Goal: Task Accomplishment & Management: Use online tool/utility

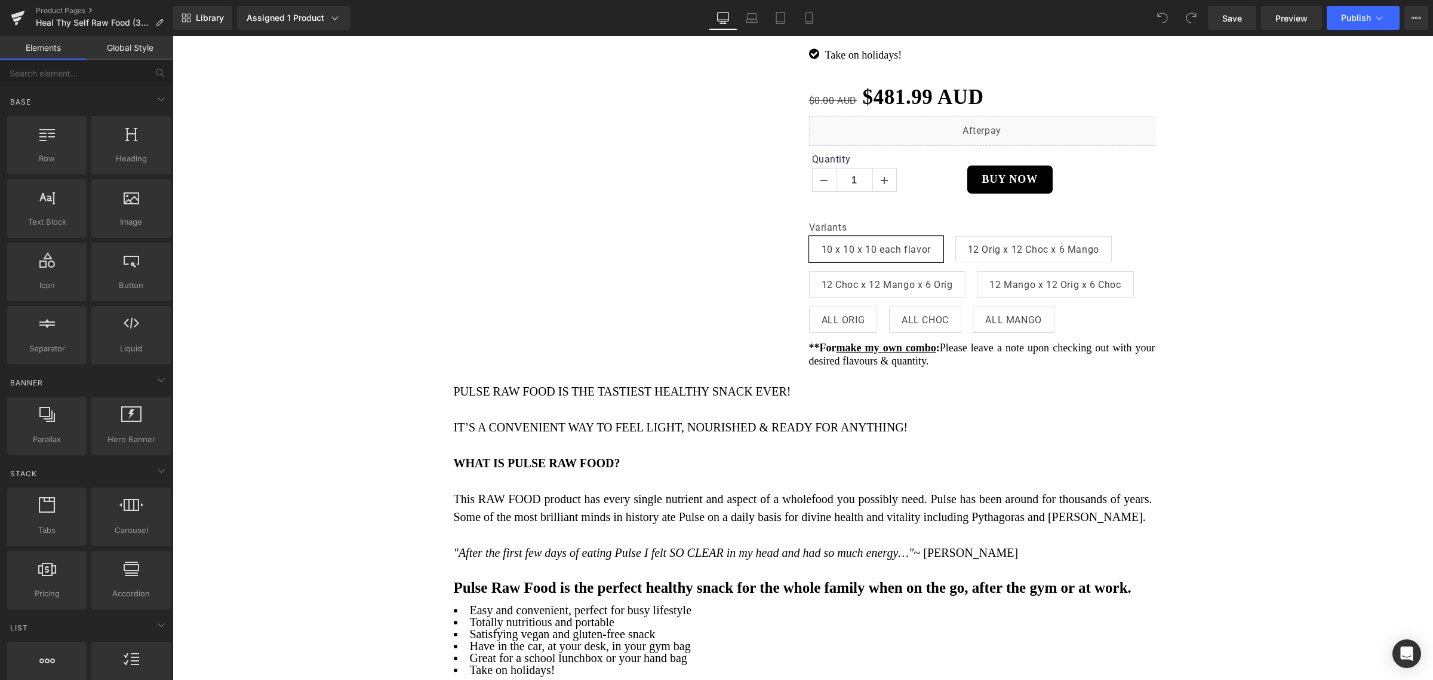
scroll to position [448, 0]
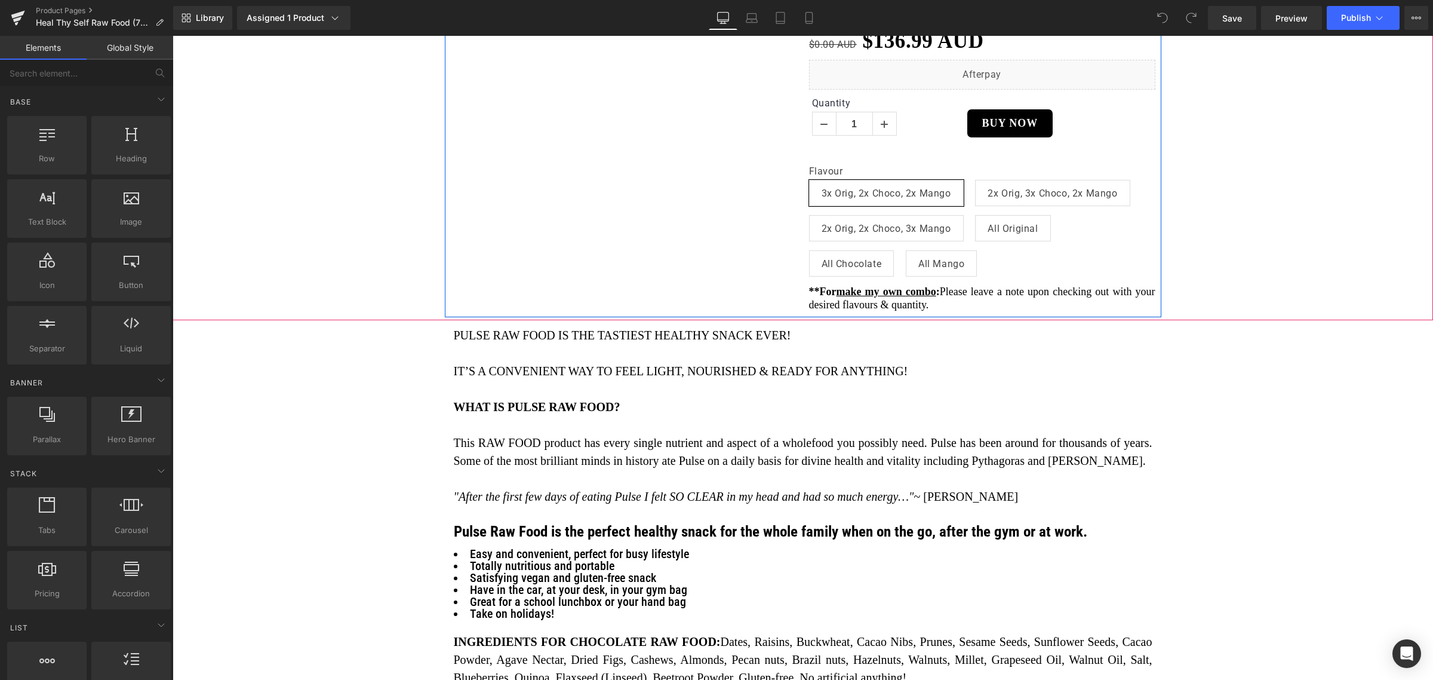
scroll to position [597, 0]
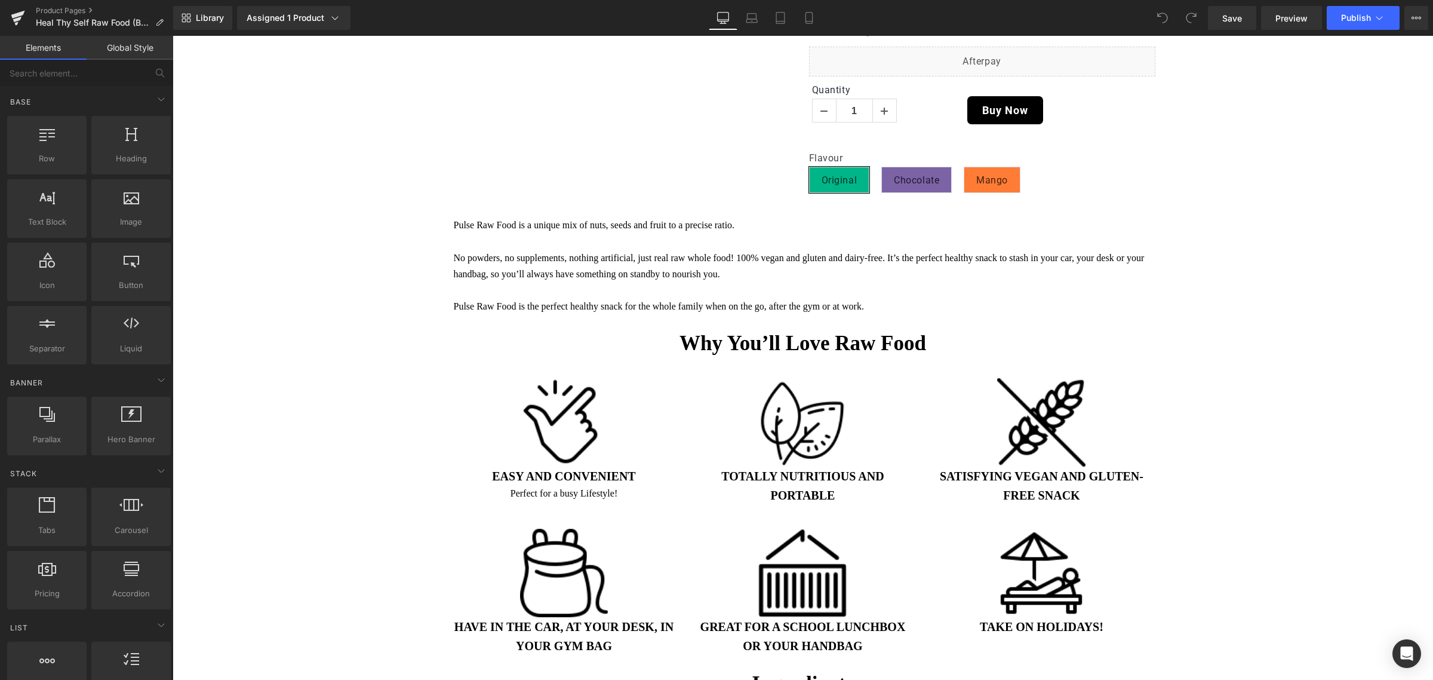
scroll to position [373, 0]
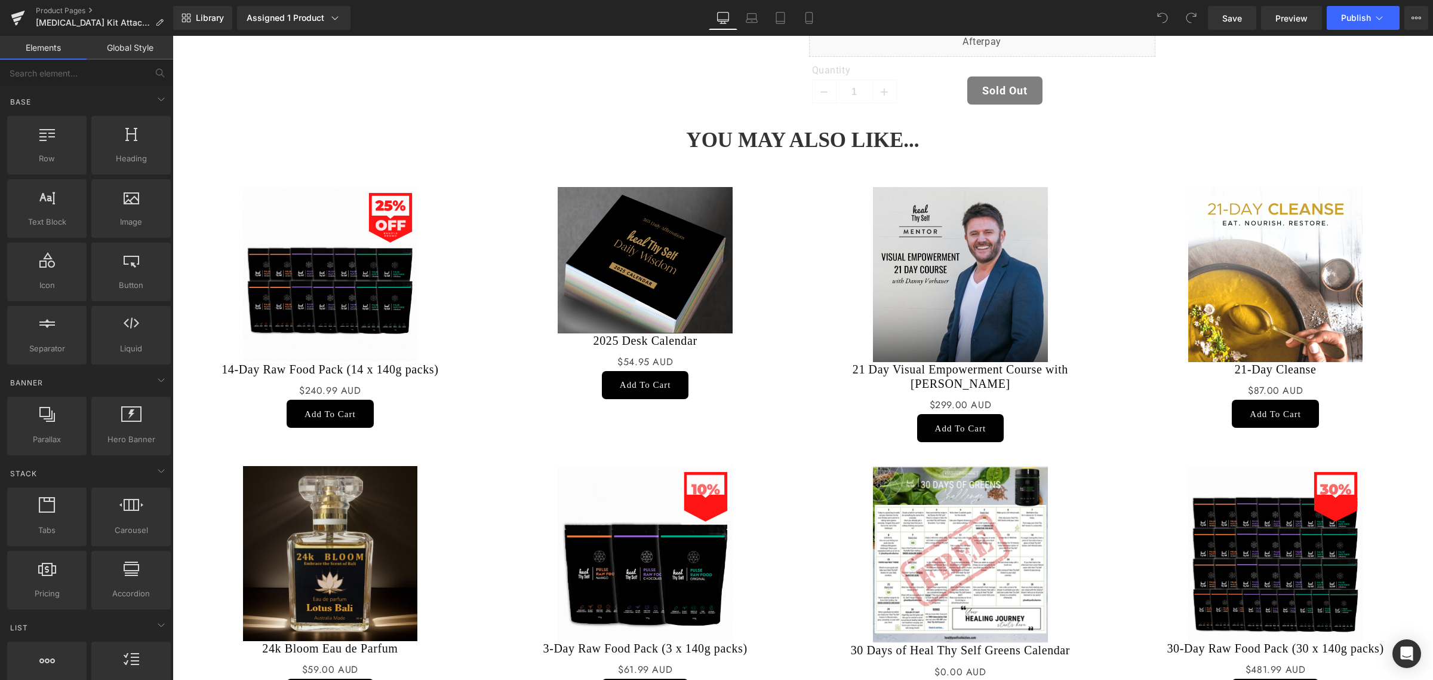
scroll to position [373, 0]
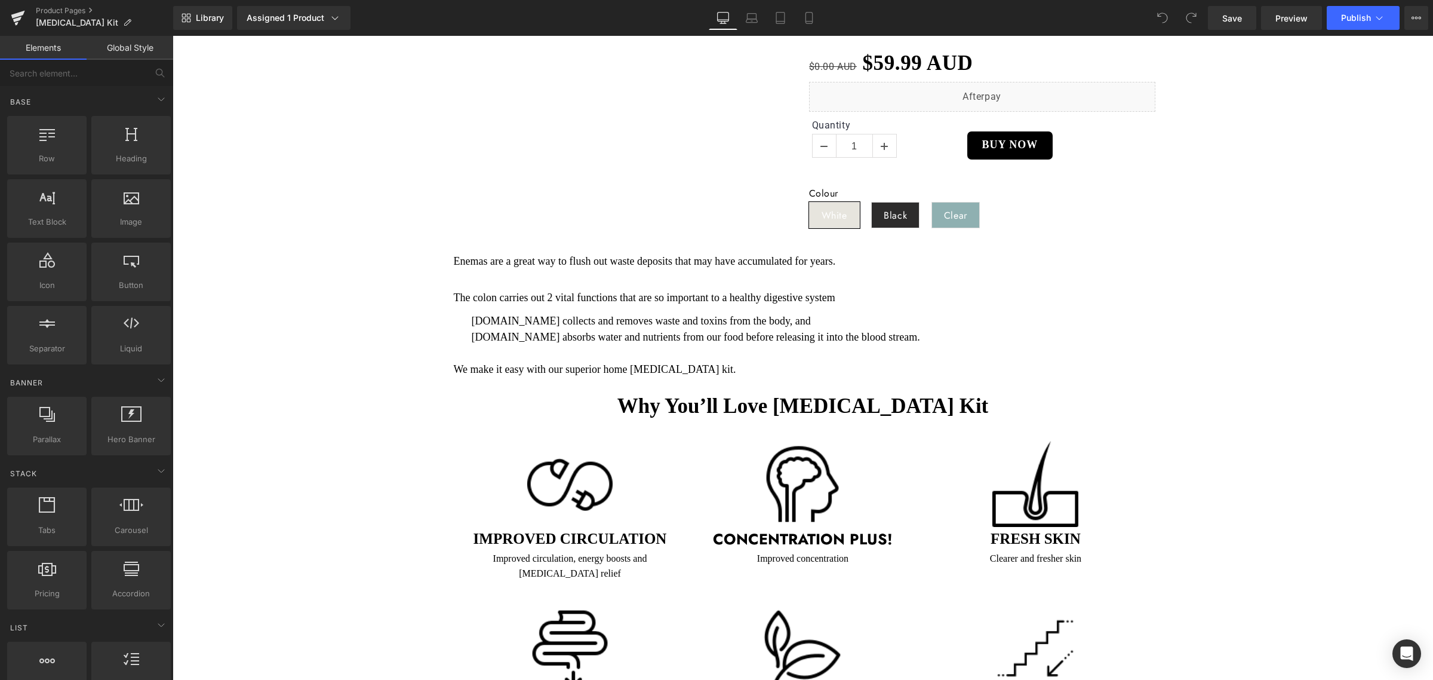
scroll to position [522, 0]
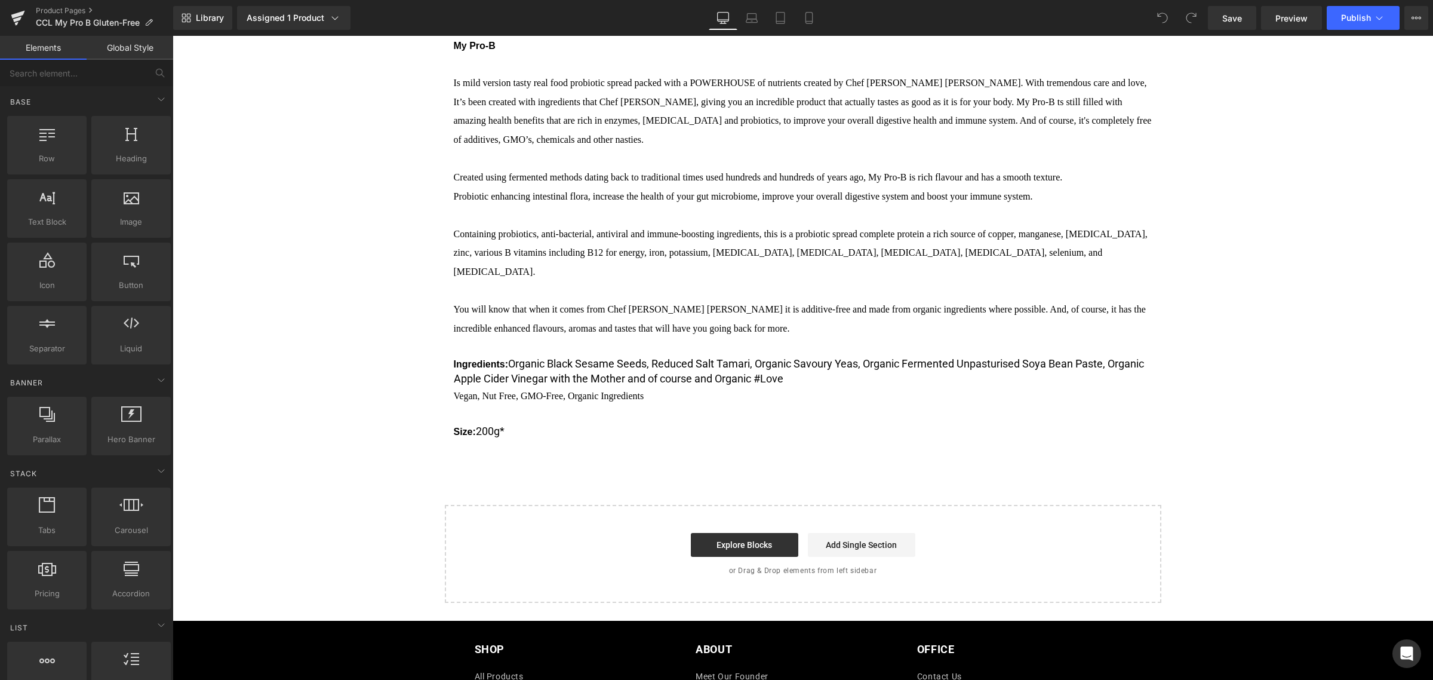
scroll to position [522, 0]
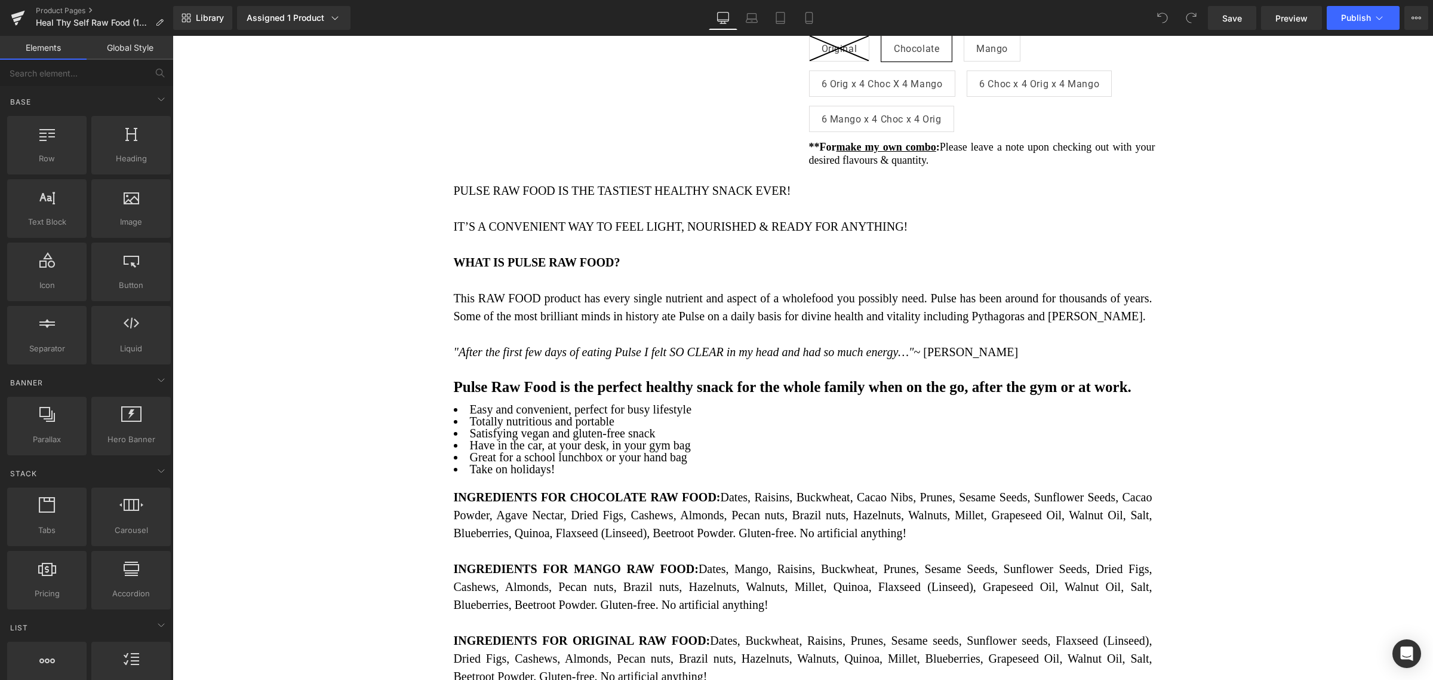
scroll to position [672, 0]
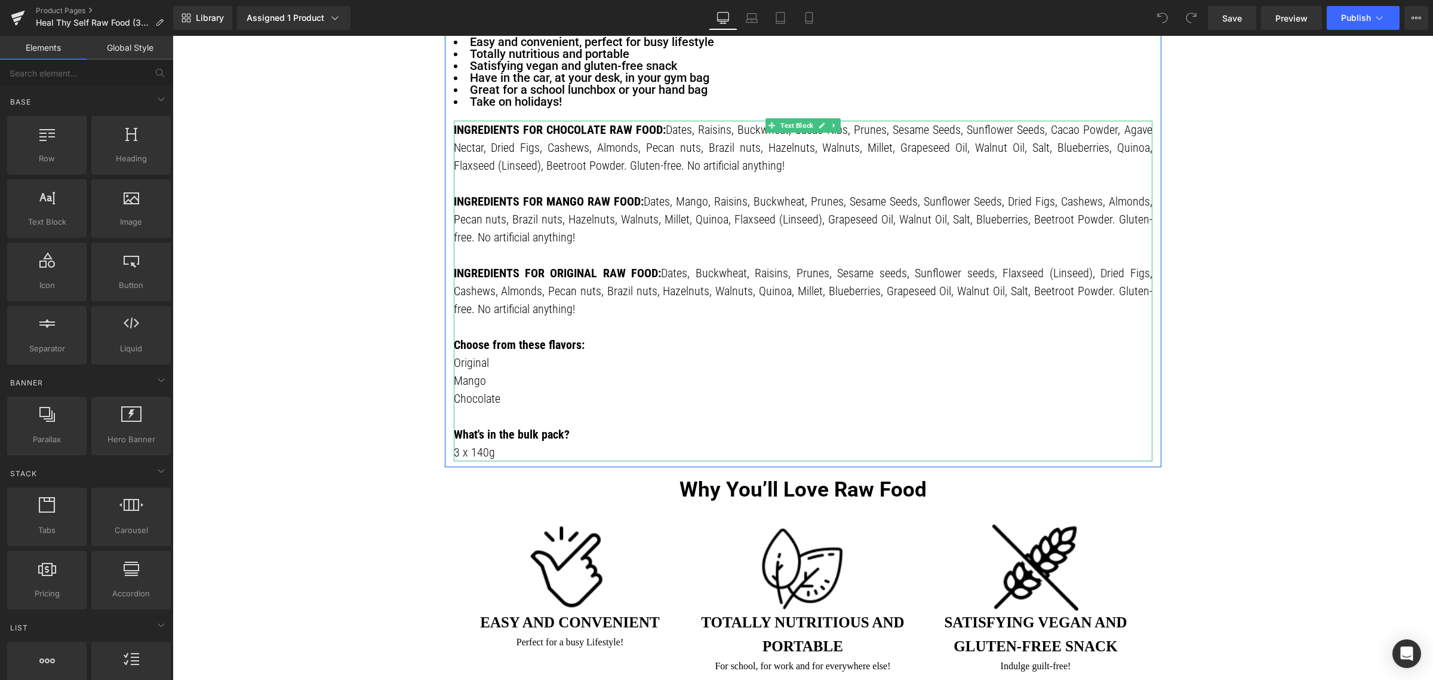
scroll to position [1194, 0]
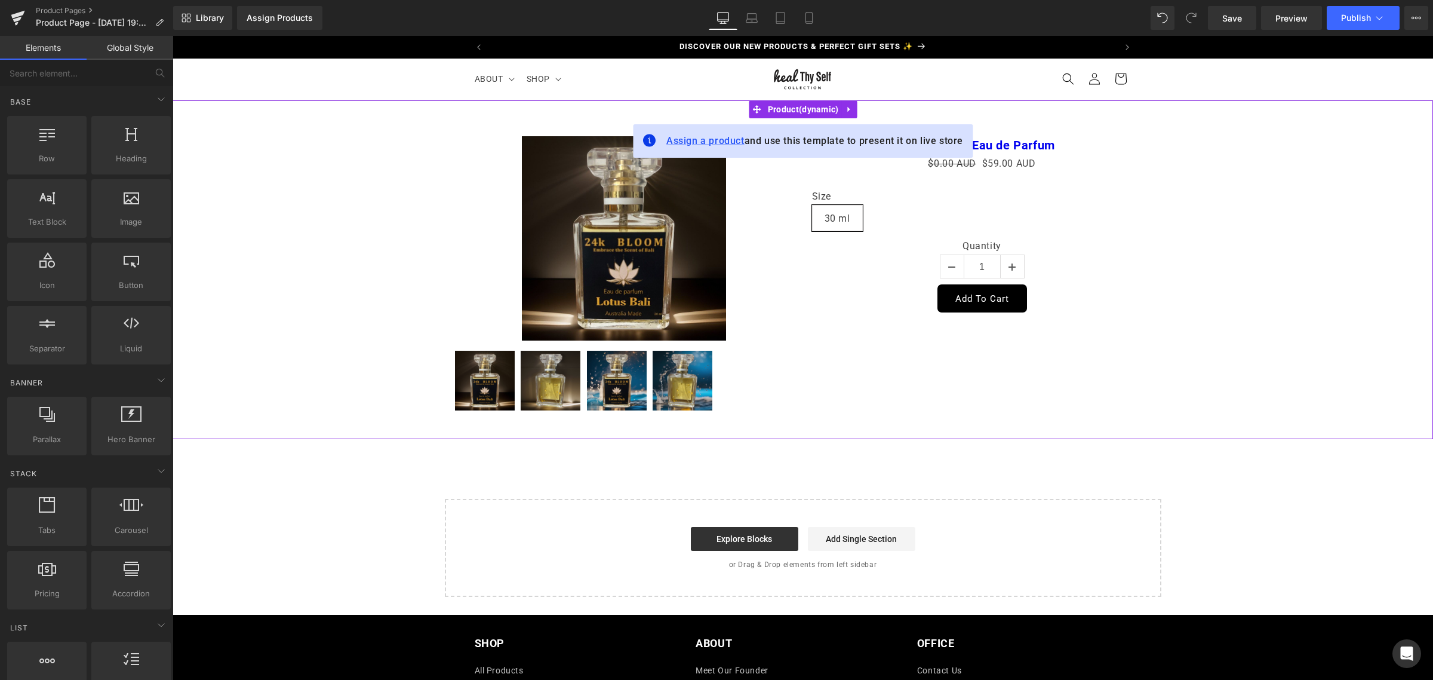
click at [722, 142] on span "Assign a product" at bounding box center [705, 140] width 78 height 11
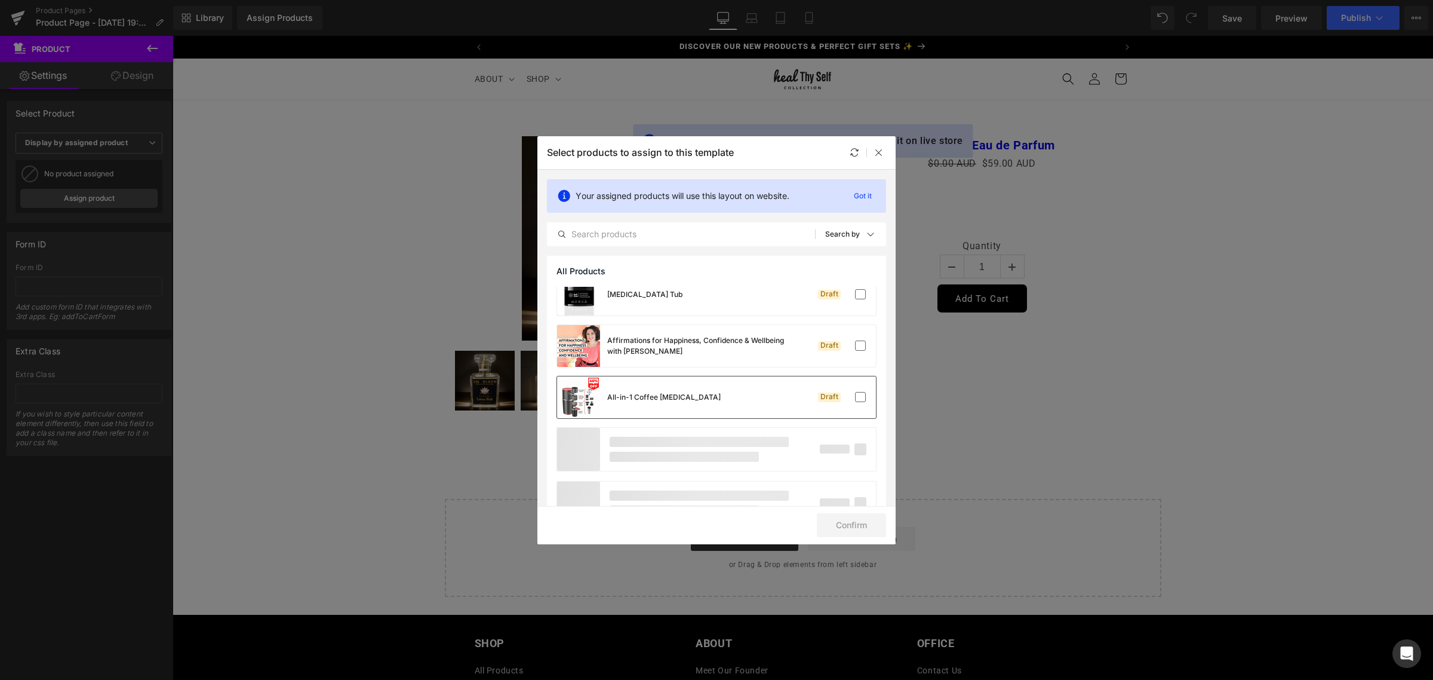
scroll to position [970, 0]
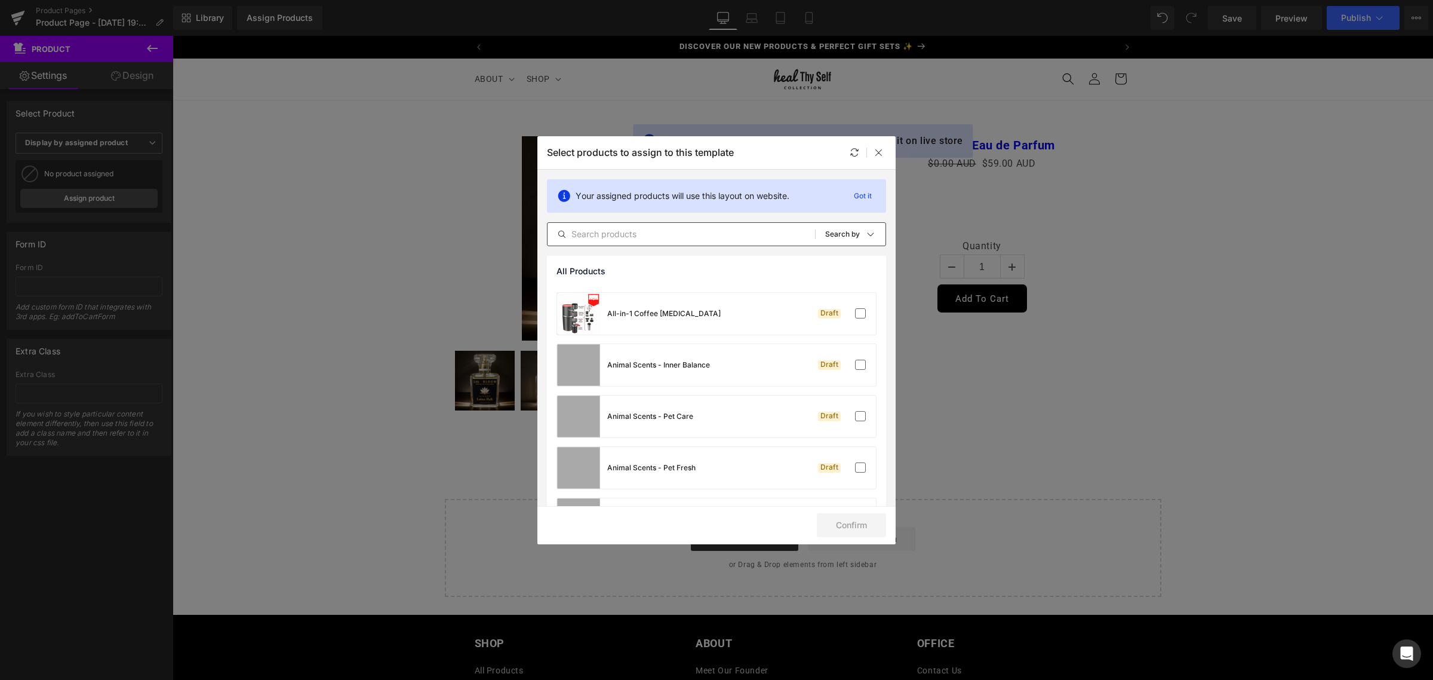
click at [751, 232] on input "text" at bounding box center [682, 234] width 268 height 14
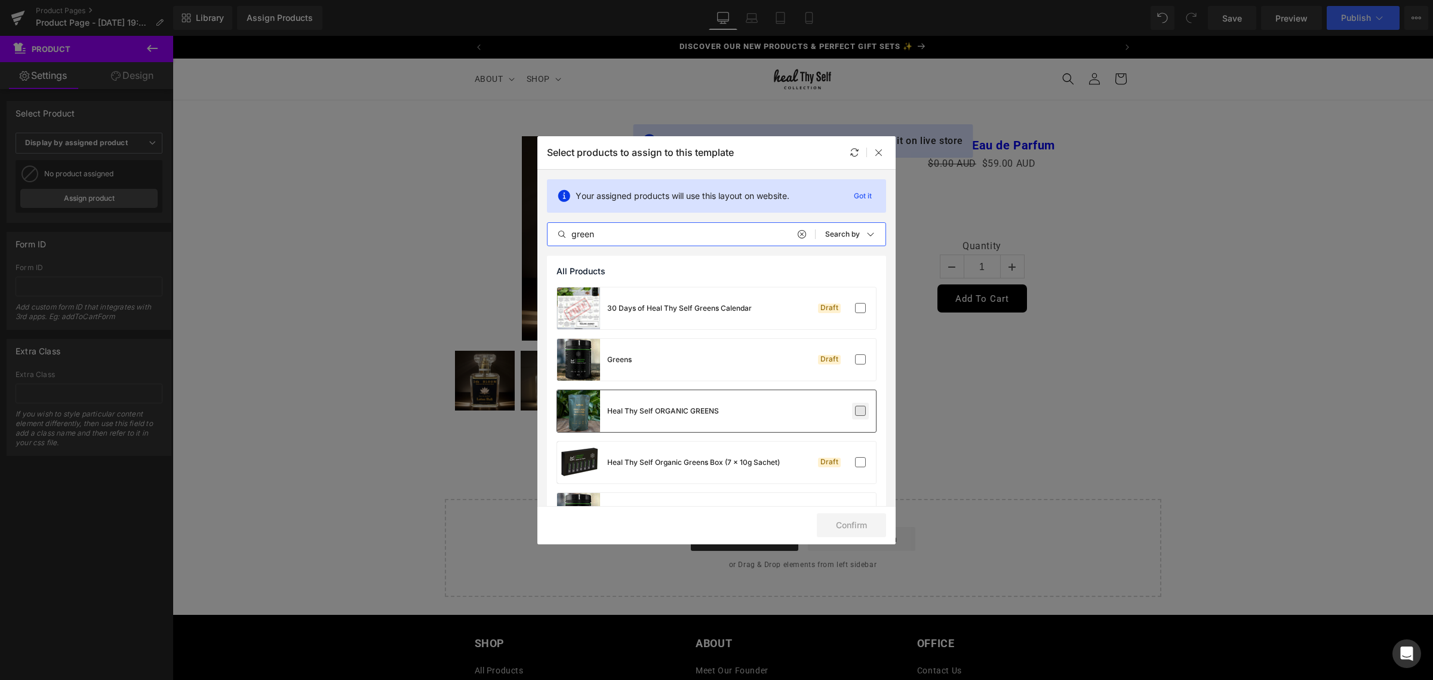
type input "green"
click at [855, 407] on label at bounding box center [860, 410] width 11 height 11
click at [860, 411] on input "checkbox" at bounding box center [860, 411] width 0 height 0
click at [846, 532] on button "Confirm" at bounding box center [851, 525] width 69 height 24
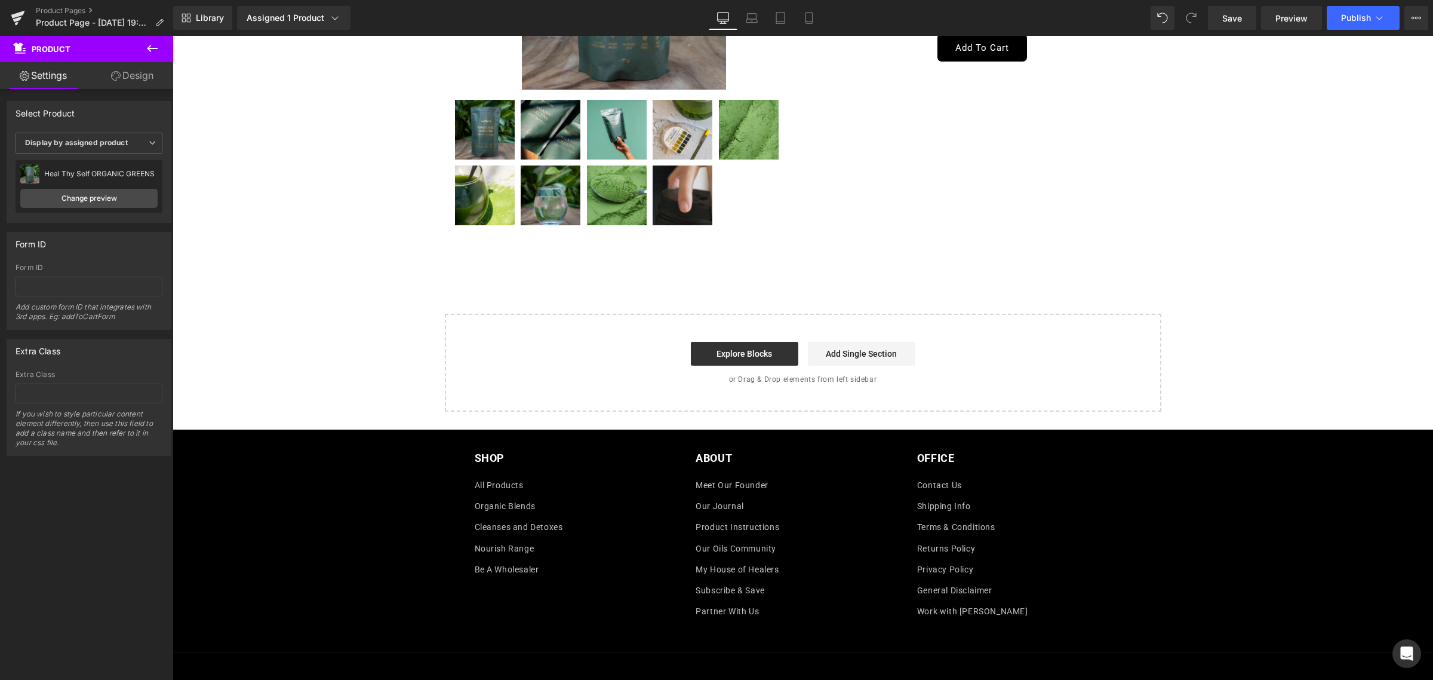
scroll to position [224, 0]
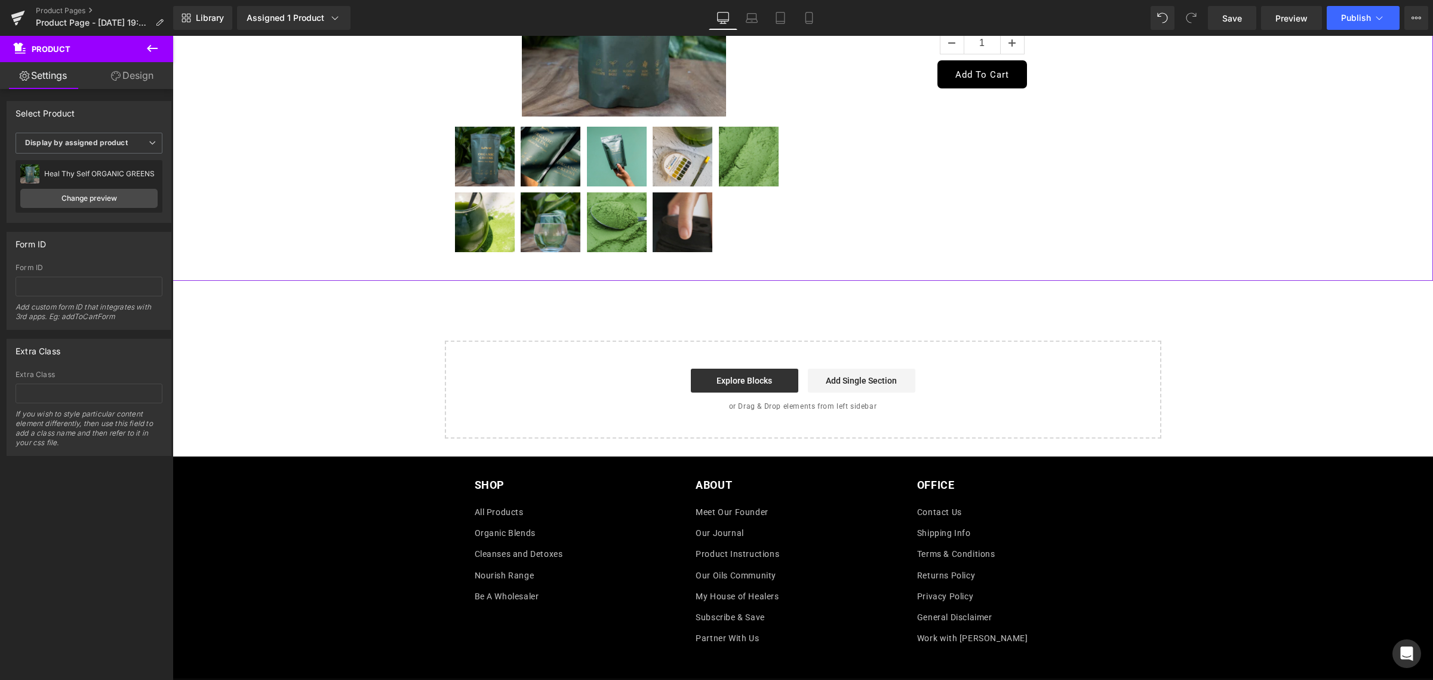
click at [125, 75] on link "Design" at bounding box center [132, 75] width 87 height 27
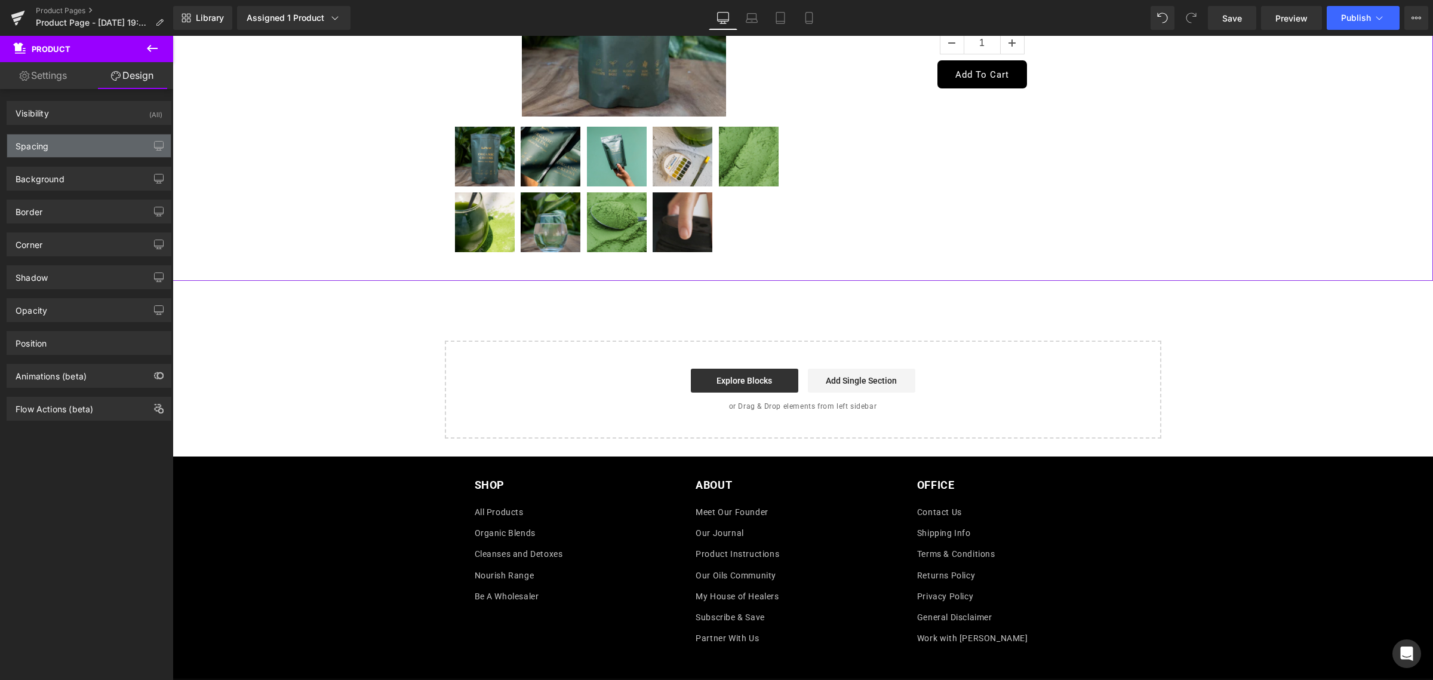
click at [88, 146] on div "Spacing" at bounding box center [89, 145] width 164 height 23
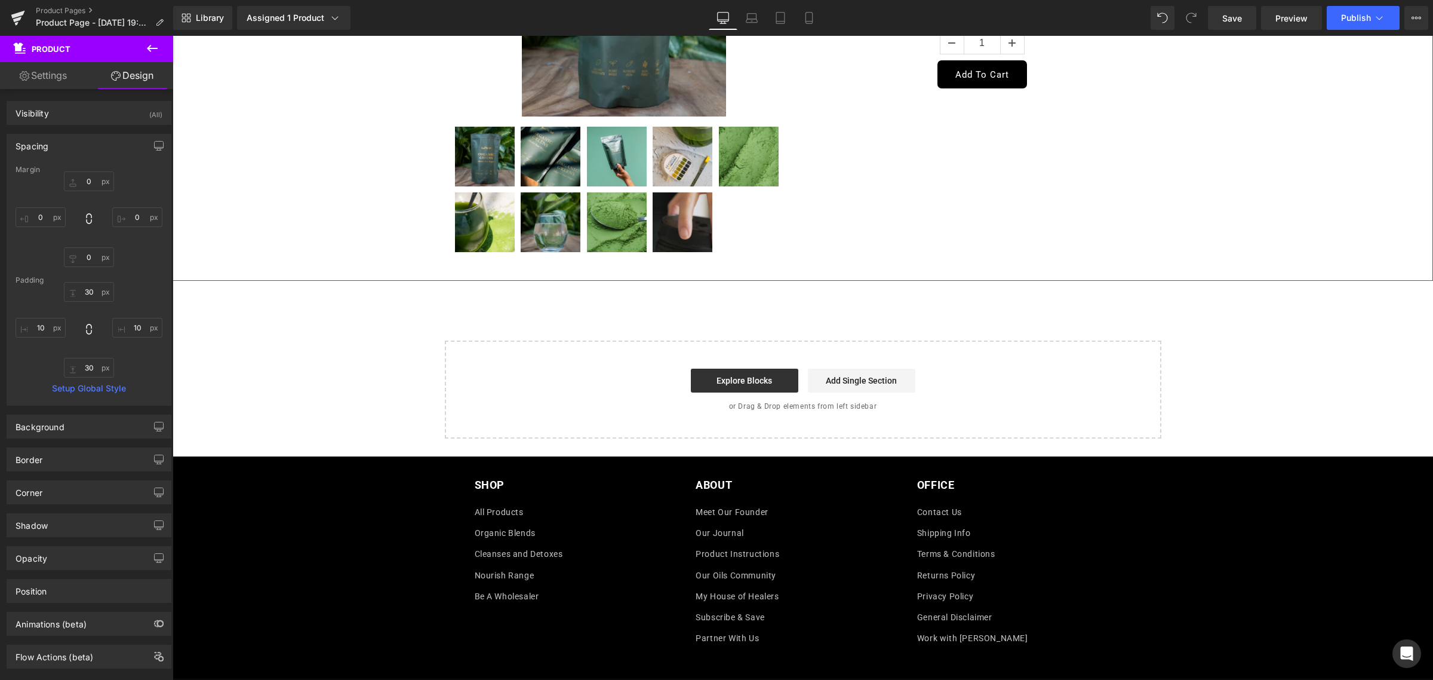
click at [93, 136] on div "Spacing" at bounding box center [89, 145] width 164 height 23
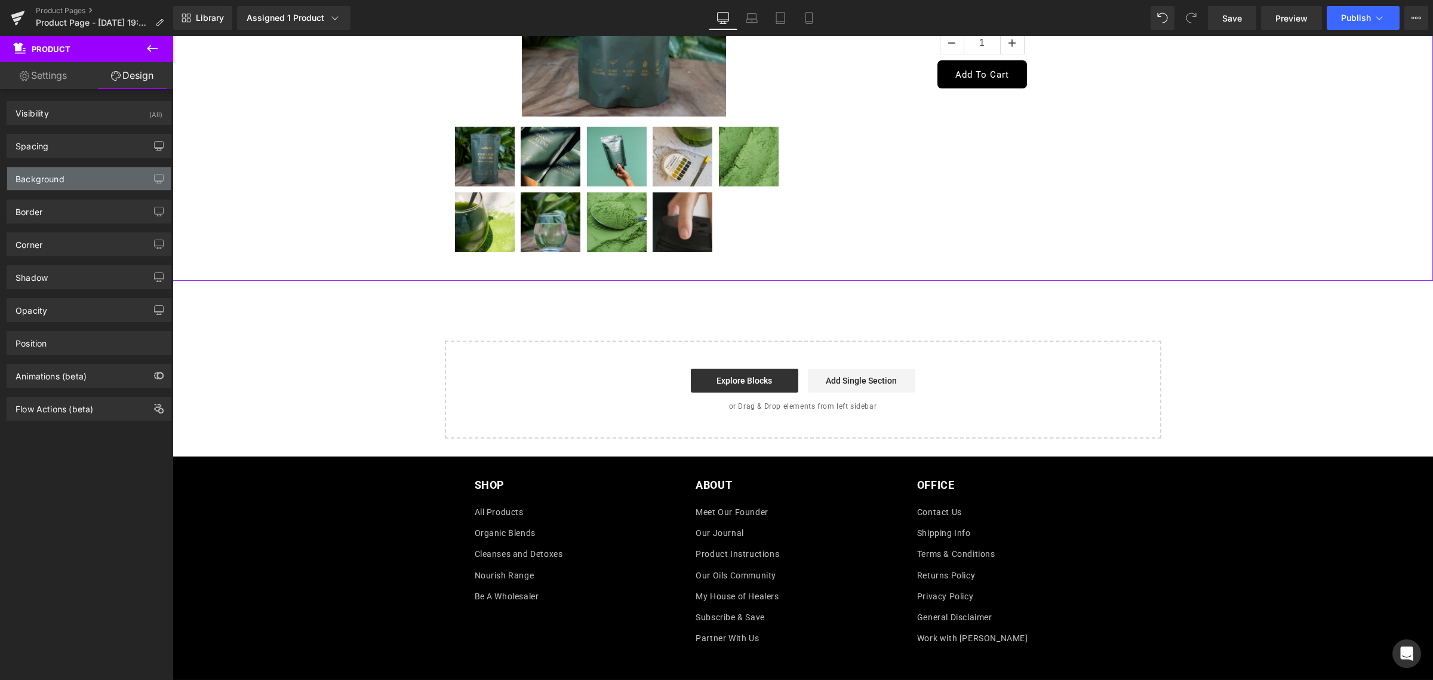
click at [107, 185] on div "Background" at bounding box center [89, 178] width 164 height 23
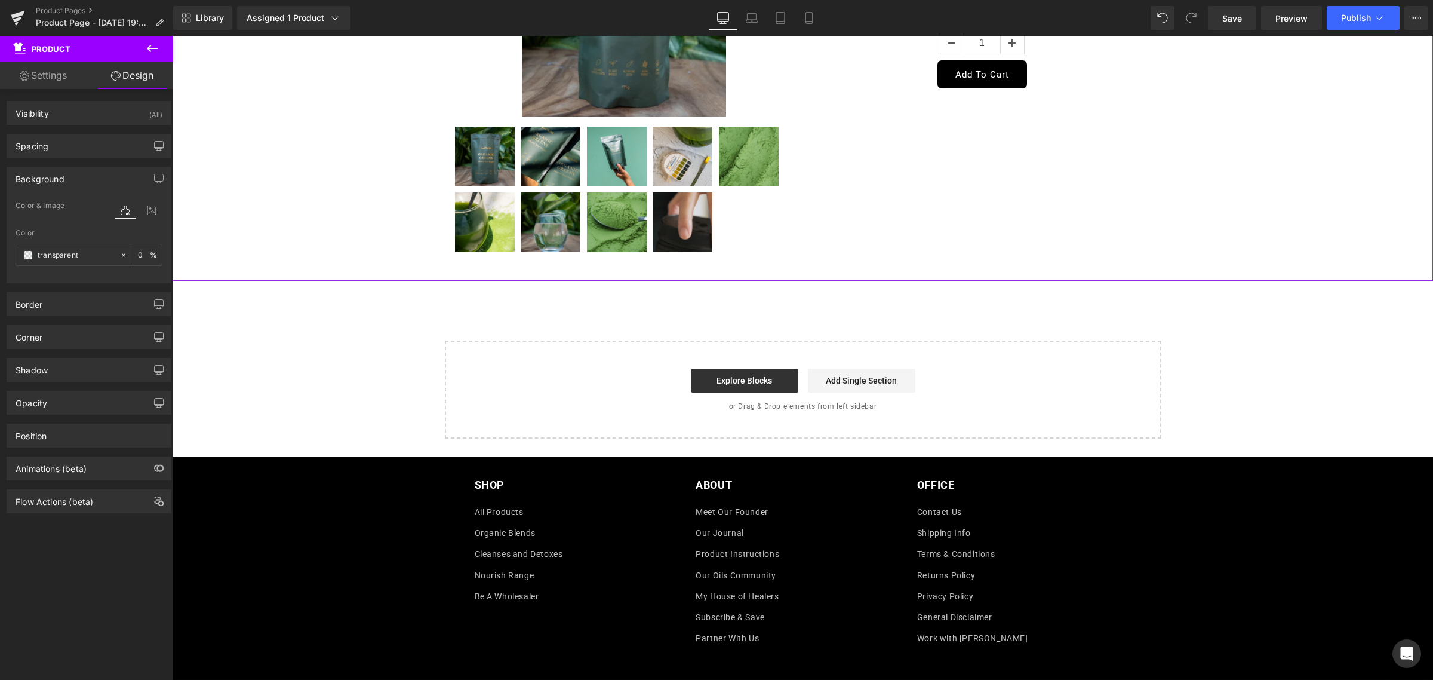
click at [107, 185] on div "Background" at bounding box center [89, 178] width 164 height 23
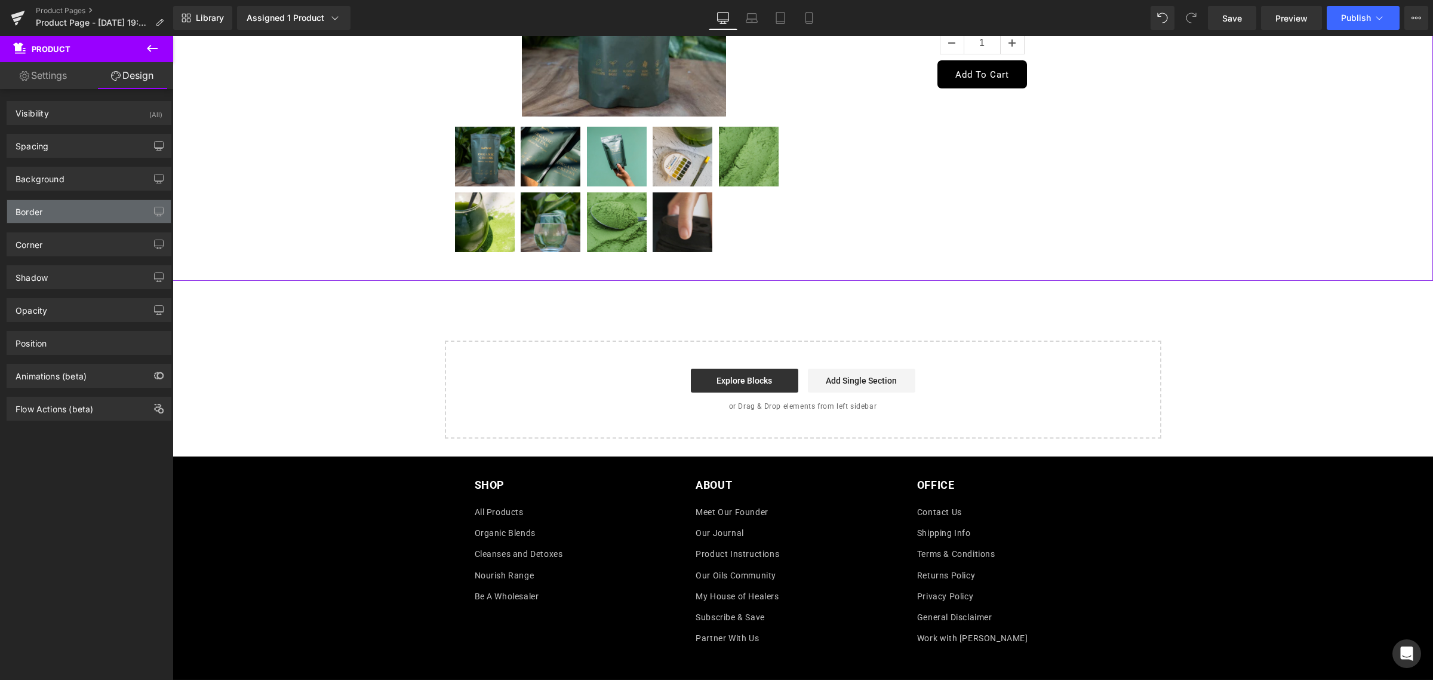
click at [88, 210] on div "Border" at bounding box center [89, 211] width 164 height 23
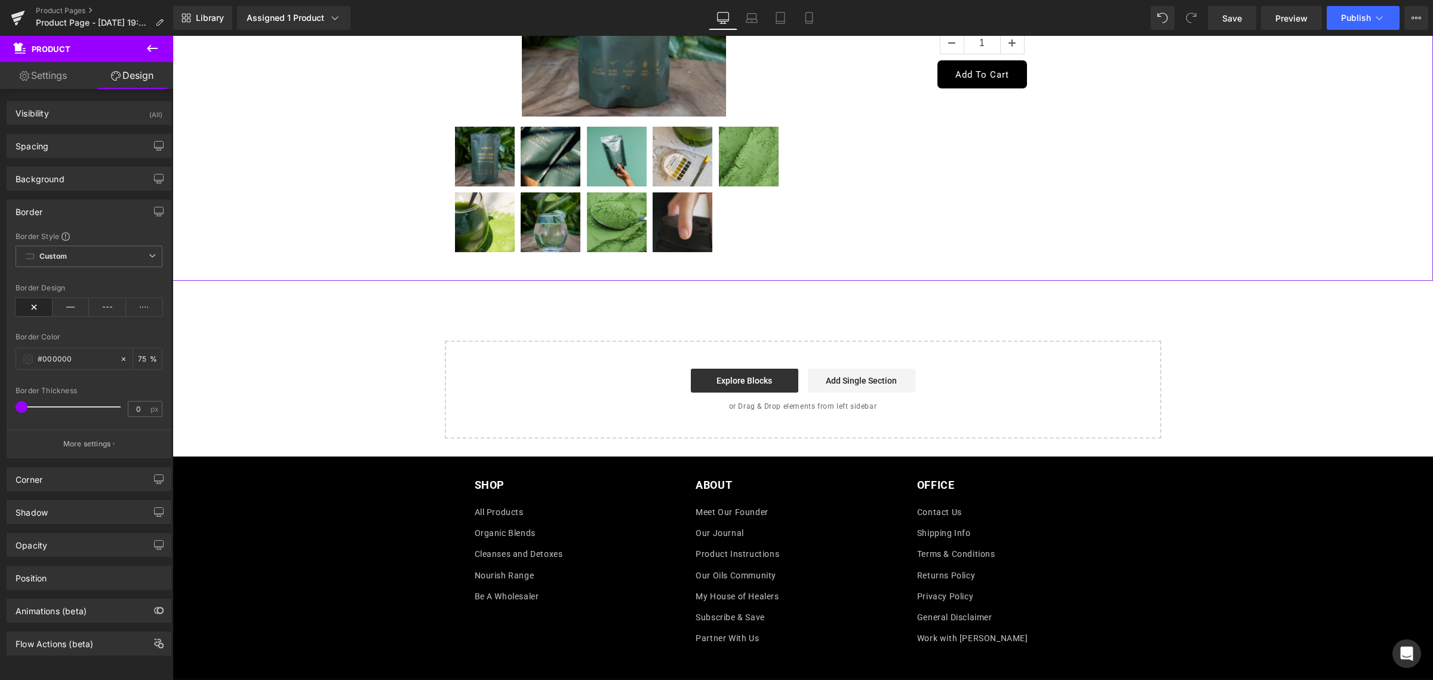
drag, startPoint x: 88, startPoint y: 210, endPoint x: 555, endPoint y: 505, distance: 551.8
click at [88, 210] on div "Border" at bounding box center [89, 211] width 164 height 23
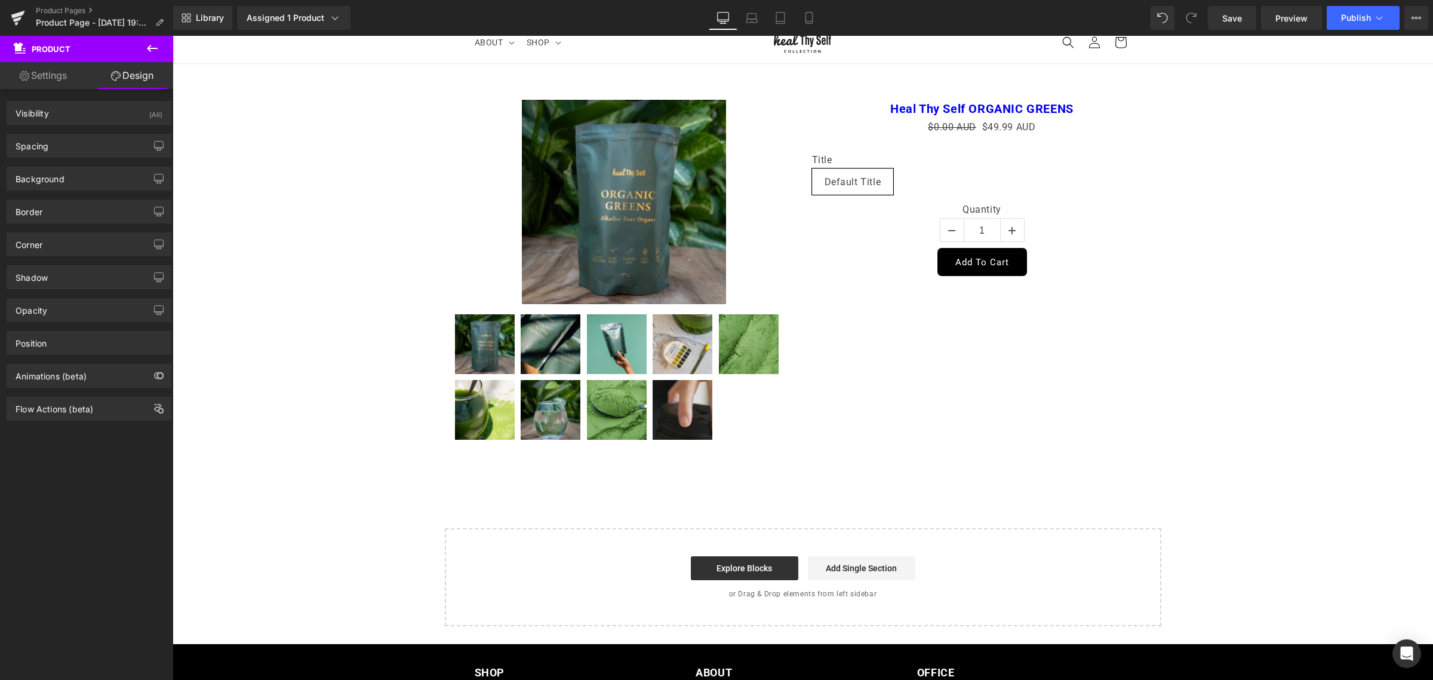
scroll to position [0, 0]
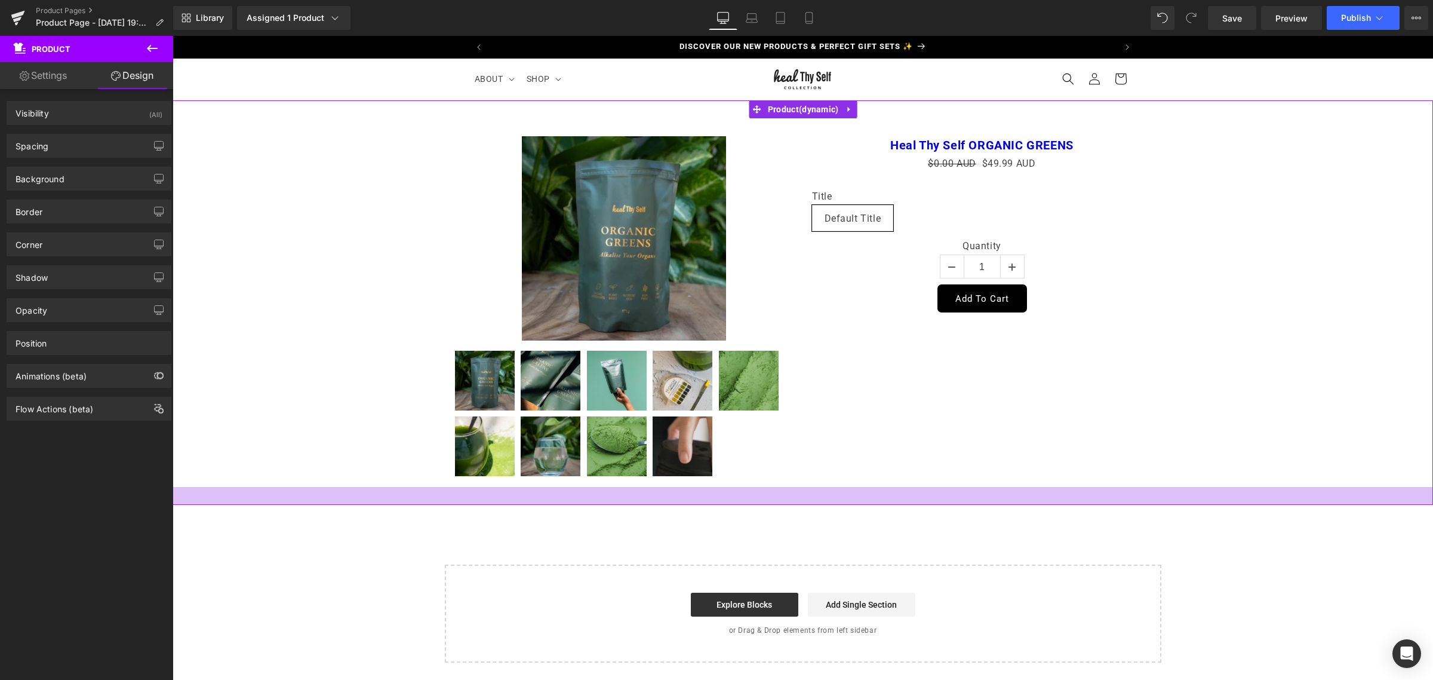
click at [948, 491] on div at bounding box center [803, 496] width 1261 height 18
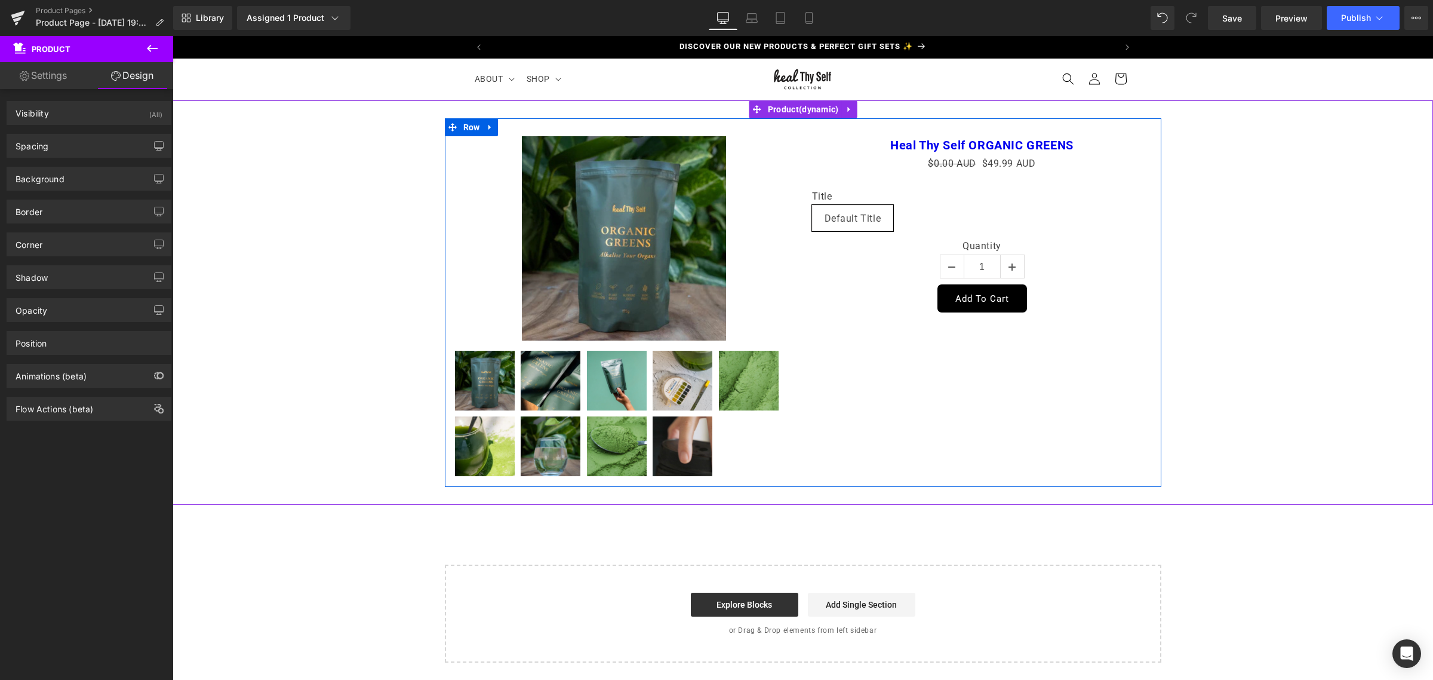
click at [1001, 396] on div "Sale Off (P) Image 0" at bounding box center [803, 302] width 717 height 368
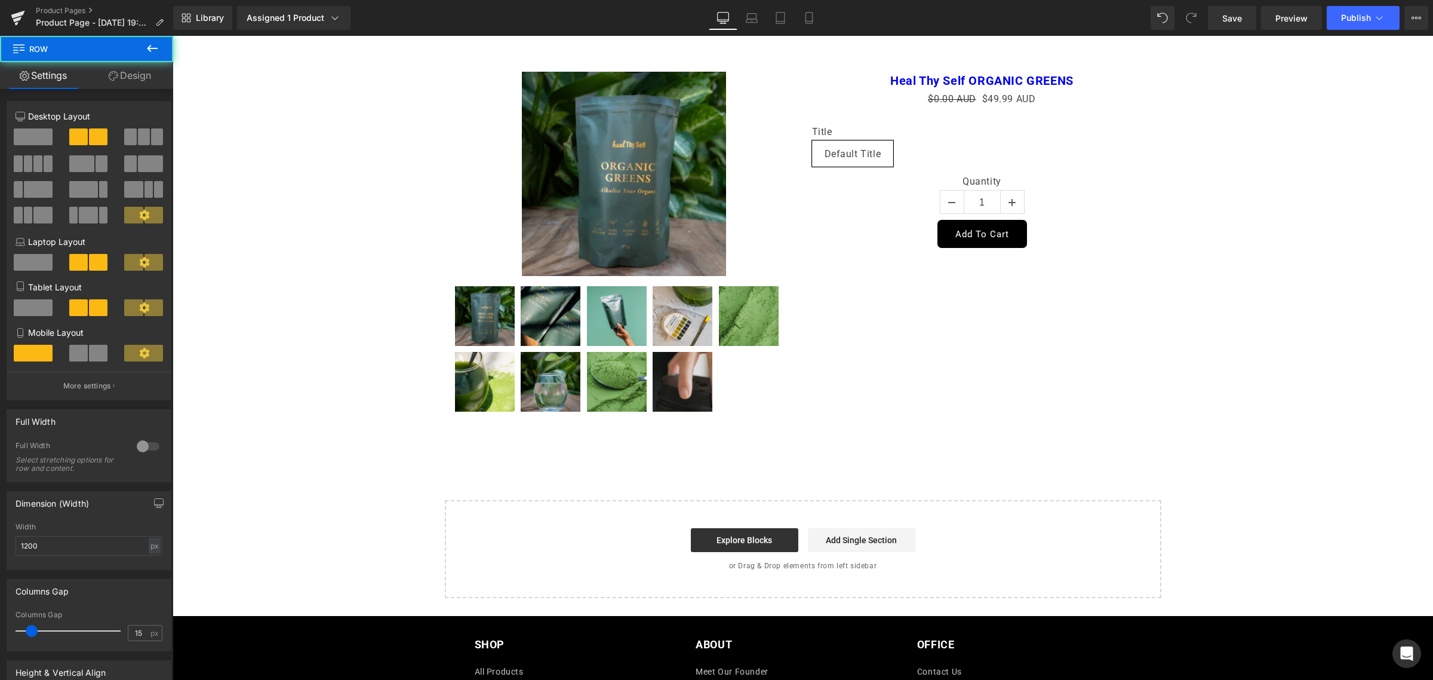
scroll to position [149, 0]
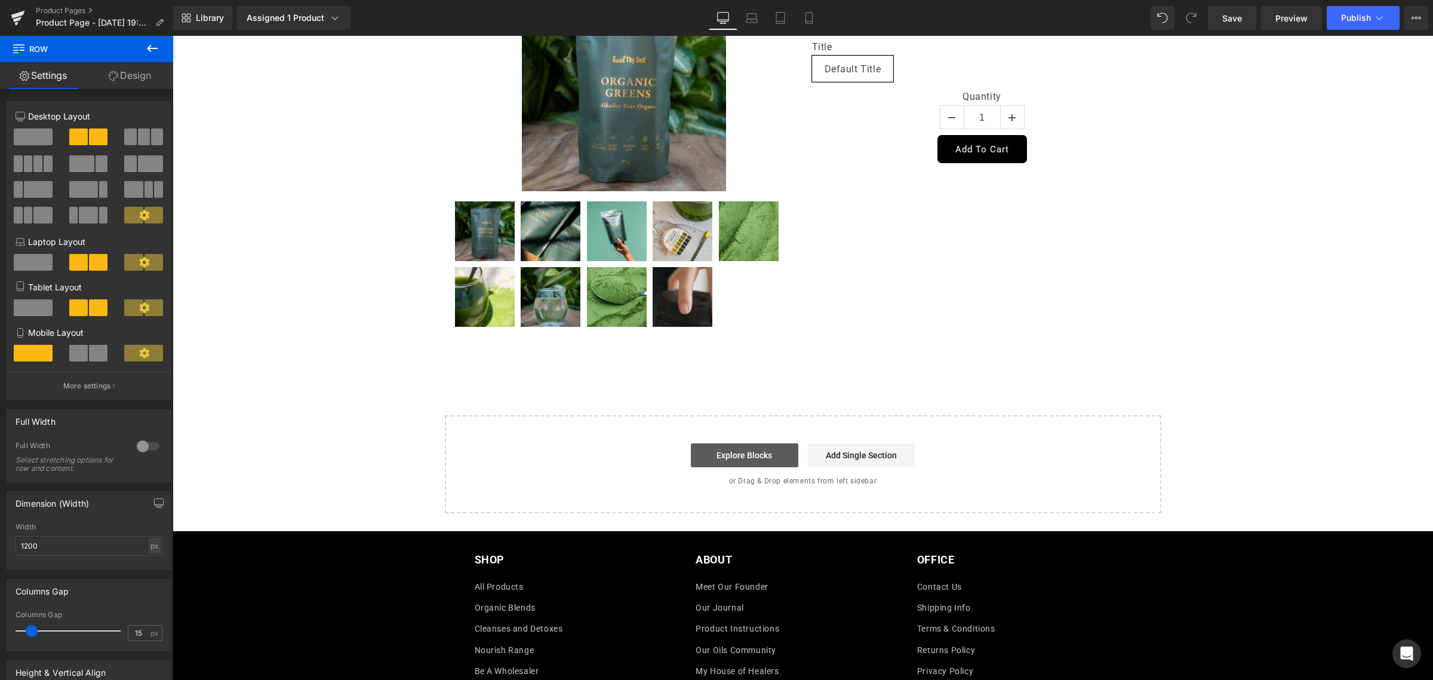
click at [766, 451] on link "Explore Blocks" at bounding box center [744, 455] width 107 height 24
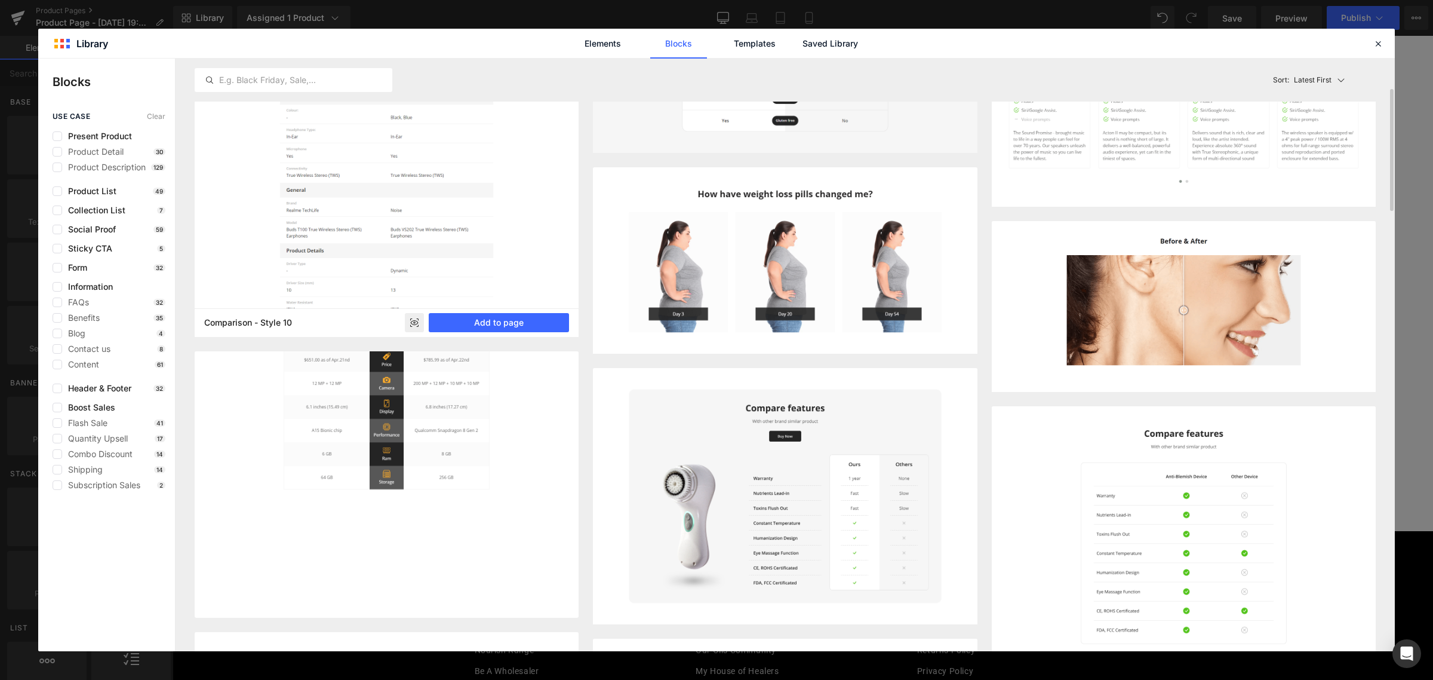
scroll to position [0, 0]
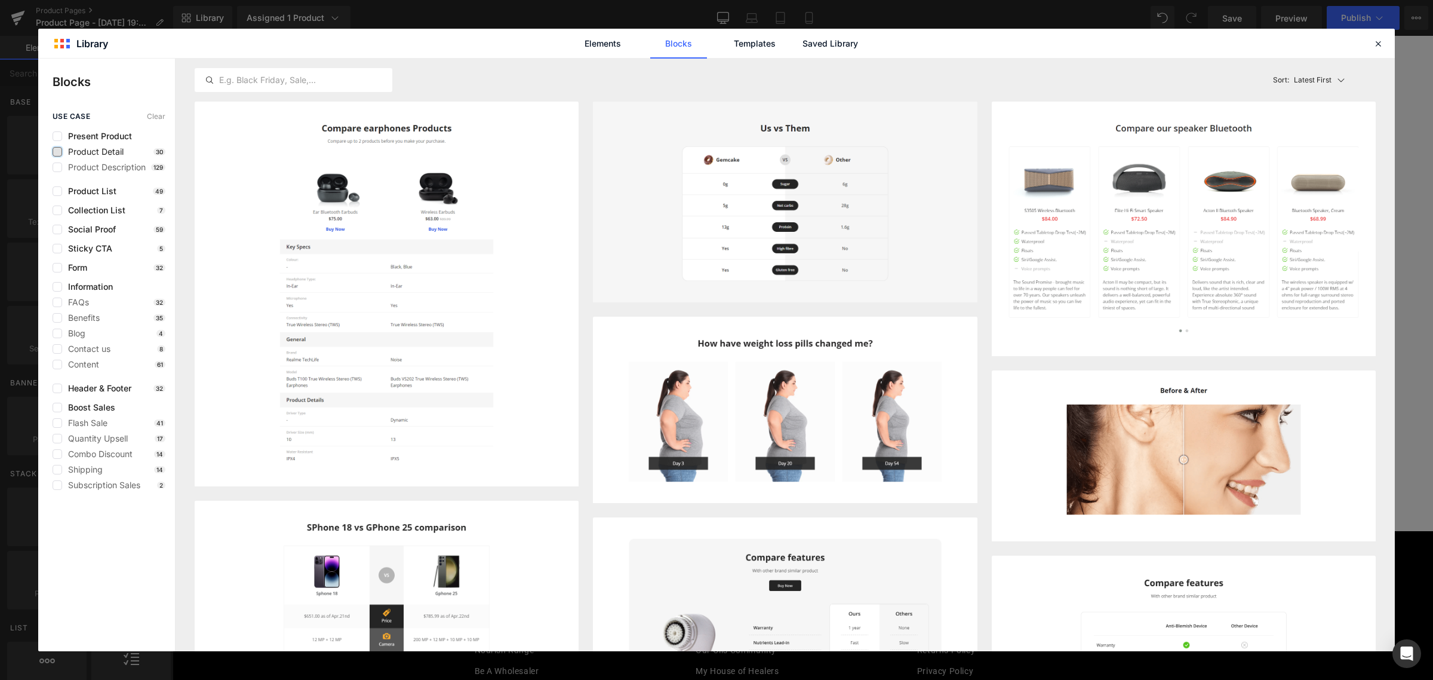
click at [60, 155] on label at bounding box center [58, 152] width 10 height 10
click at [57, 152] on input "checkbox" at bounding box center [57, 152] width 0 height 0
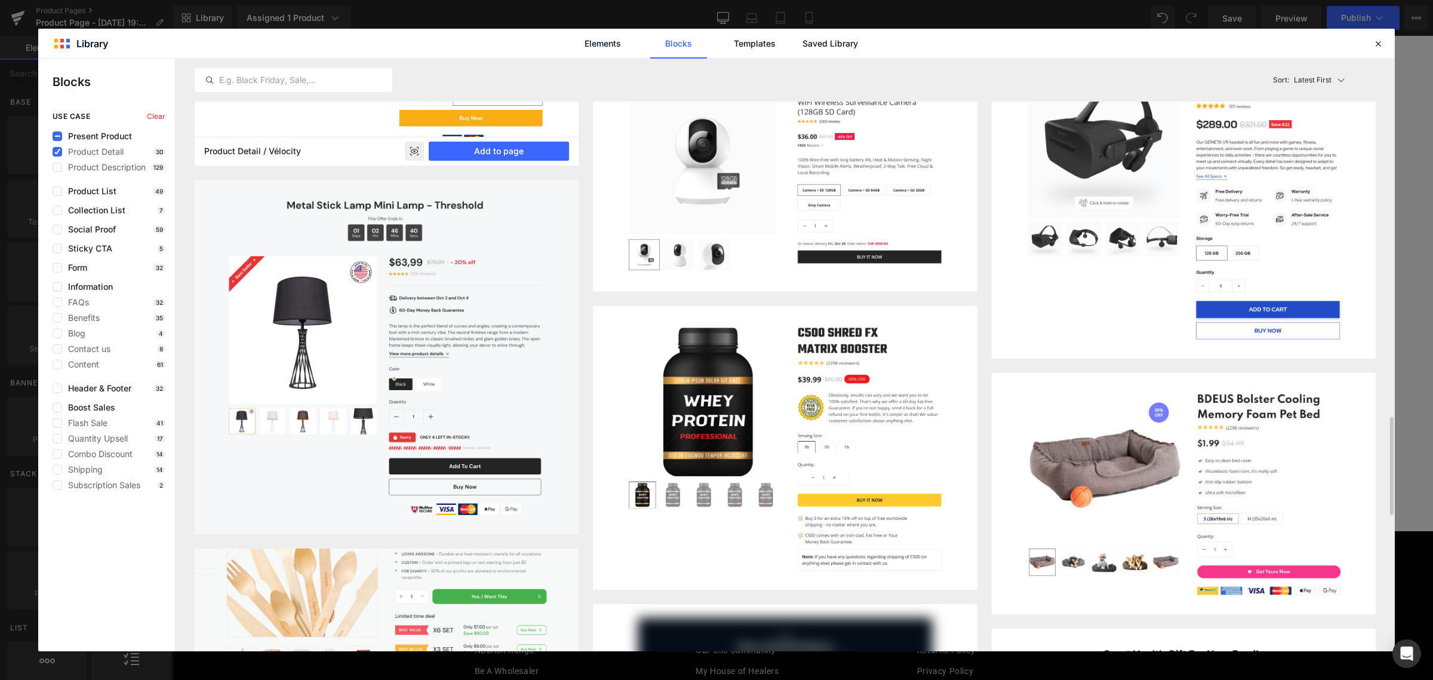
scroll to position [1717, 0]
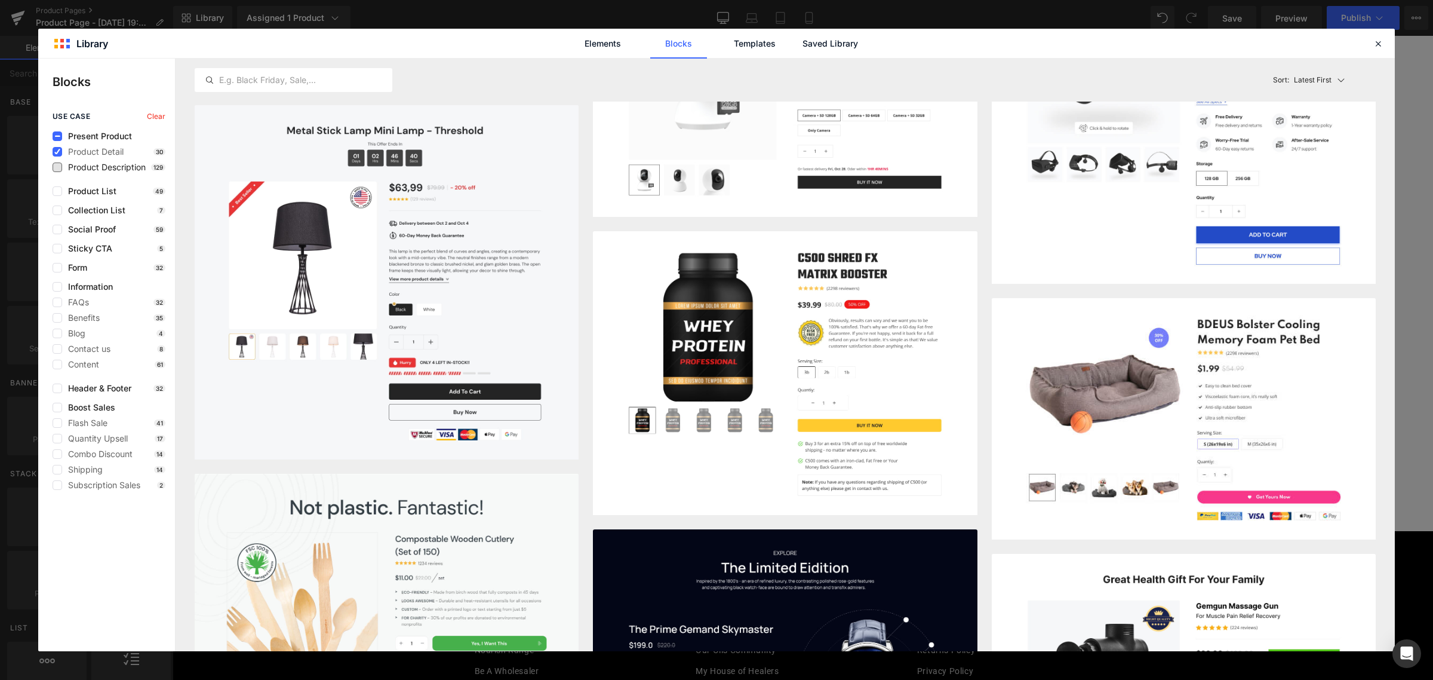
click at [64, 167] on span "Product Description" at bounding box center [104, 167] width 84 height 10
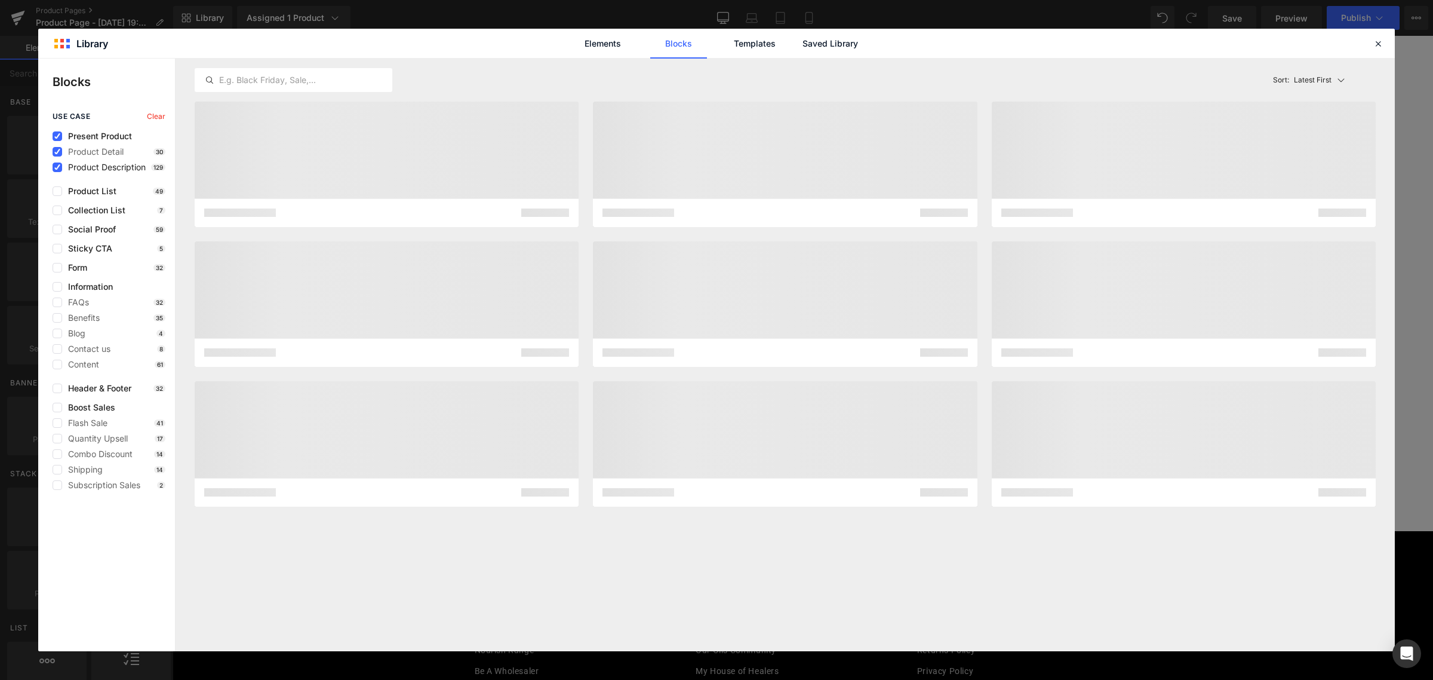
scroll to position [0, 0]
click at [66, 147] on span "Product Detail" at bounding box center [93, 152] width 62 height 10
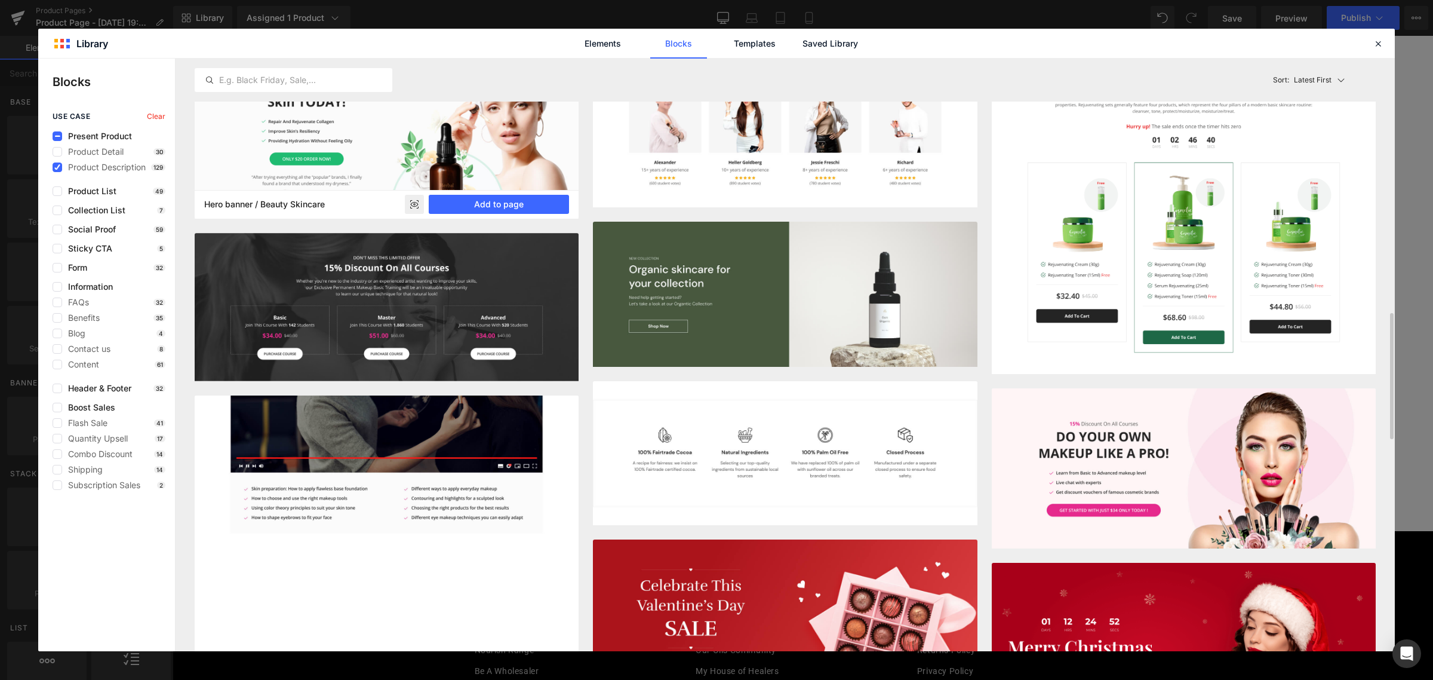
scroll to position [1344, 0]
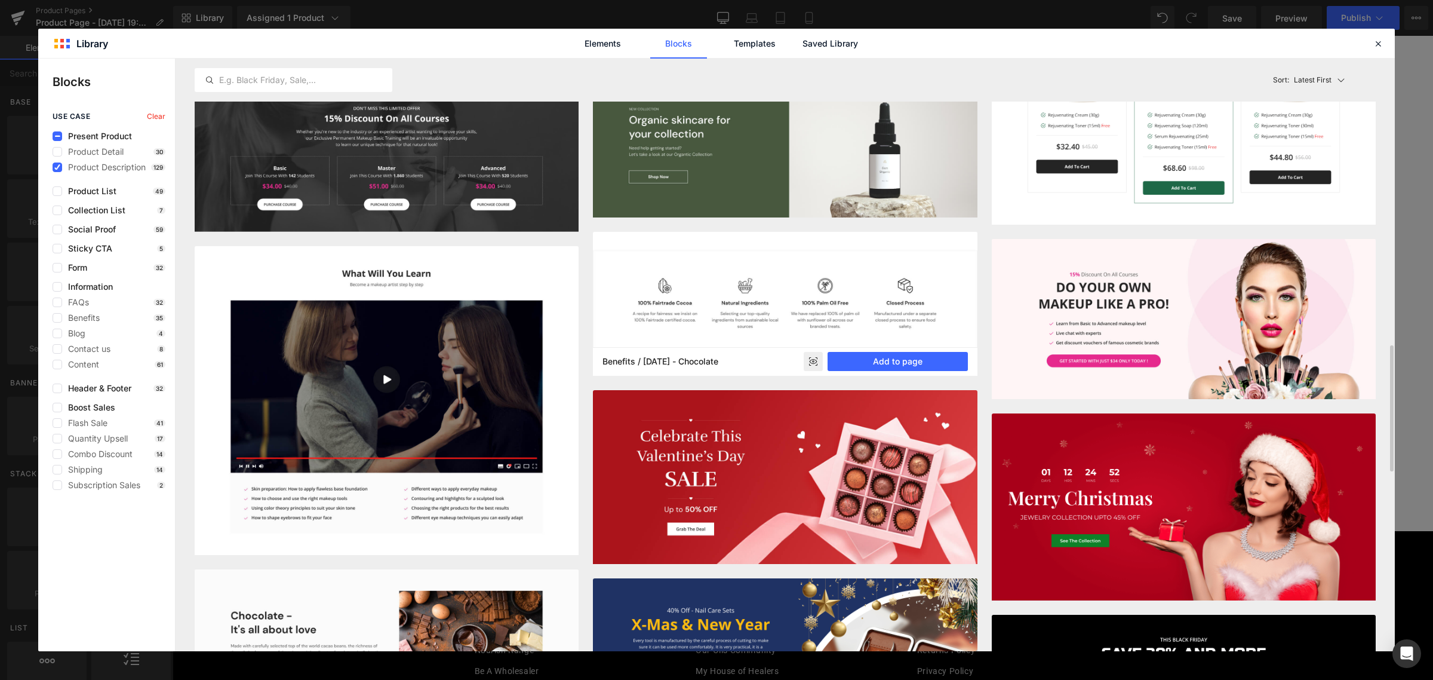
click at [909, 359] on button "Add to page" at bounding box center [898, 361] width 140 height 19
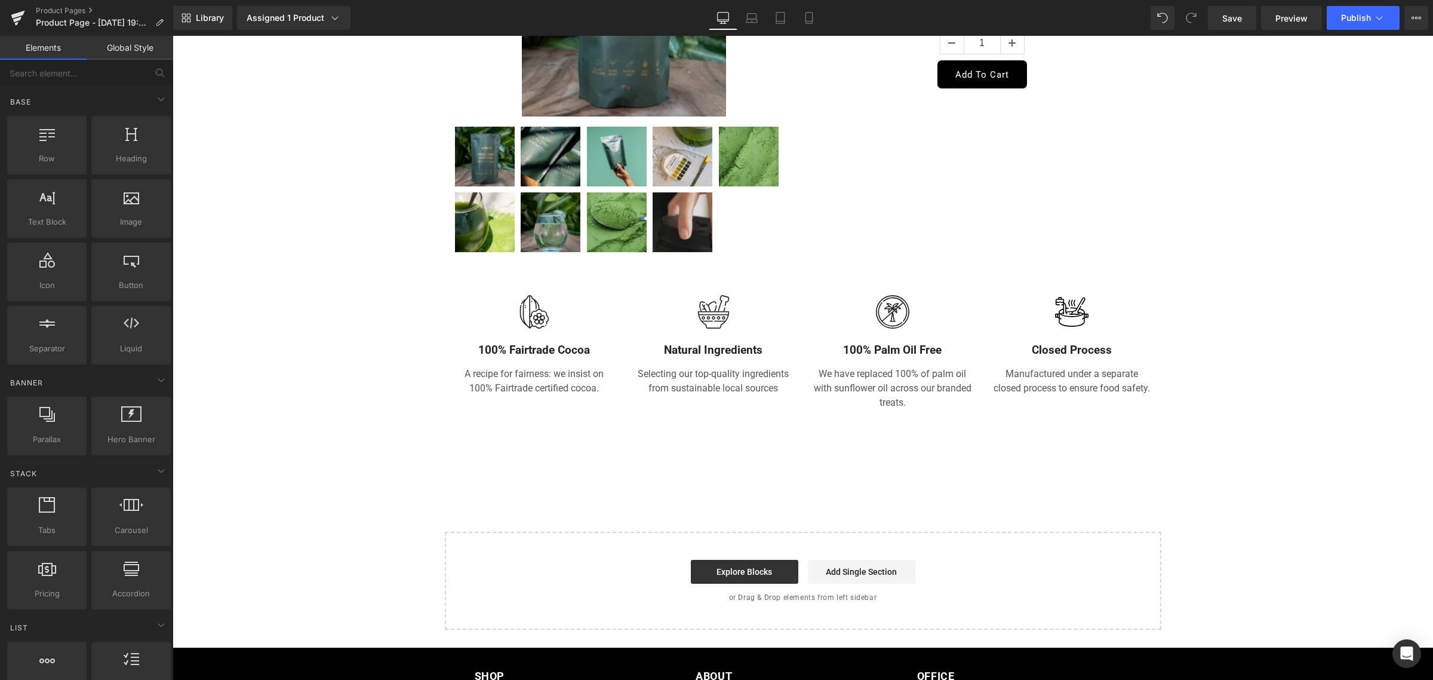
scroll to position [260, 0]
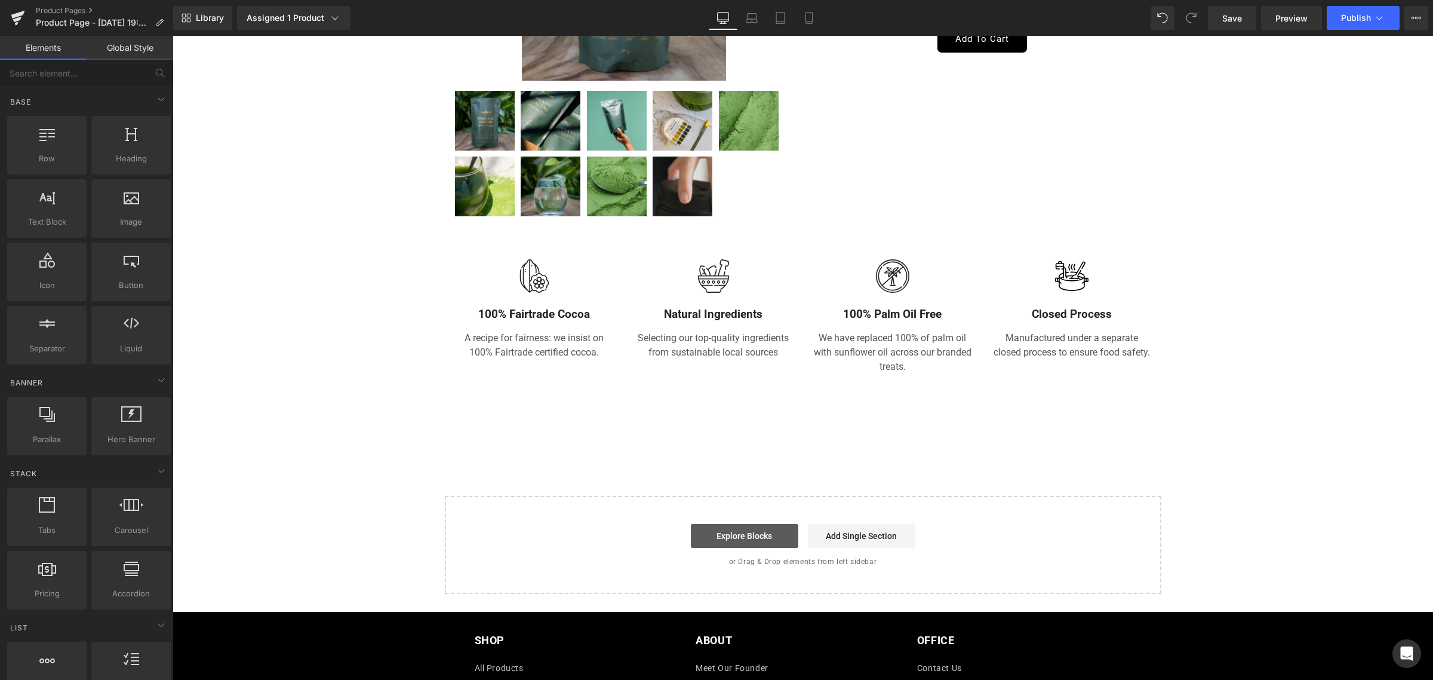
click at [739, 537] on link "Explore Blocks" at bounding box center [744, 536] width 107 height 24
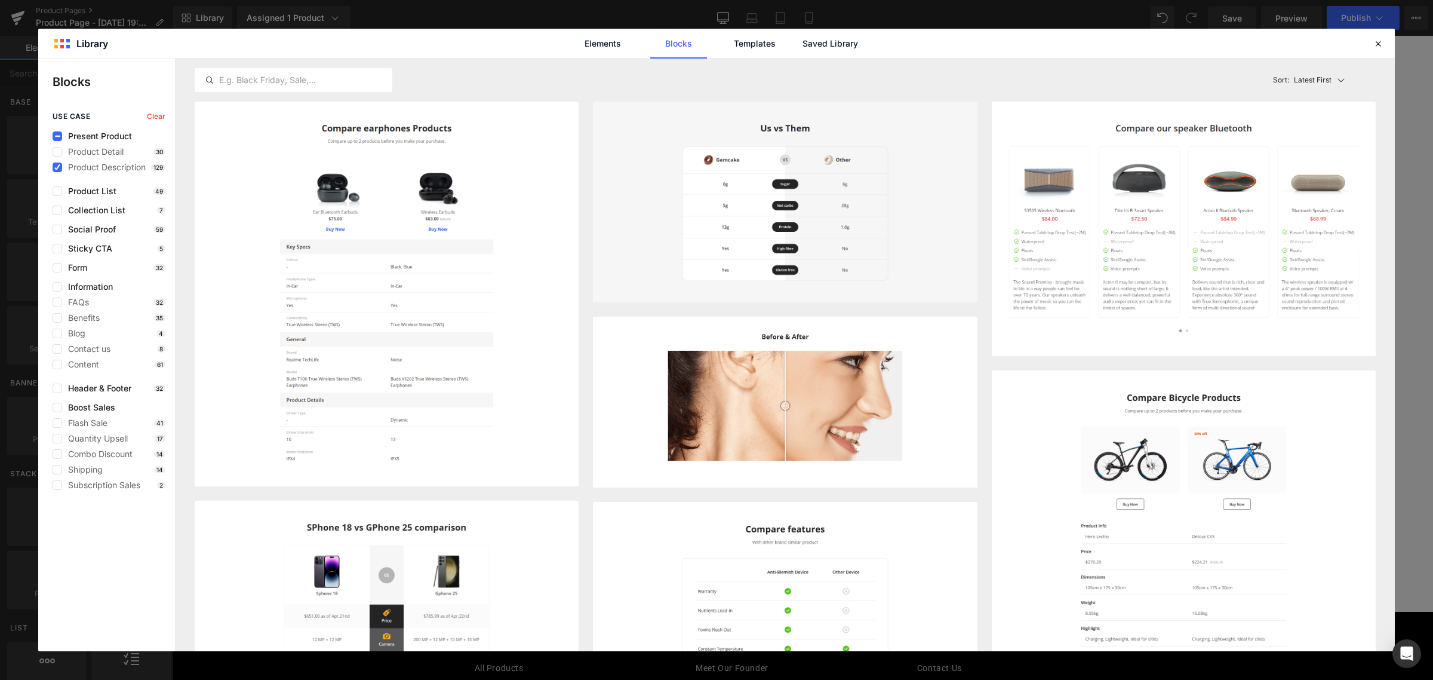
click at [88, 139] on span "Present Product" at bounding box center [97, 136] width 70 height 10
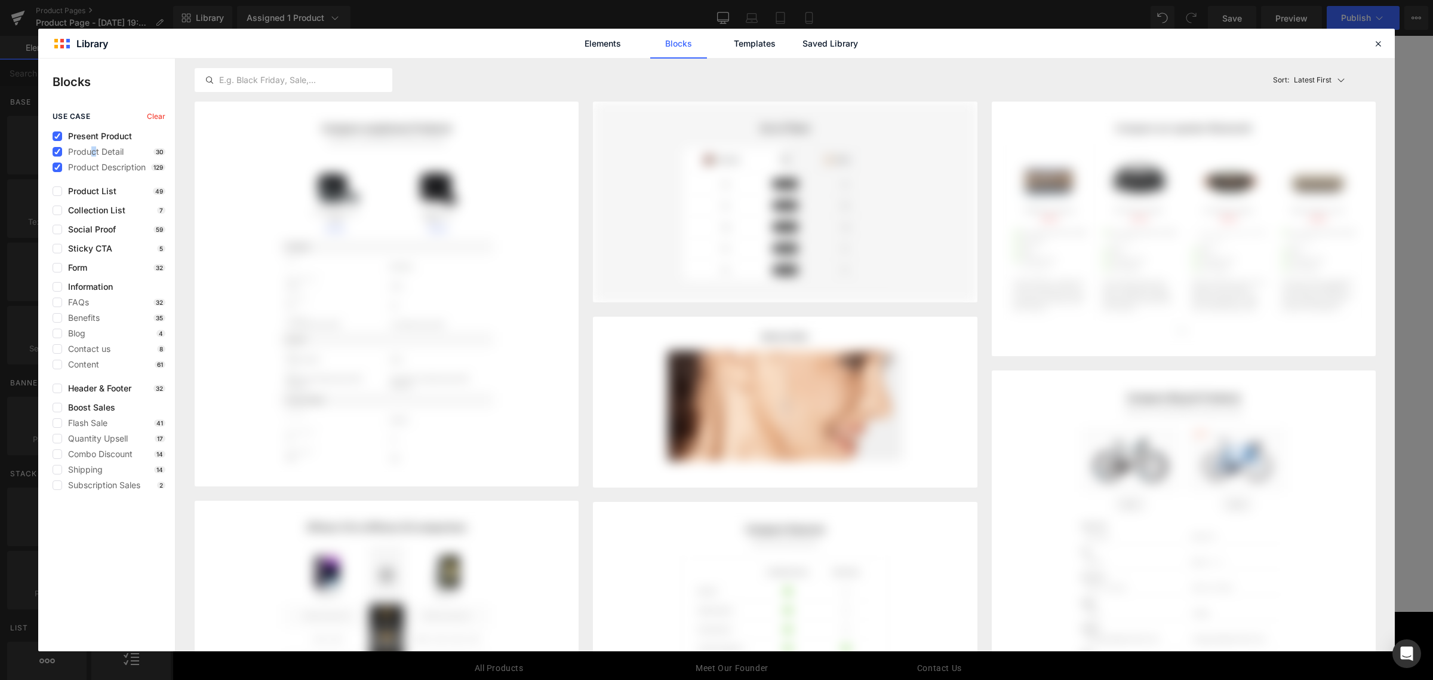
click at [94, 145] on div "Present Product Product Detail 30 Product Description 129" at bounding box center [109, 151] width 113 height 41
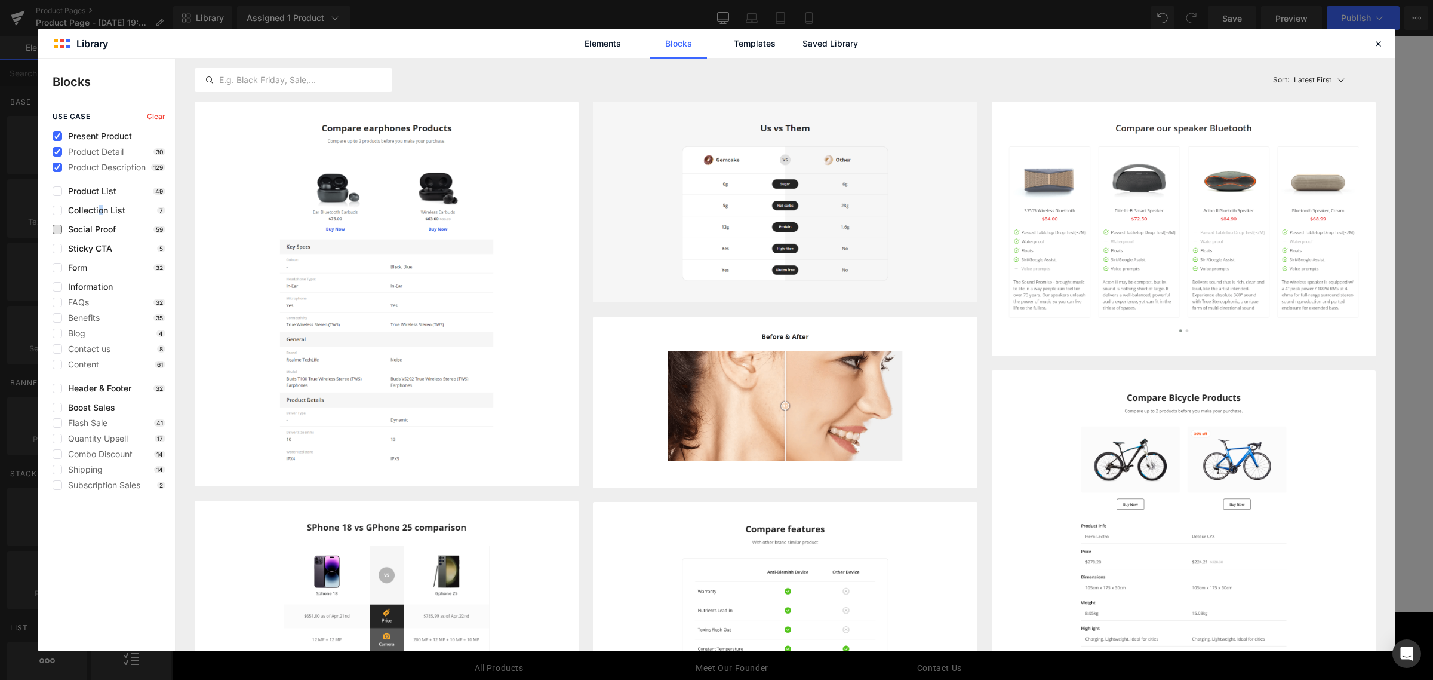
drag, startPoint x: 100, startPoint y: 211, endPoint x: 100, endPoint y: 225, distance: 14.3
click at [100, 211] on span "Collection List" at bounding box center [93, 210] width 63 height 10
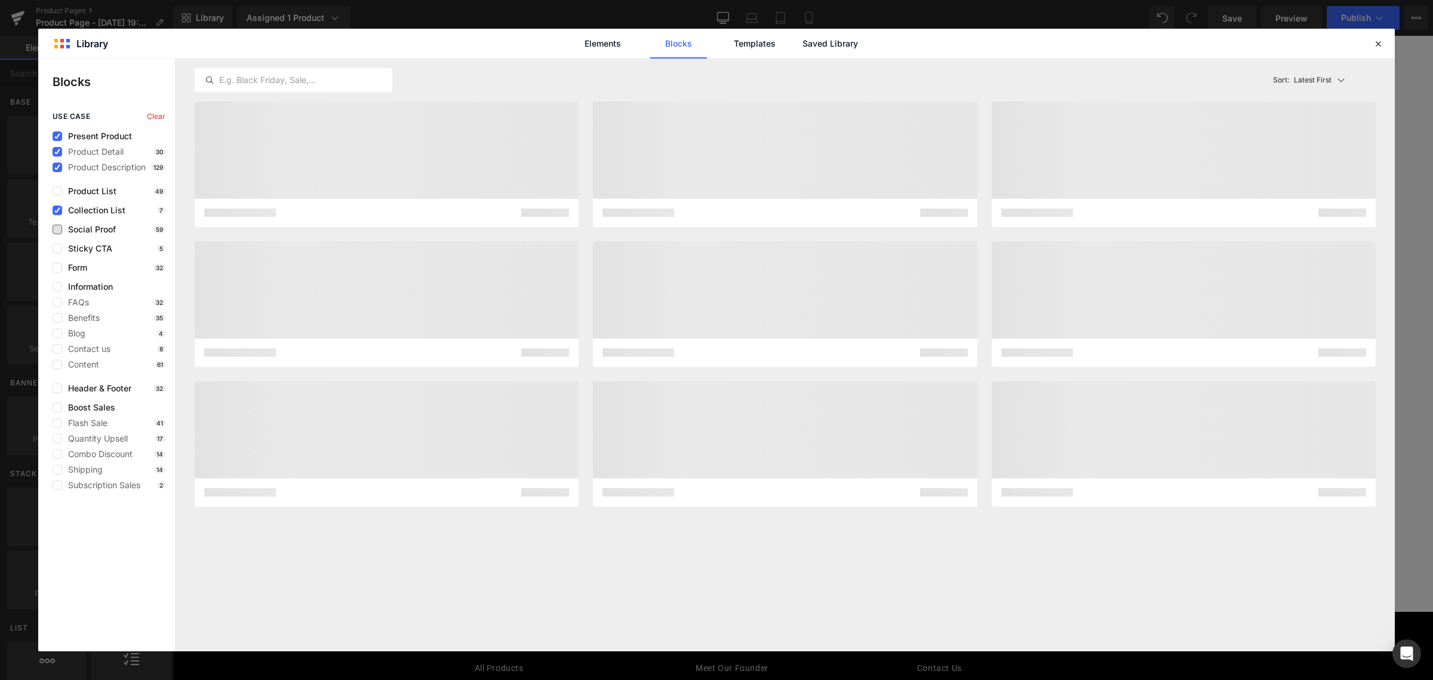
click at [102, 233] on span "Social Proof" at bounding box center [89, 230] width 54 height 10
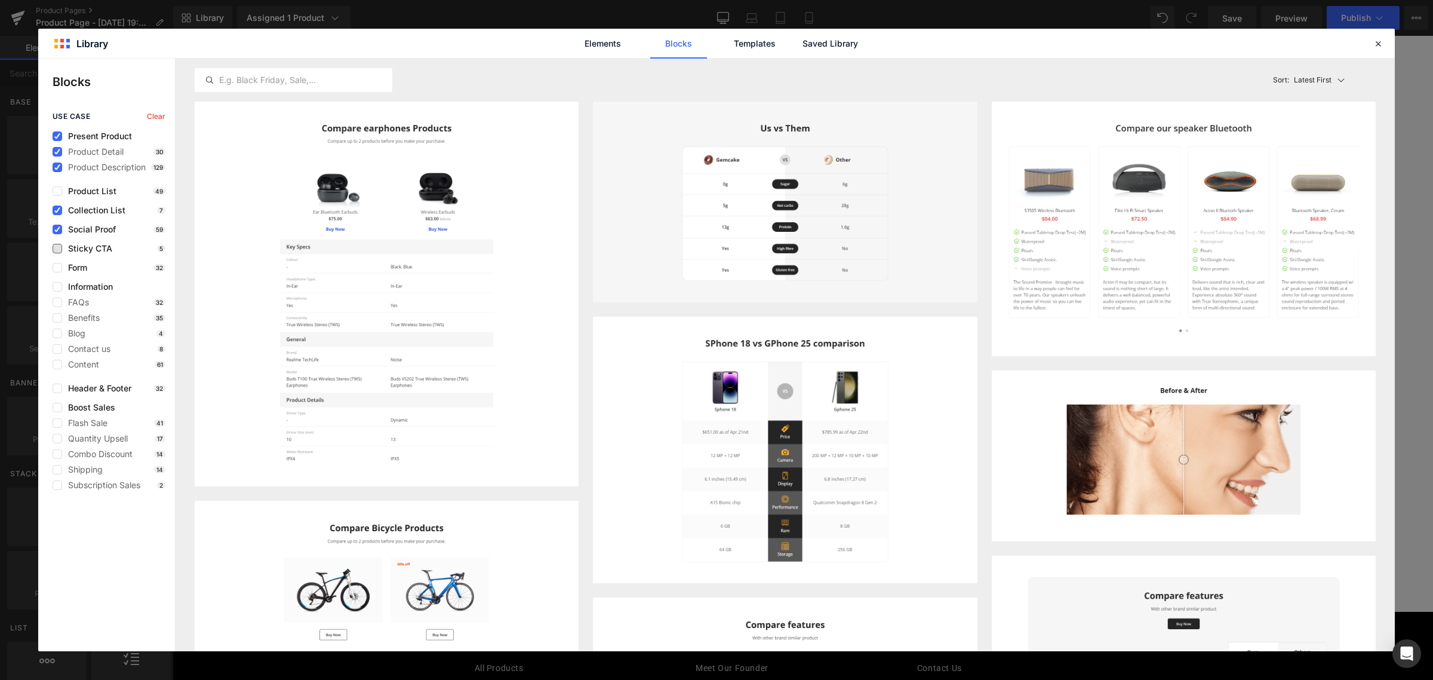
click at [100, 245] on span "Sticky CTA" at bounding box center [87, 249] width 50 height 10
click at [100, 239] on div "use case Clear Present Product Product Detail 30 Product Description 129 Produc…" at bounding box center [106, 300] width 137 height 377
click at [99, 244] on span "Sticky CTA" at bounding box center [87, 249] width 50 height 10
click at [111, 226] on span "Social Proof" at bounding box center [89, 230] width 54 height 10
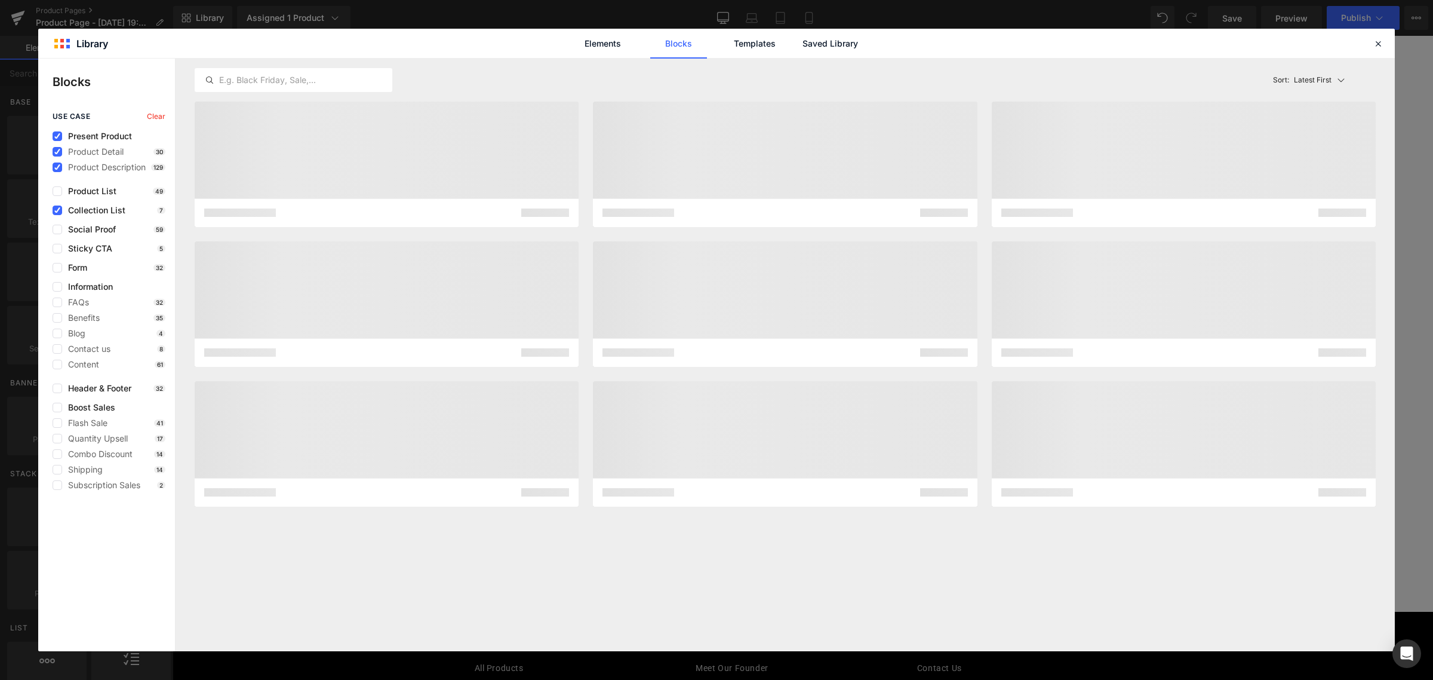
click at [112, 209] on span "Collection List" at bounding box center [93, 210] width 63 height 10
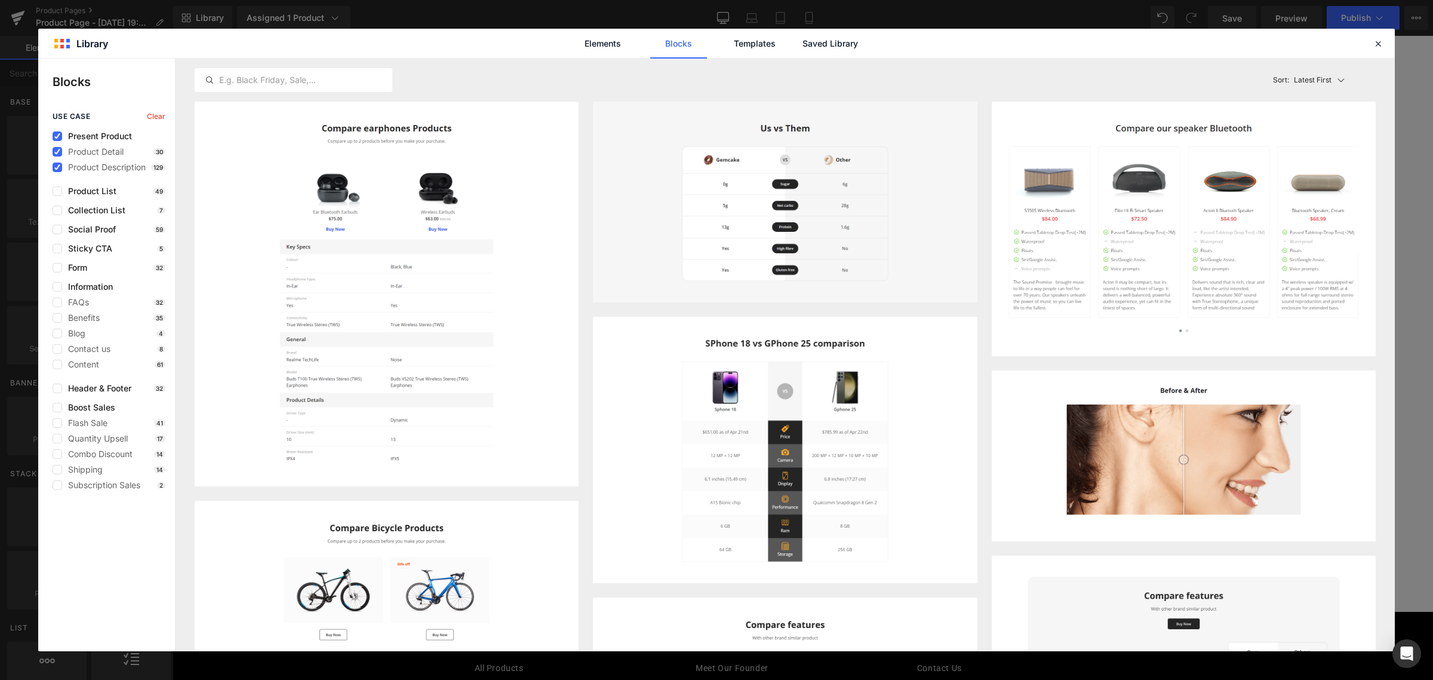
click at [119, 136] on span "Present Product" at bounding box center [97, 136] width 70 height 10
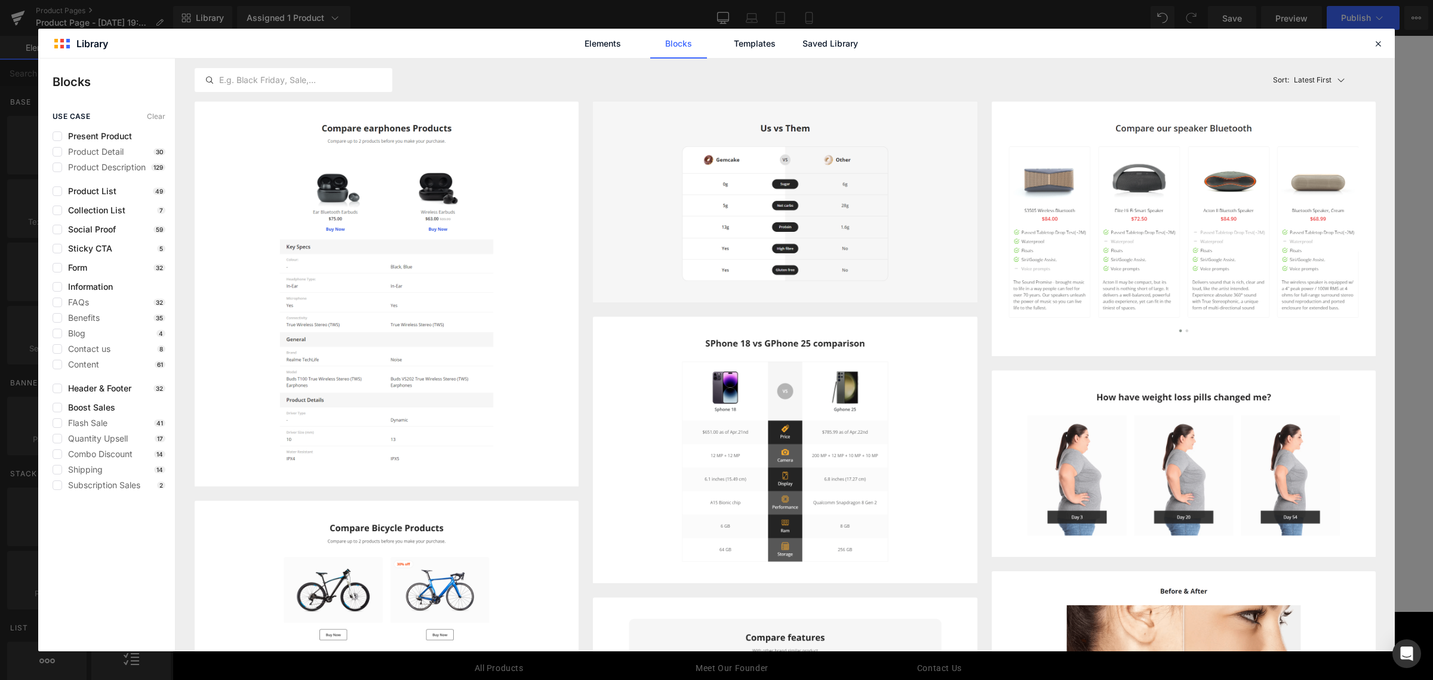
click at [0, 0] on div "Information FAQs 32 Benefits 35 Blog 4 Contact us 8 Content 61" at bounding box center [0, 0] width 0 height 0
click at [113, 318] on div "Benefits 35" at bounding box center [109, 318] width 113 height 10
click at [69, 315] on span "Benefits" at bounding box center [81, 318] width 38 height 10
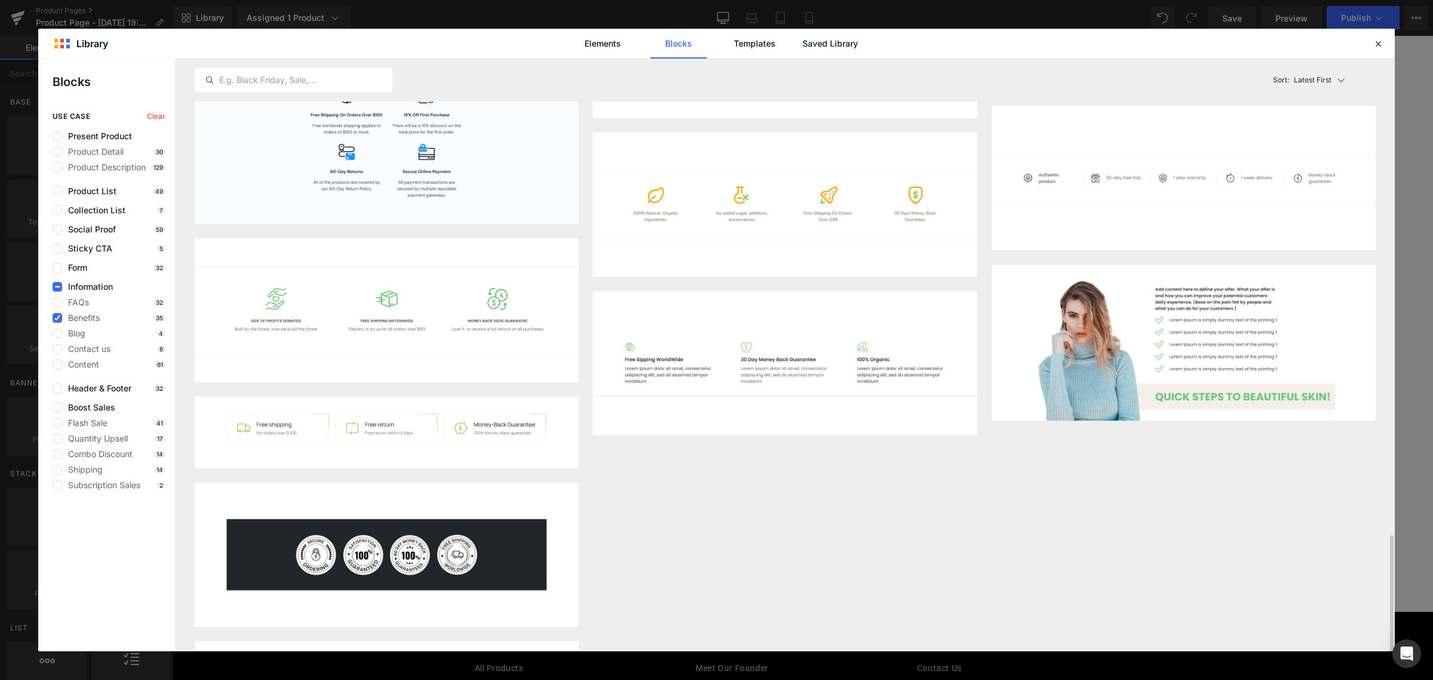
scroll to position [1666, 0]
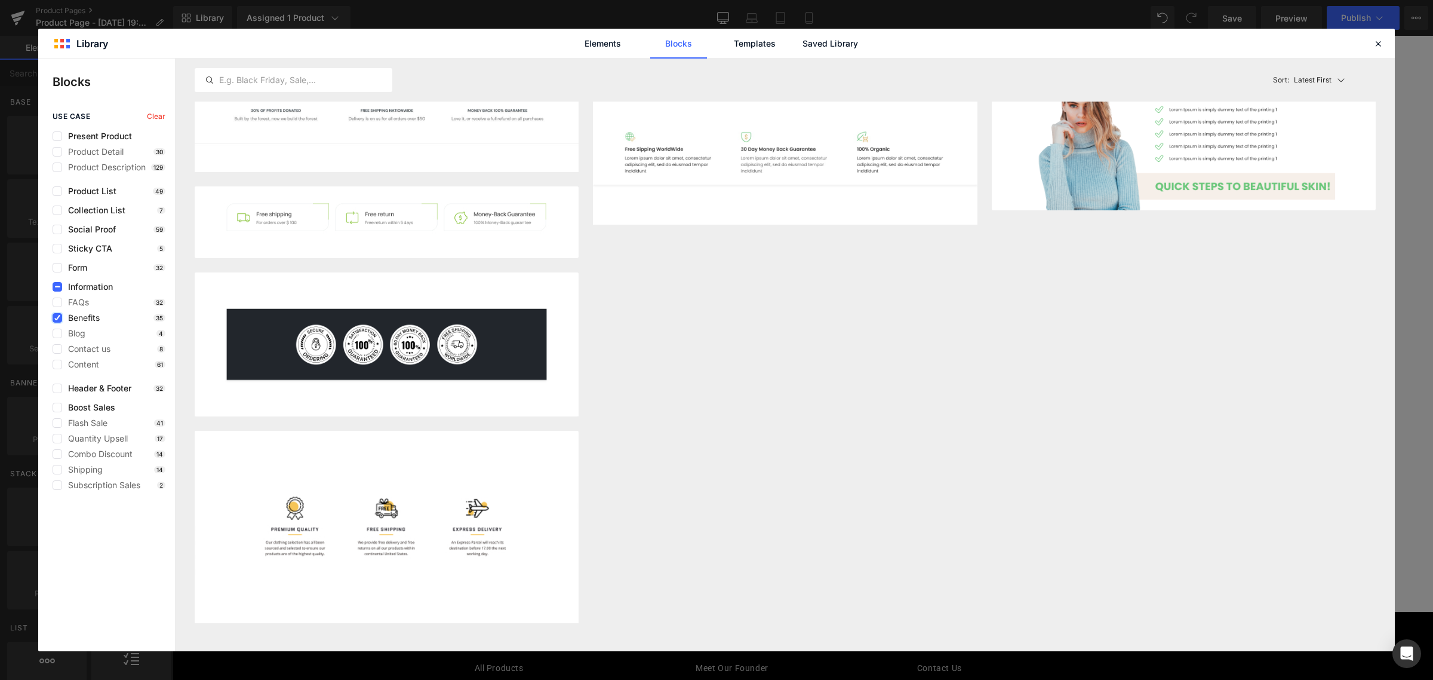
click at [55, 318] on icon at bounding box center [57, 318] width 6 height 0
click at [57, 318] on input "checkbox" at bounding box center [57, 318] width 0 height 0
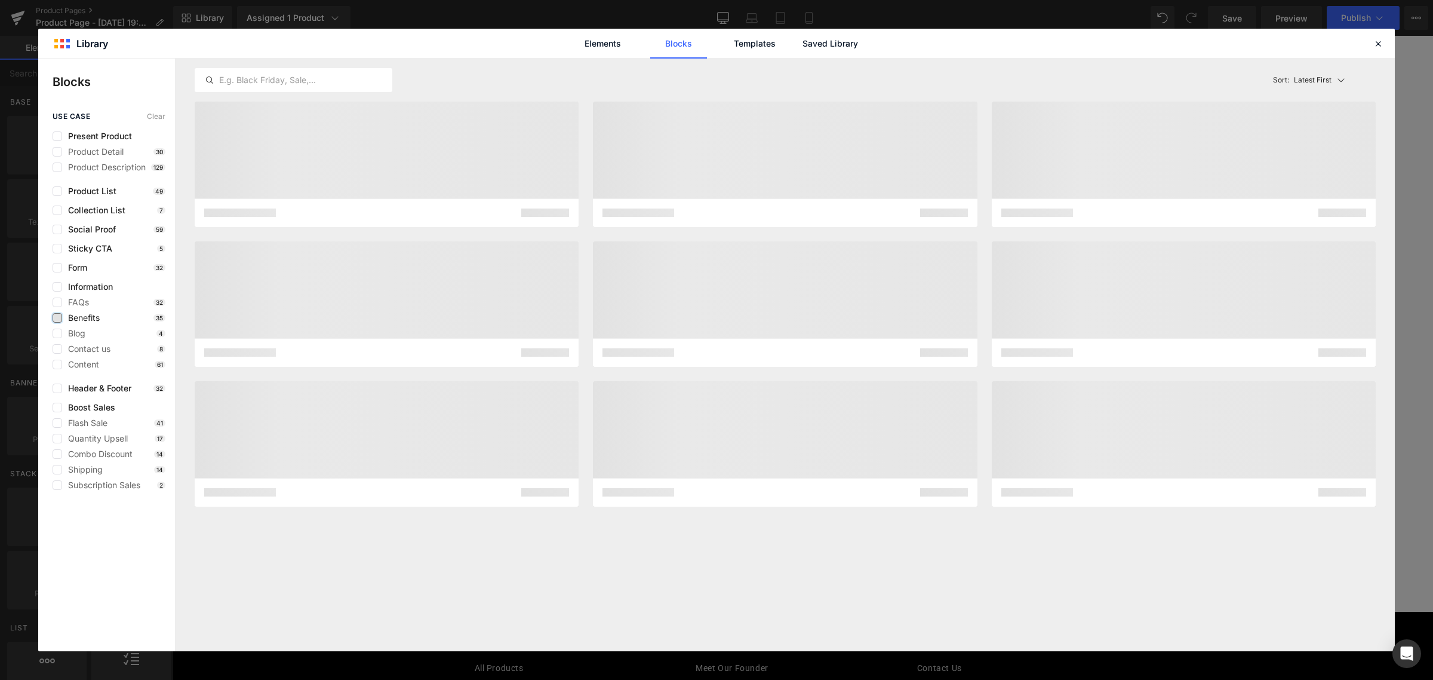
scroll to position [0, 0]
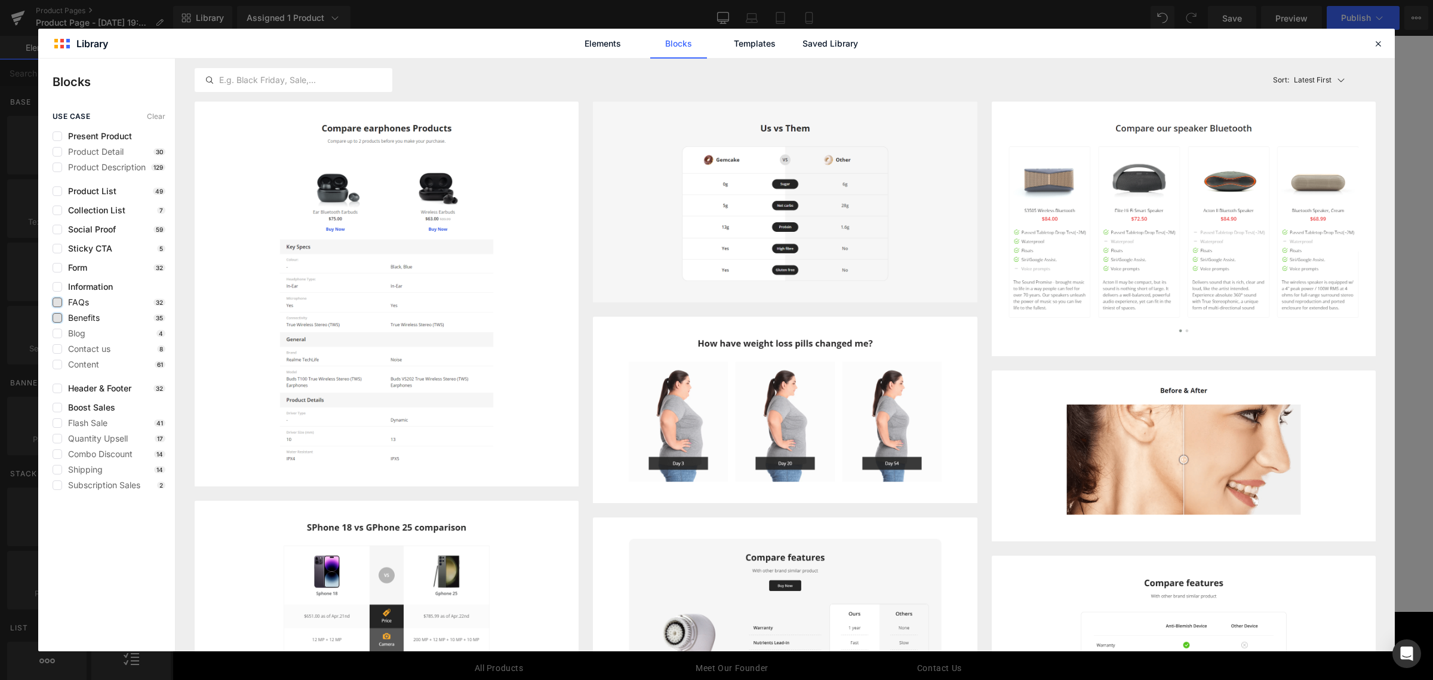
click at [54, 302] on label at bounding box center [58, 302] width 10 height 10
click at [57, 302] on input "checkbox" at bounding box center [57, 302] width 0 height 0
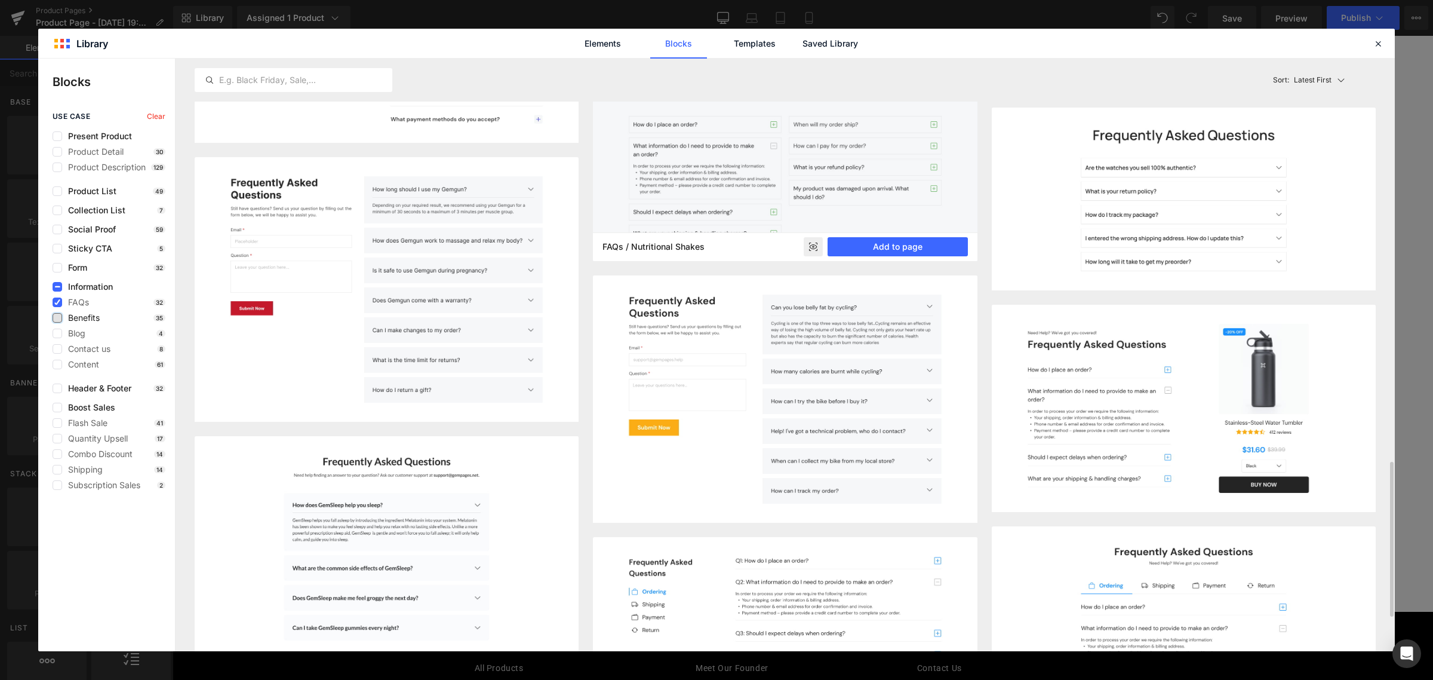
scroll to position [970, 0]
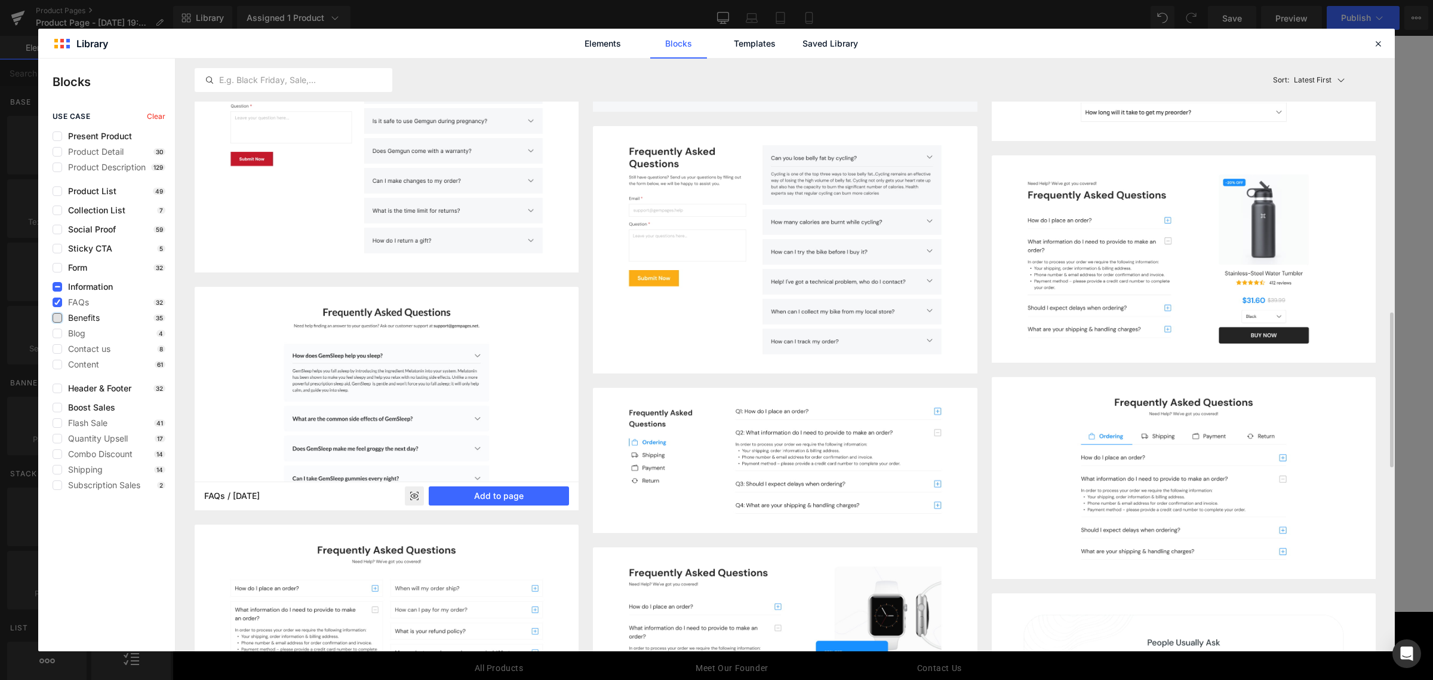
click at [539, 417] on img at bounding box center [387, 399] width 384 height 224
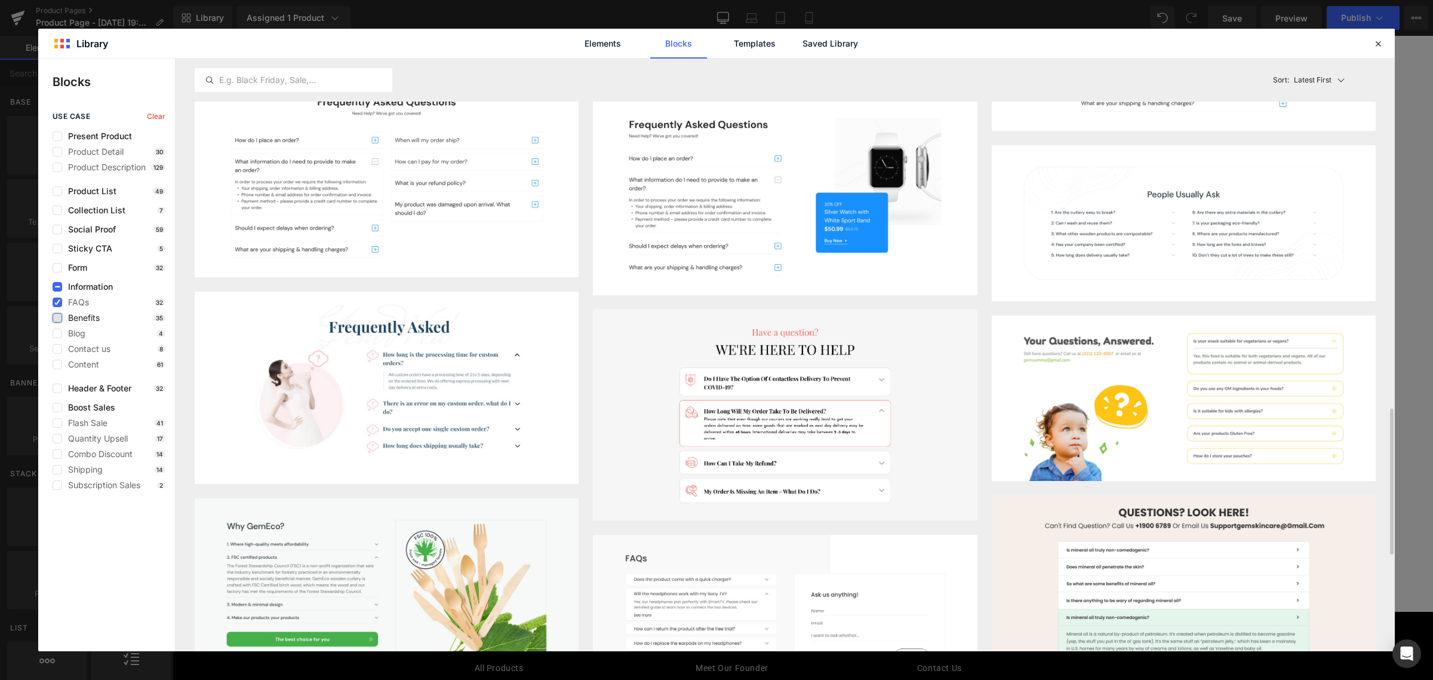
scroll to position [1642, 0]
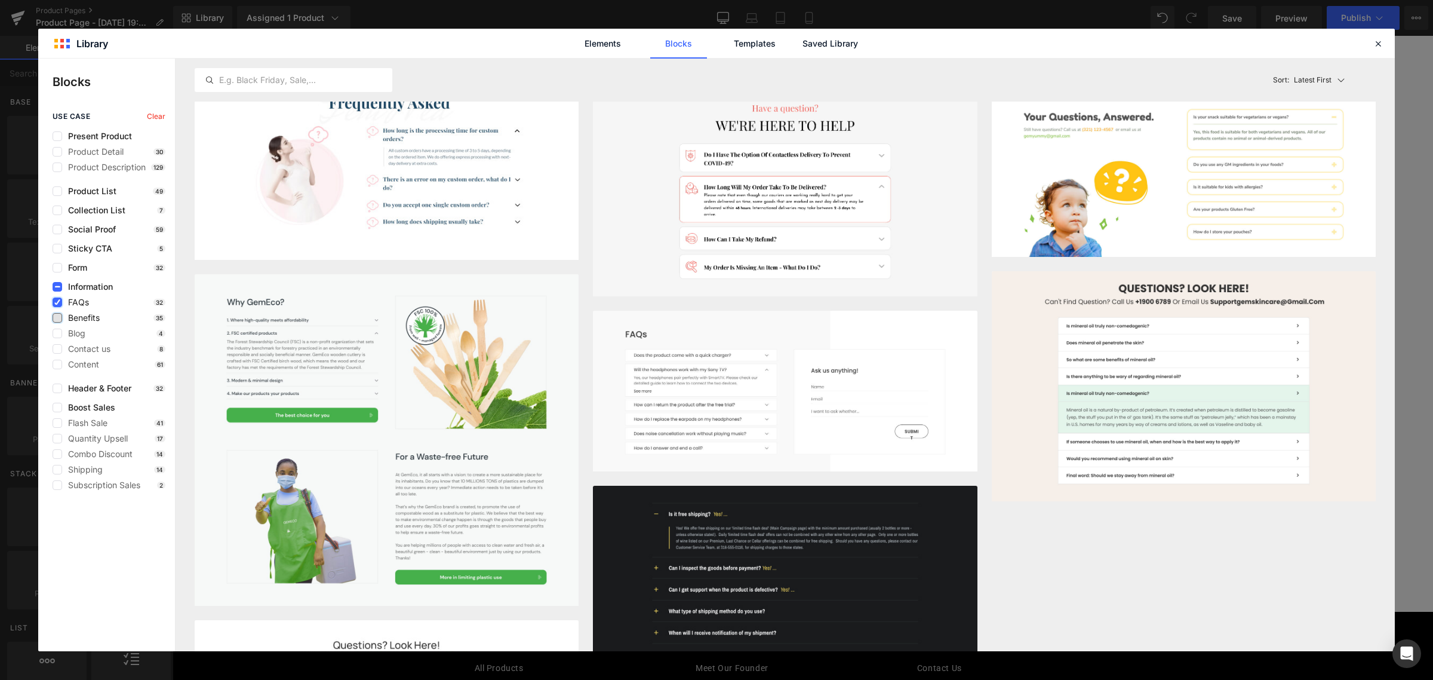
click at [55, 297] on label at bounding box center [58, 302] width 10 height 10
click at [57, 302] on input "checkbox" at bounding box center [57, 302] width 0 height 0
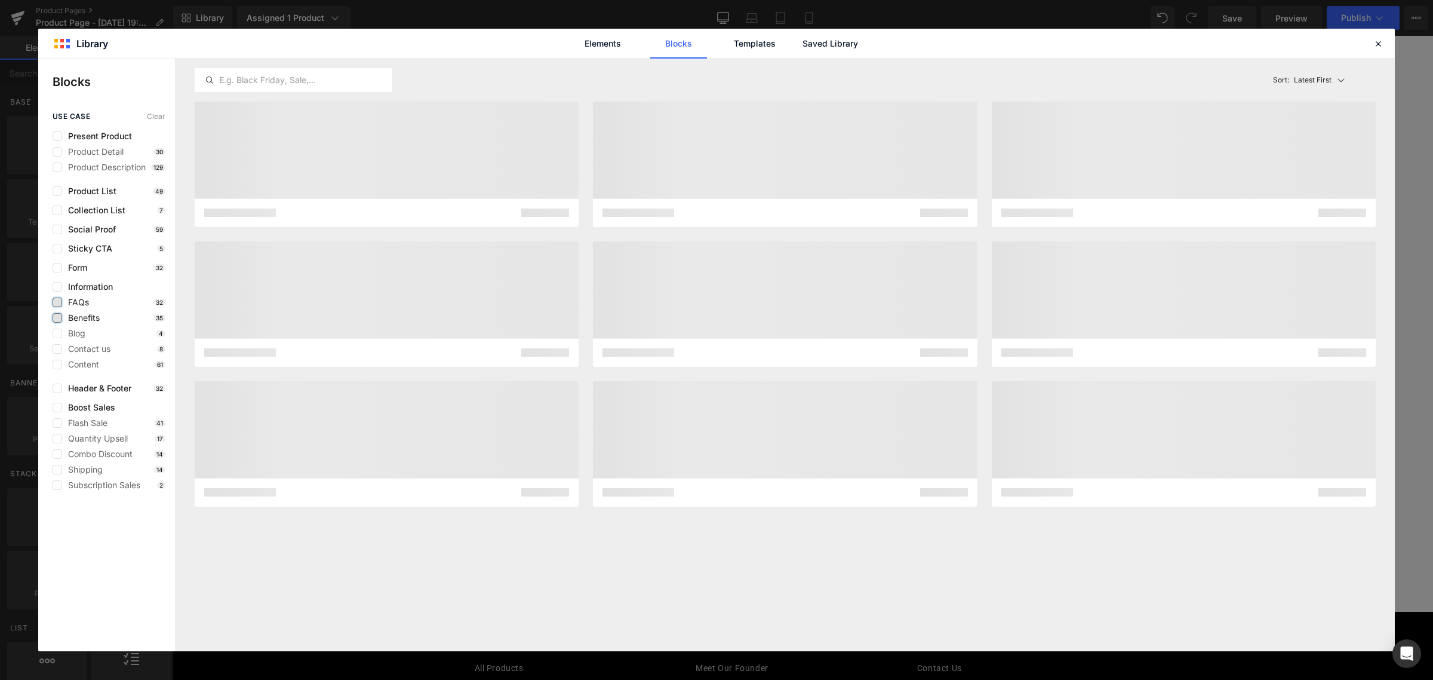
scroll to position [0, 0]
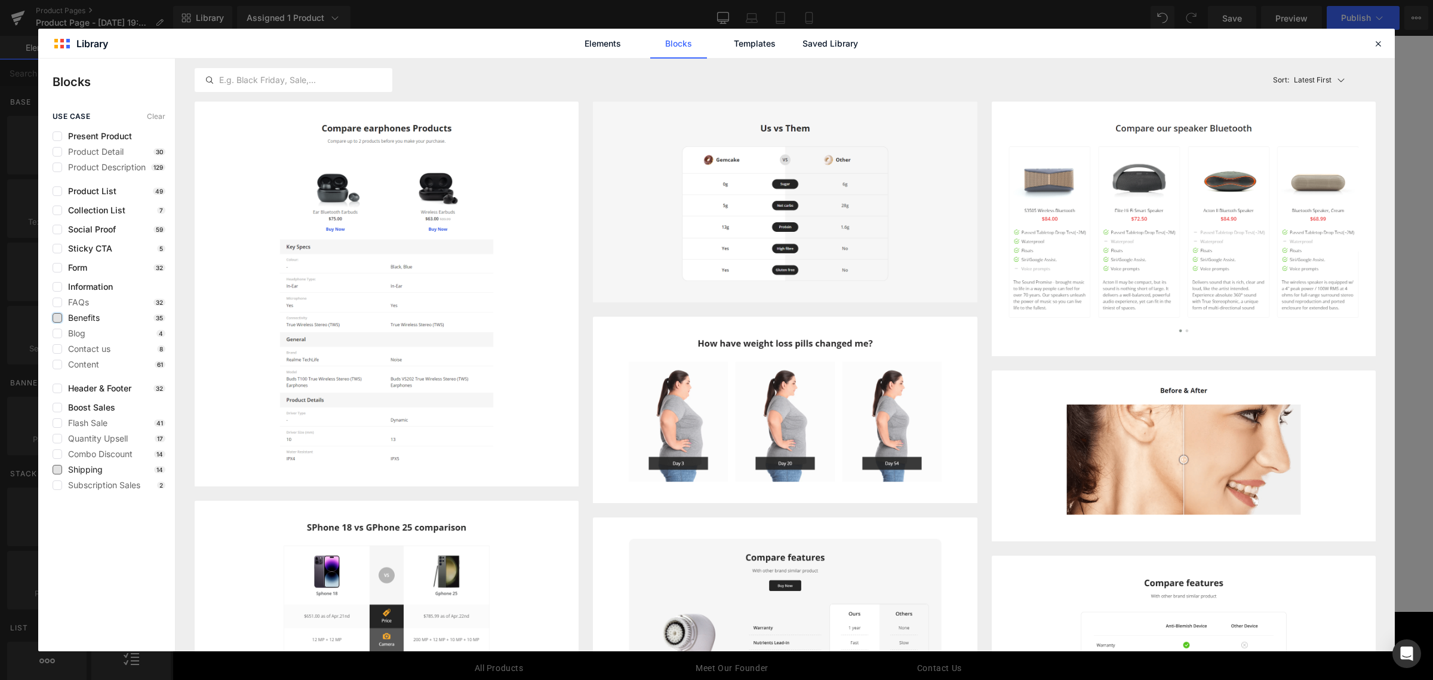
click at [99, 473] on span "Shipping" at bounding box center [82, 470] width 41 height 10
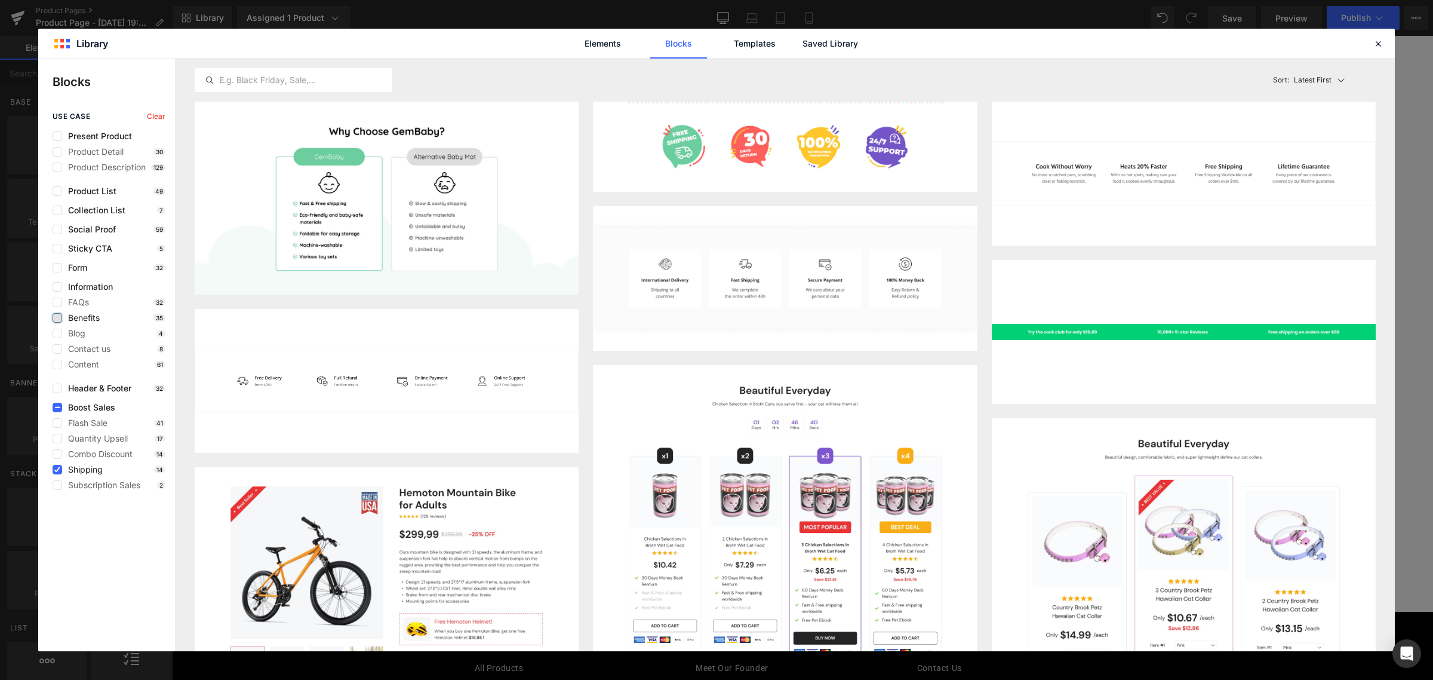
click at [100, 473] on span "Shipping" at bounding box center [82, 470] width 41 height 10
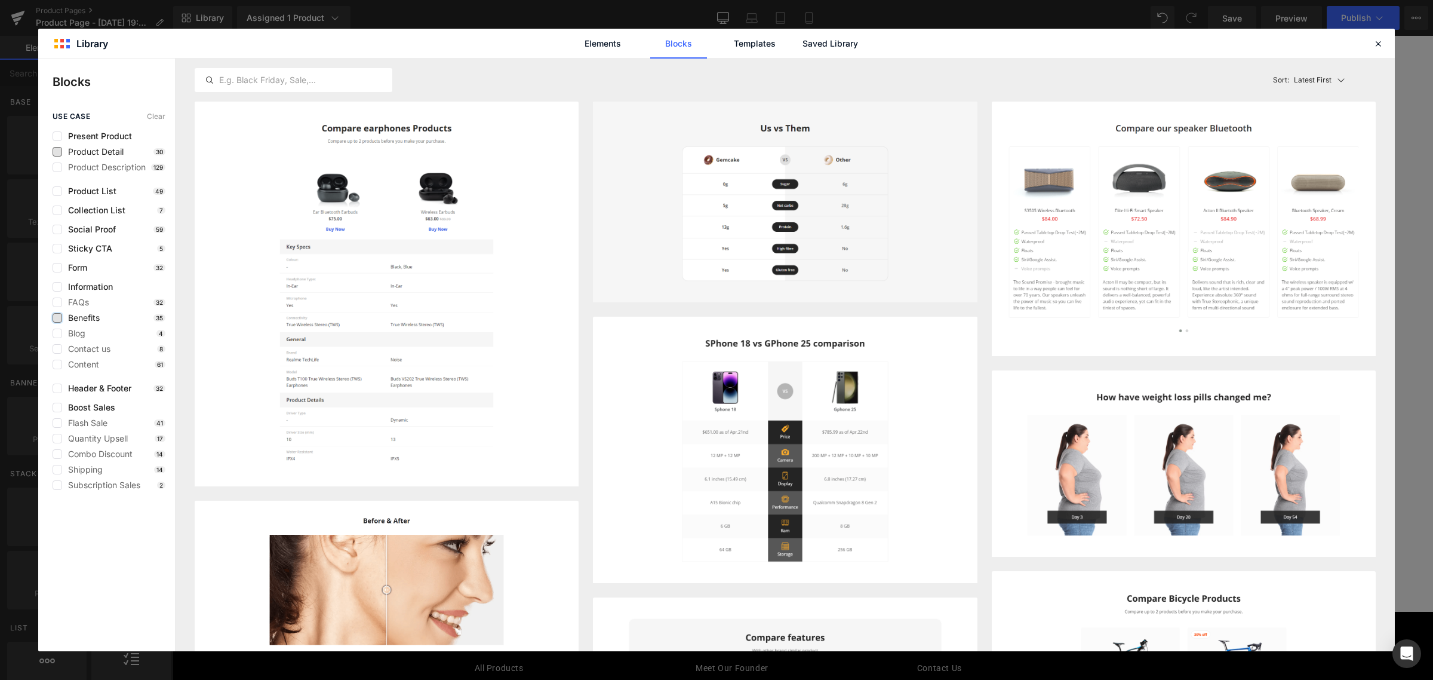
click at [114, 149] on span "Product Detail" at bounding box center [93, 152] width 62 height 10
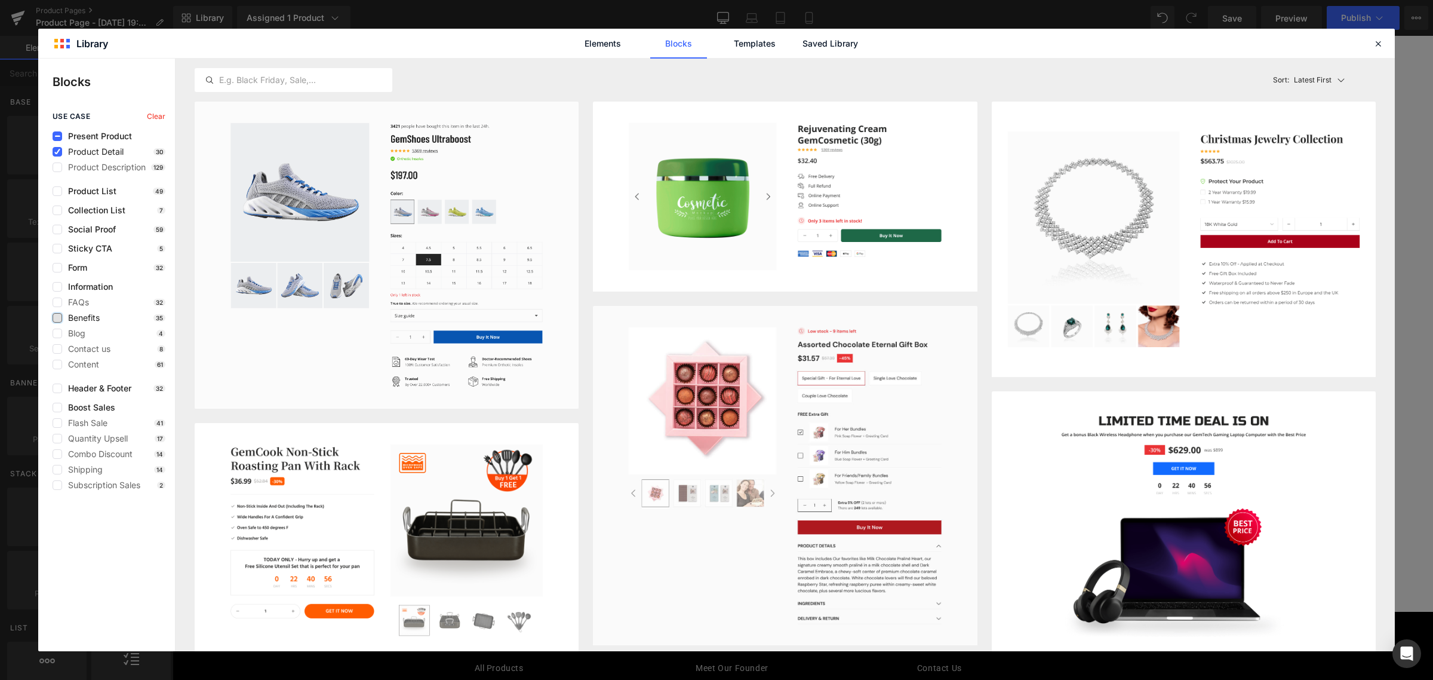
click at [114, 149] on span "Product Detail" at bounding box center [93, 152] width 62 height 10
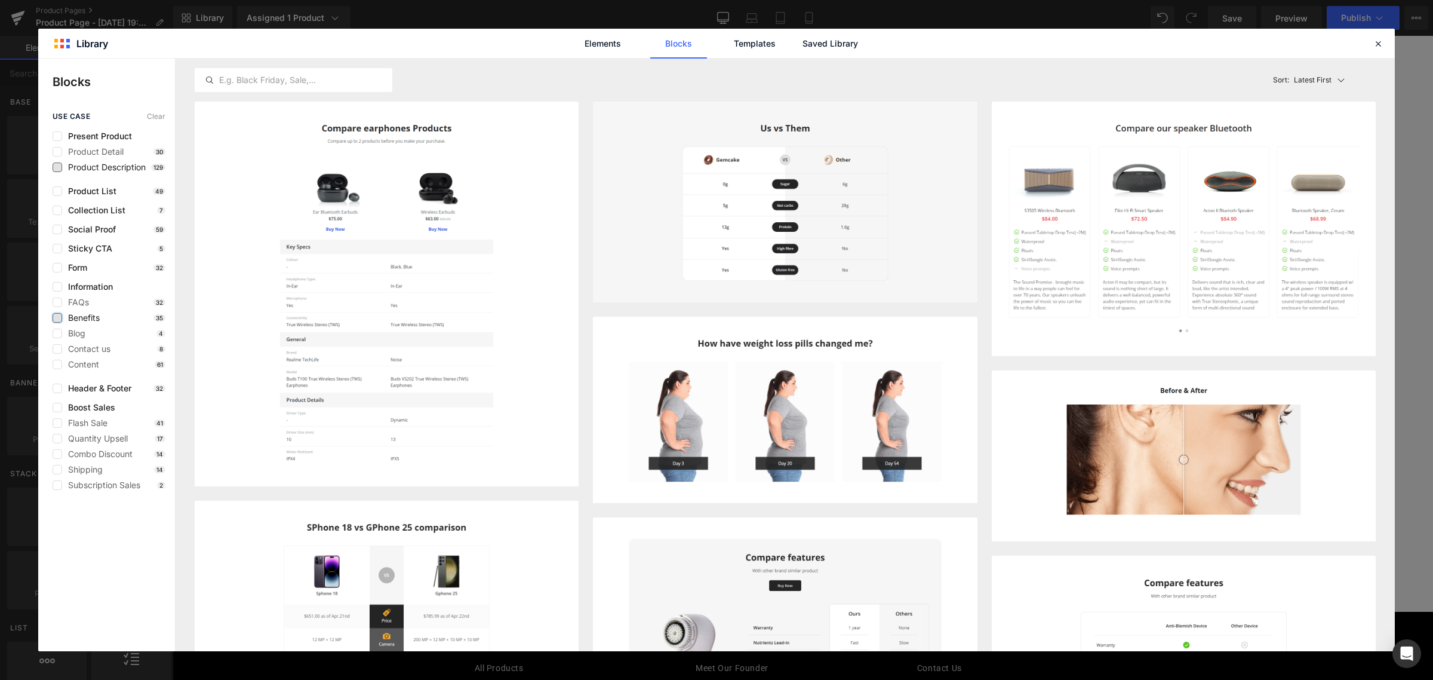
click at [137, 166] on span "Product Description" at bounding box center [104, 167] width 84 height 10
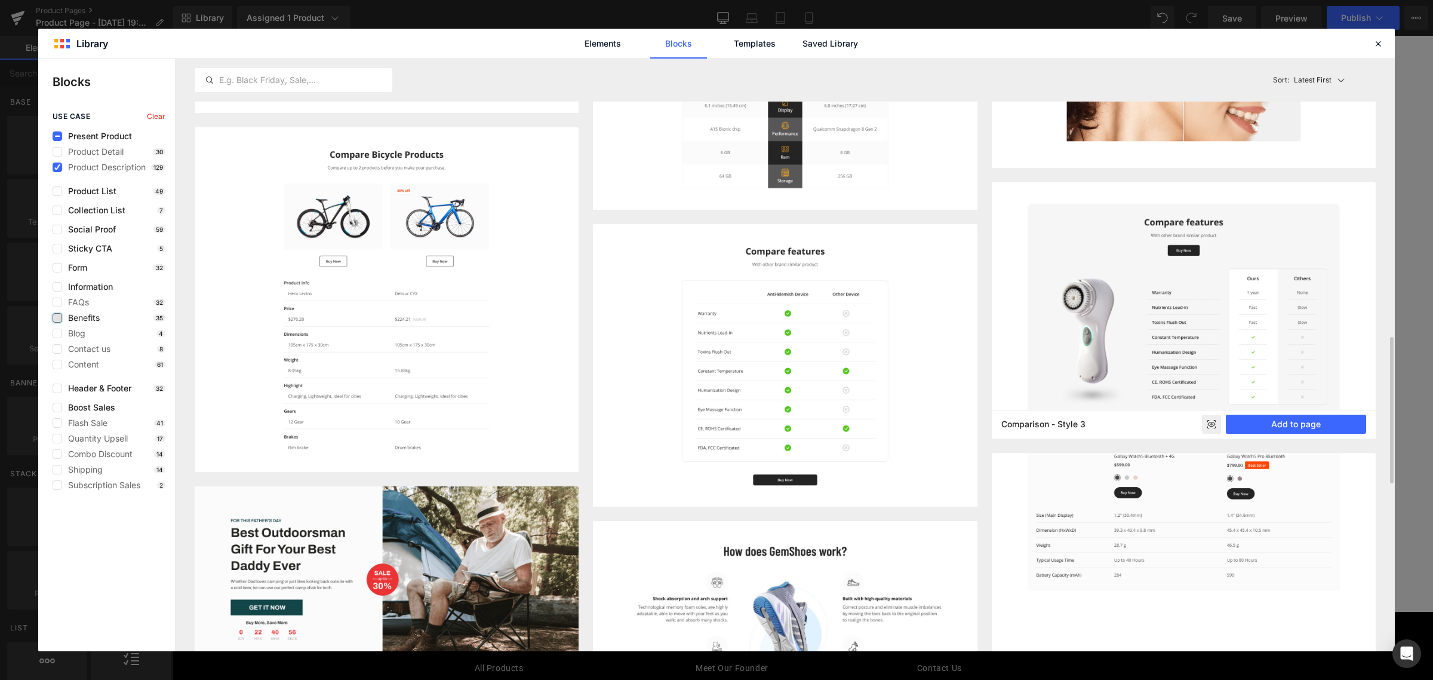
scroll to position [597, 0]
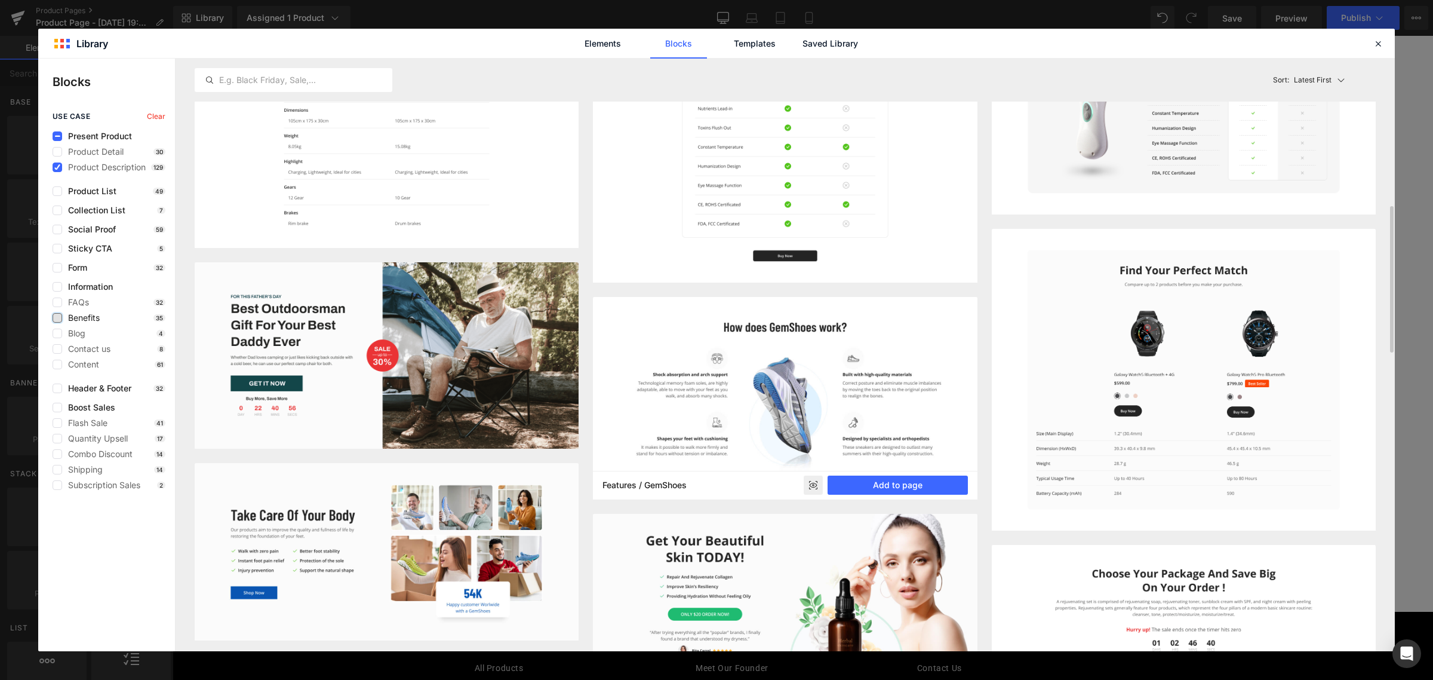
click at [820, 360] on img at bounding box center [785, 398] width 384 height 202
click at [878, 493] on button "Add to page" at bounding box center [898, 484] width 140 height 19
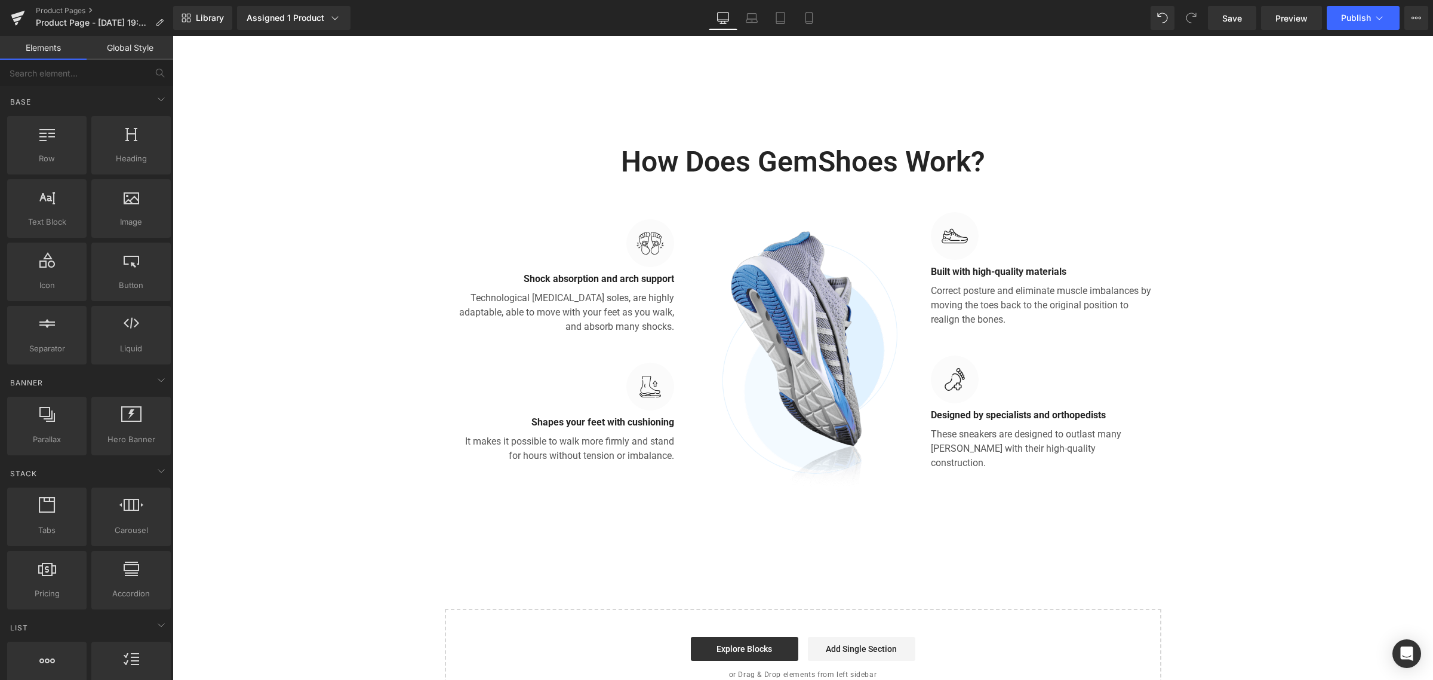
scroll to position [675, 0]
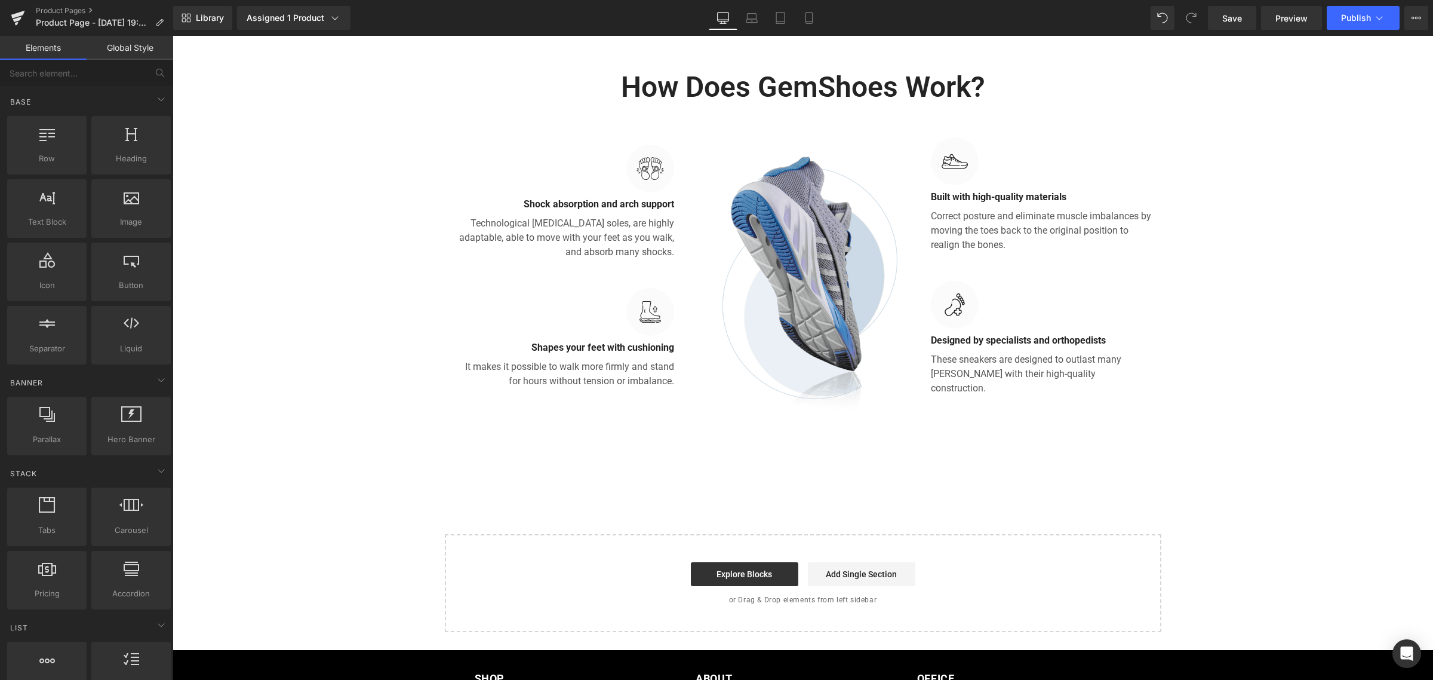
click at [850, 285] on img at bounding box center [802, 281] width 221 height 262
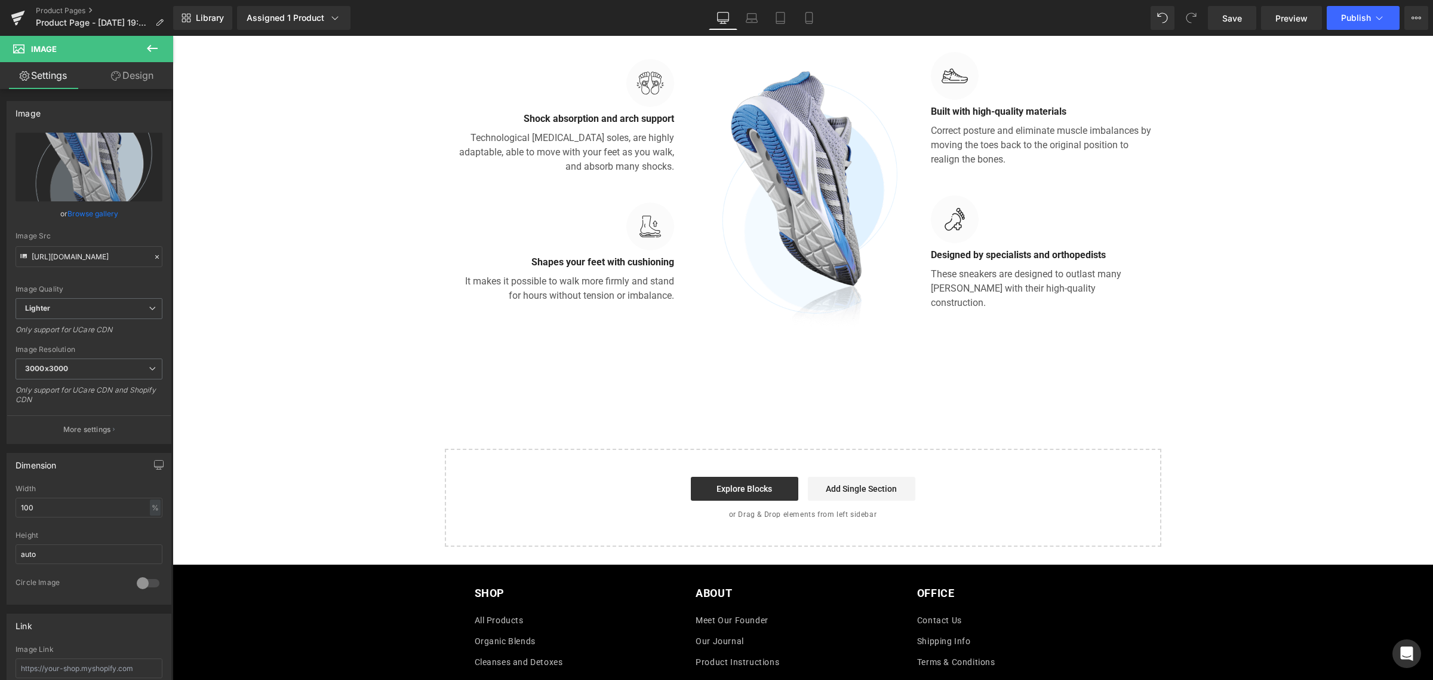
scroll to position [824, 0]
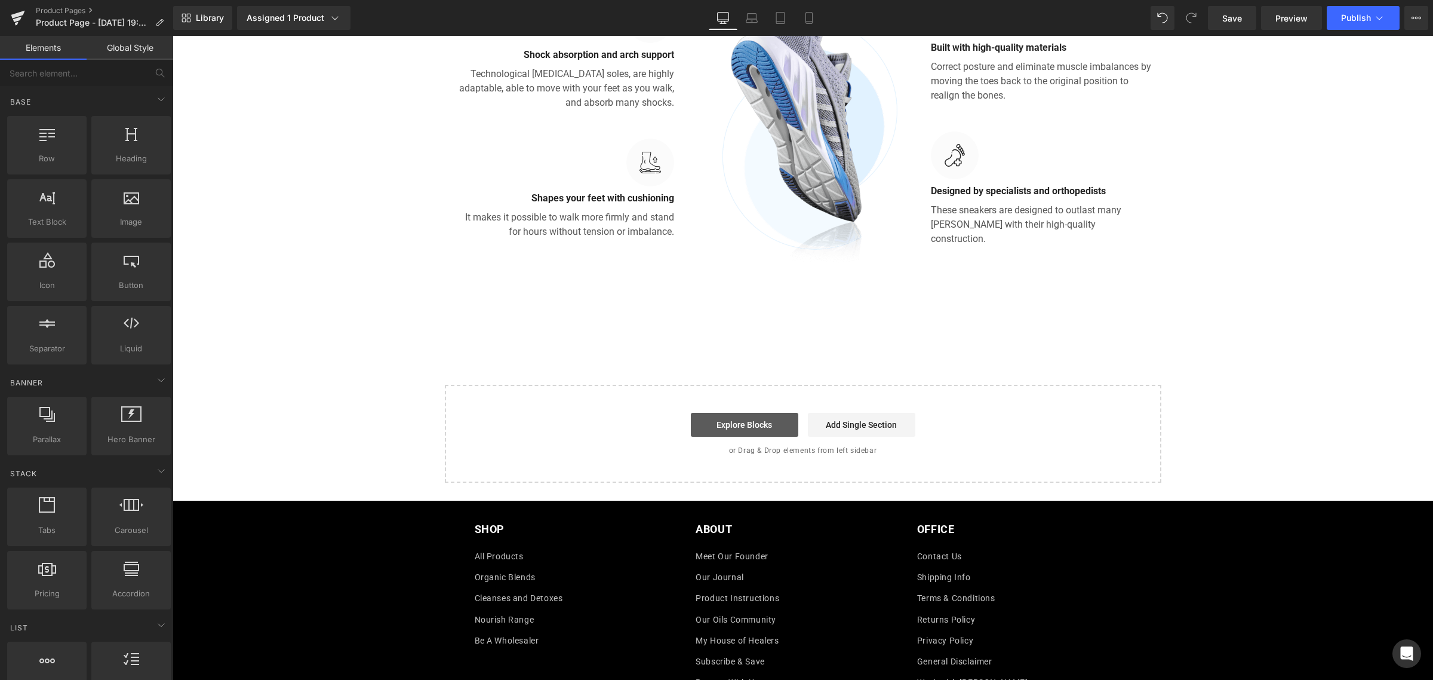
click at [713, 414] on link "Explore Blocks" at bounding box center [744, 425] width 107 height 24
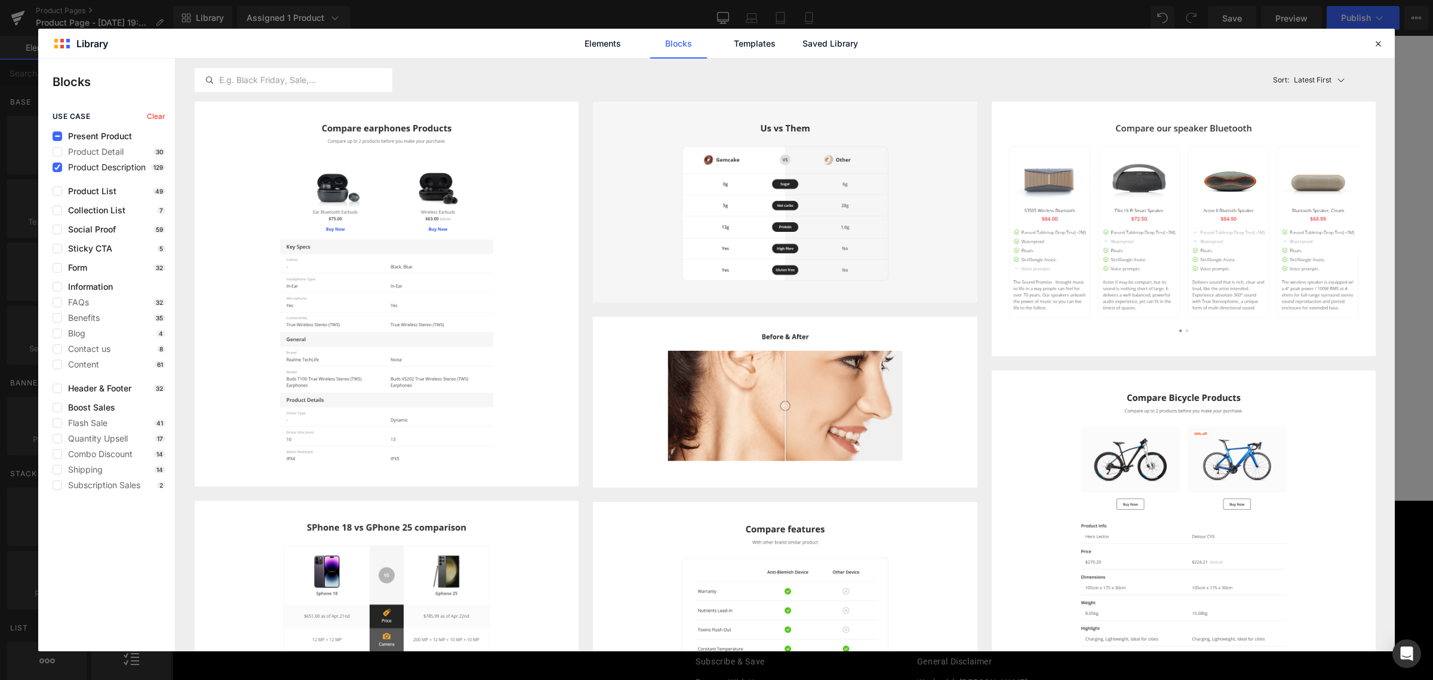
click at [63, 168] on span "Product Description" at bounding box center [104, 167] width 84 height 10
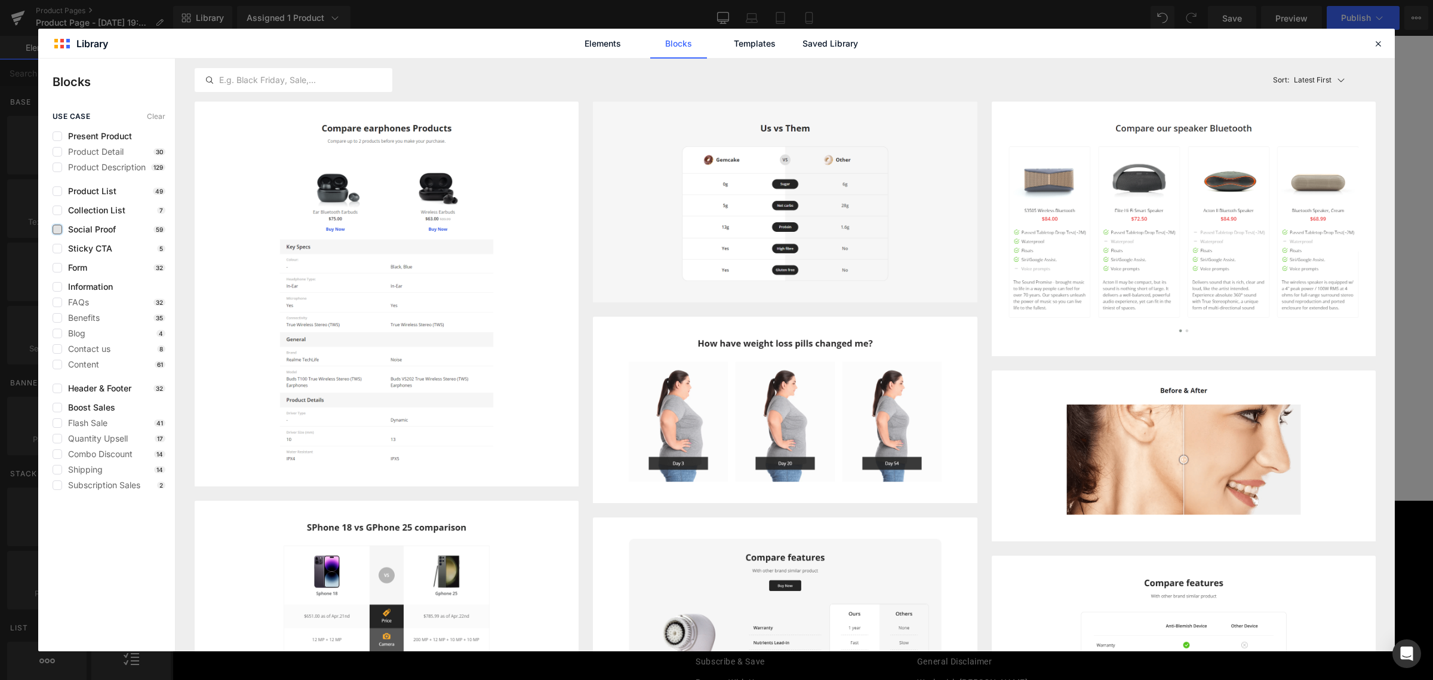
click at [60, 230] on label at bounding box center [58, 230] width 10 height 10
click at [57, 229] on input "checkbox" at bounding box center [57, 229] width 0 height 0
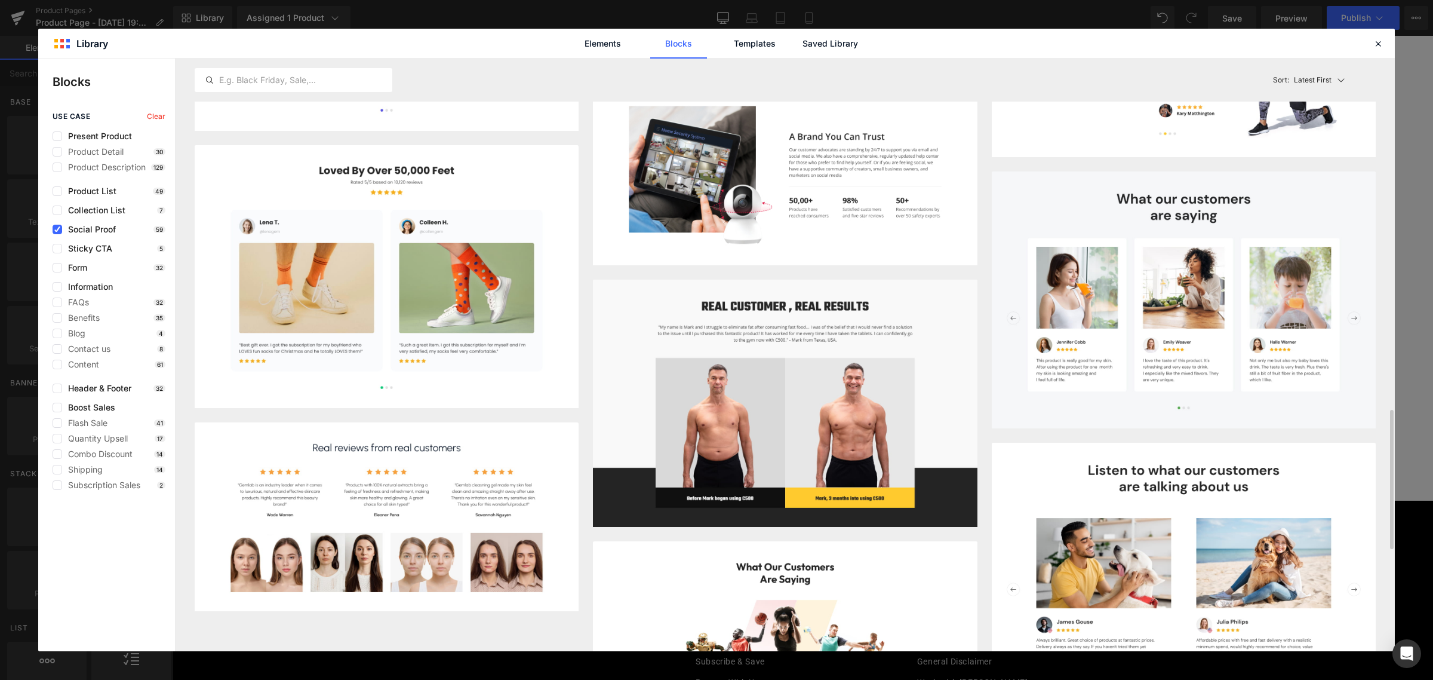
scroll to position [1642, 0]
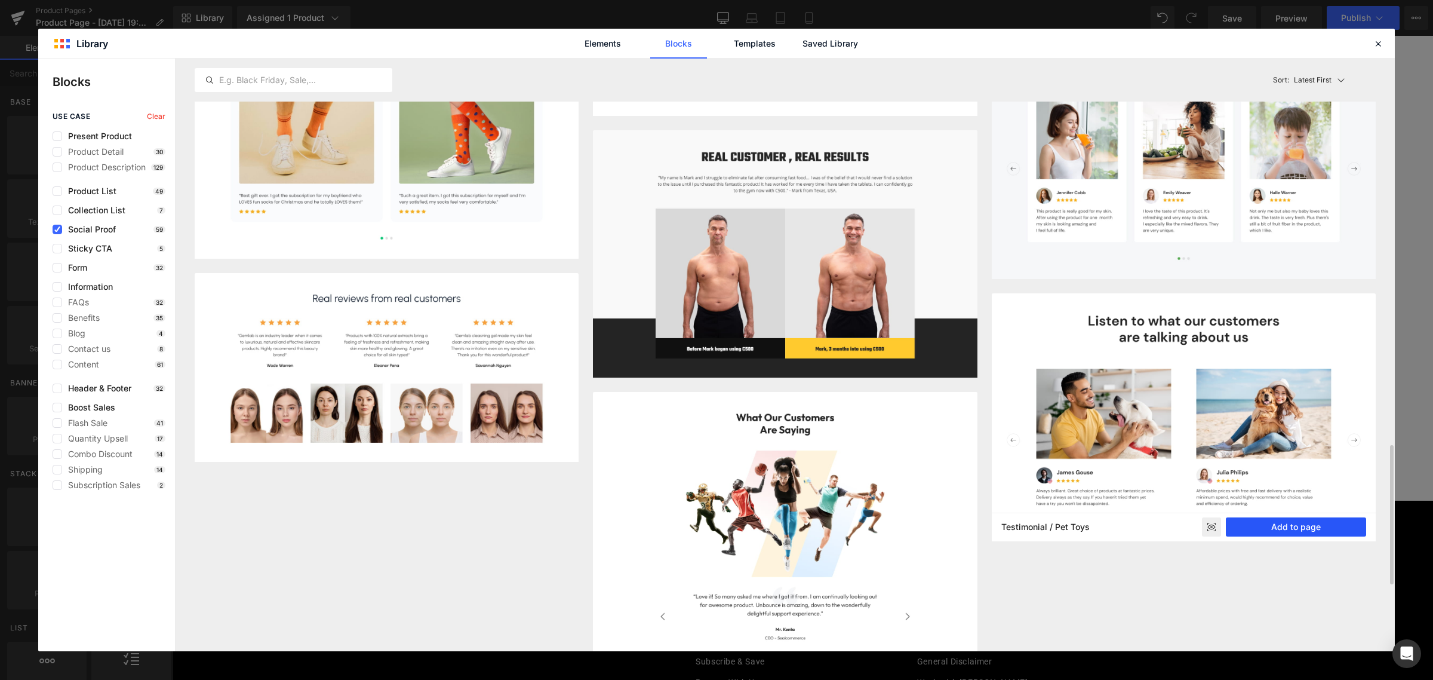
click at [1272, 530] on button "Add to page" at bounding box center [1296, 526] width 140 height 19
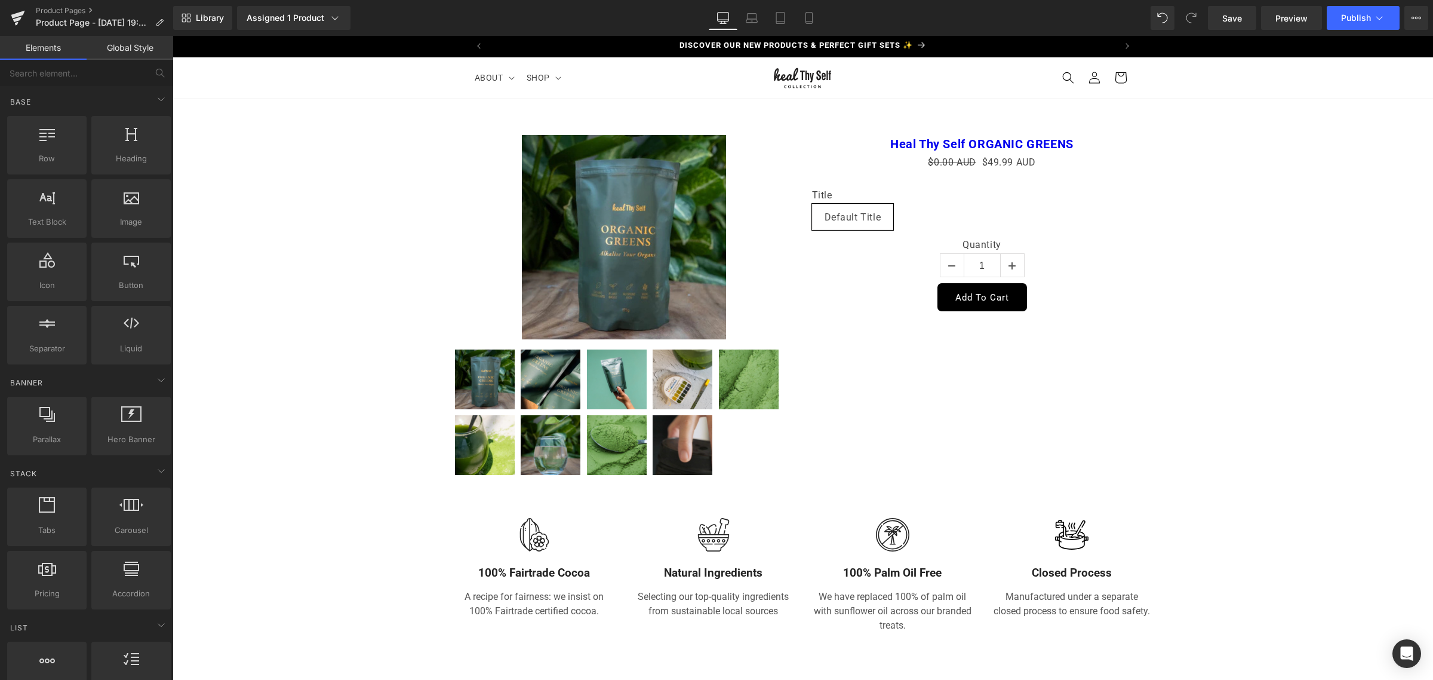
scroll to position [0, 0]
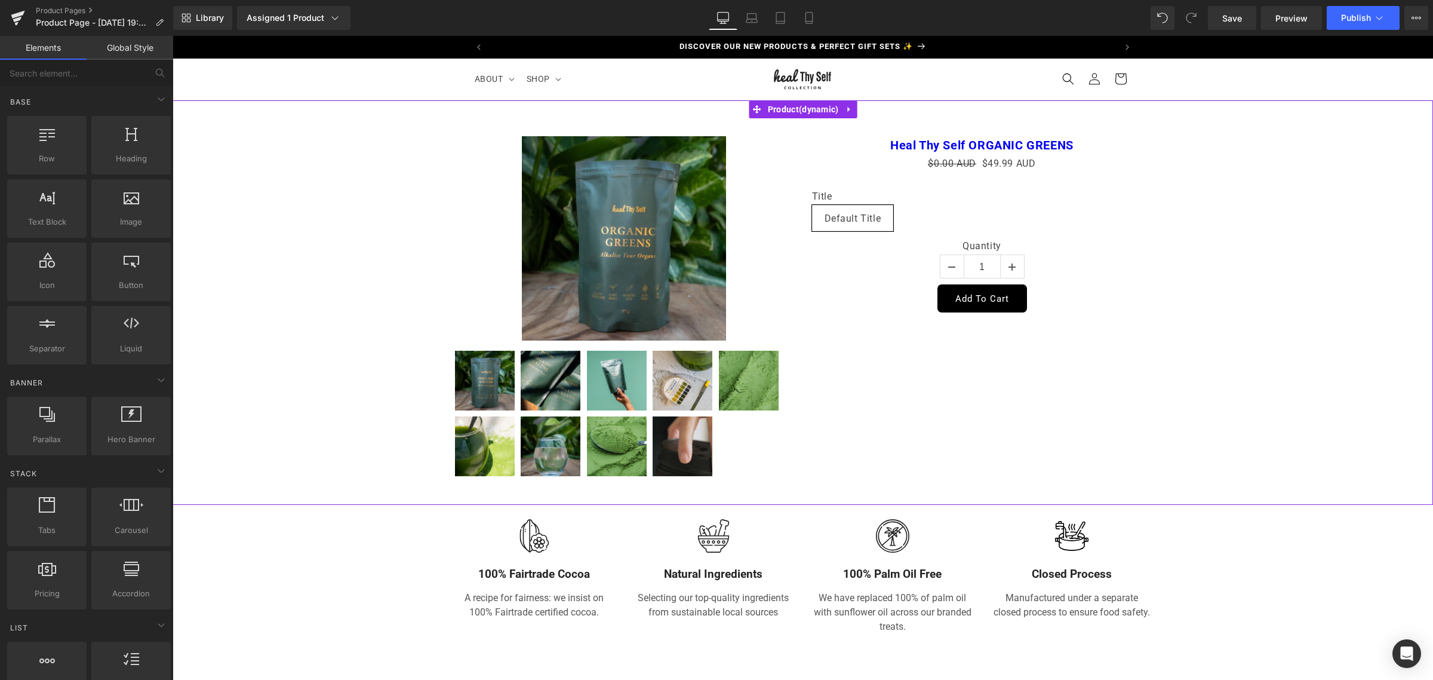
click at [1167, 257] on div "Sale Off (P) Image" at bounding box center [803, 302] width 1249 height 368
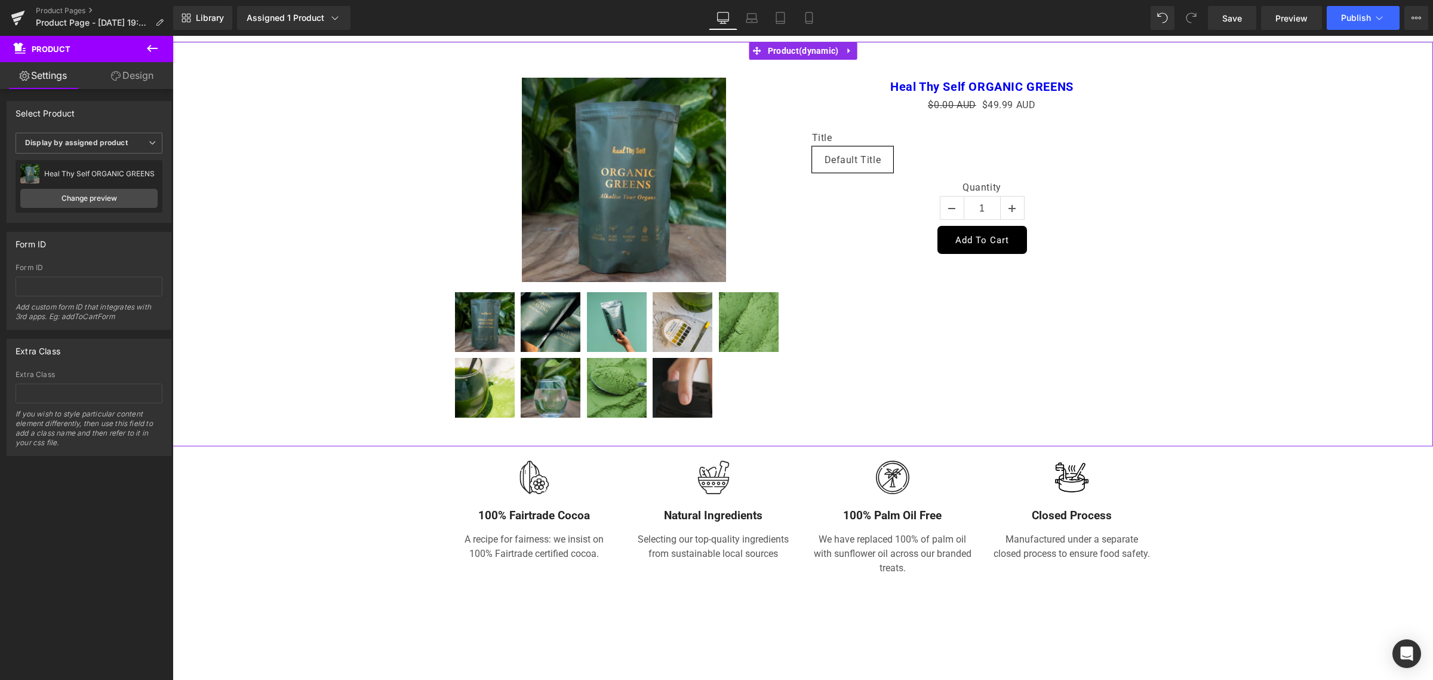
scroll to position [149, 0]
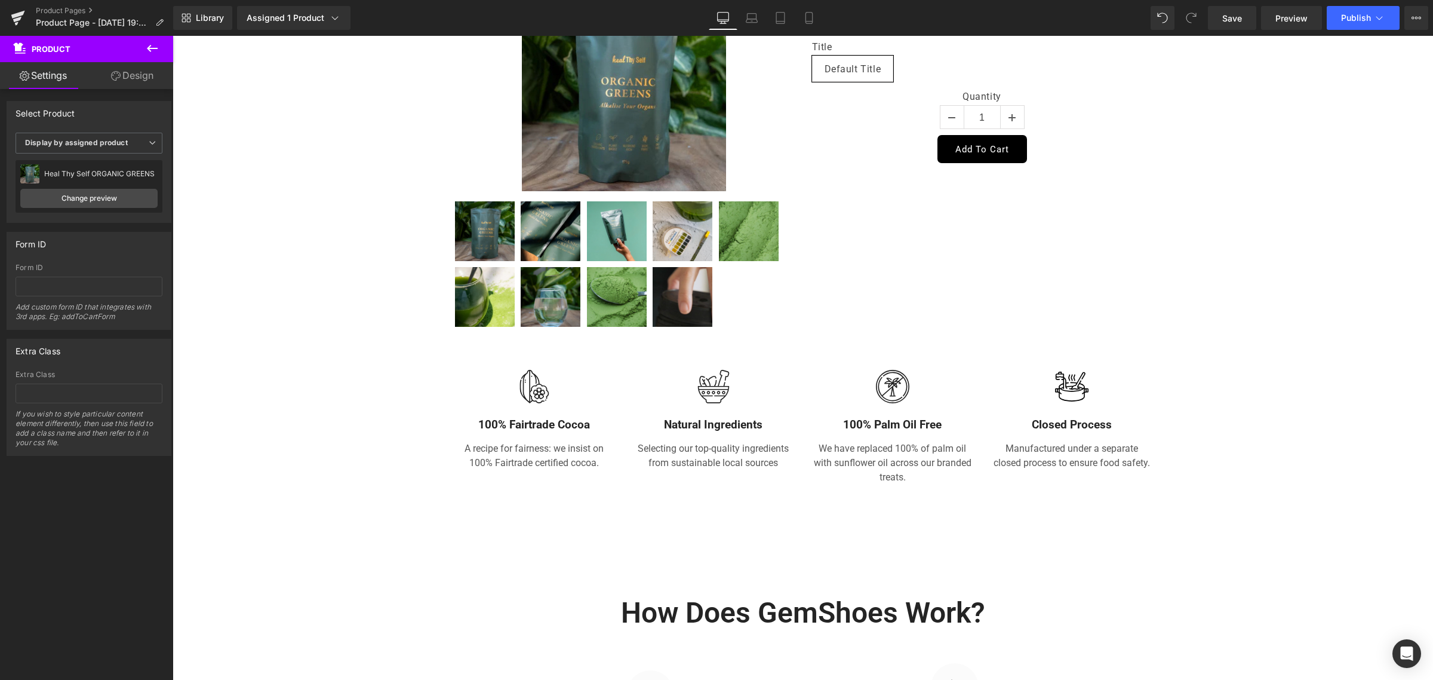
click at [539, 394] on img at bounding box center [534, 386] width 33 height 33
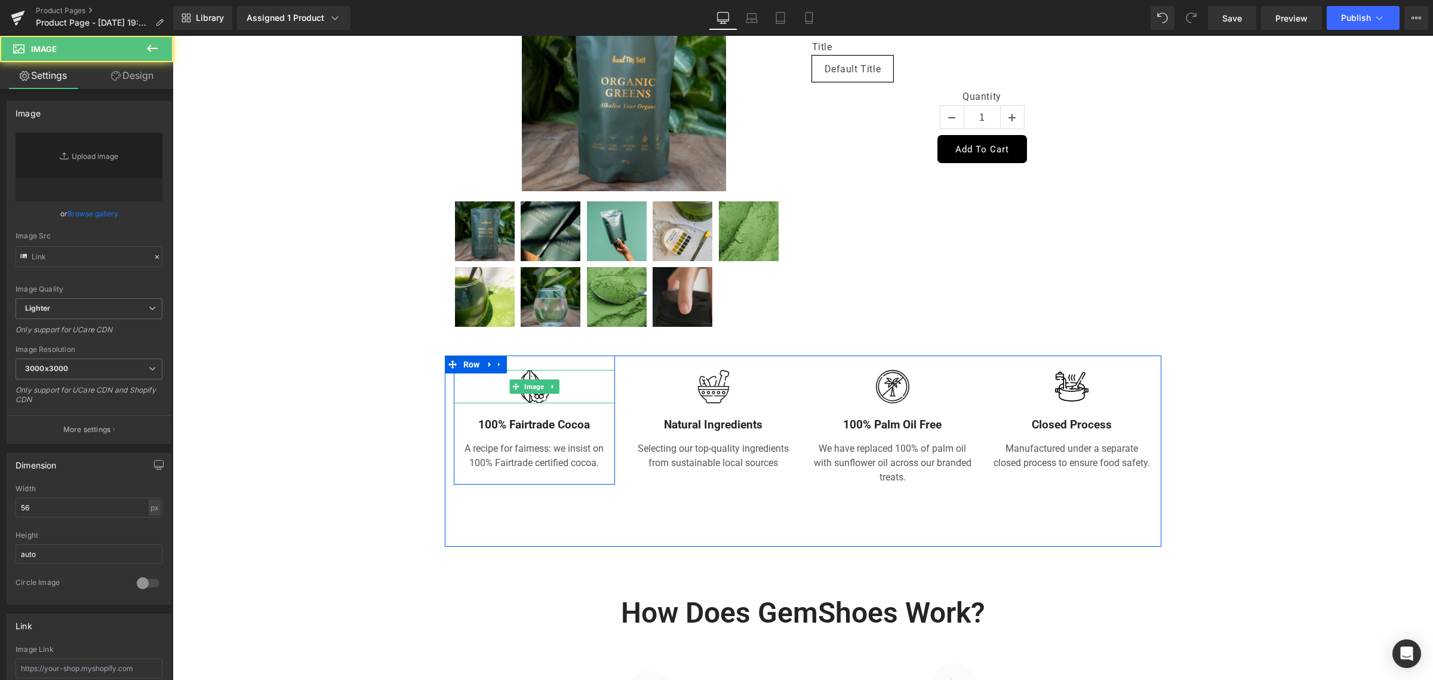
type input "https://ucarecdn.com/699b0247-291c-428b-8732-de2dd3fb4ce2/cocoa.svg"
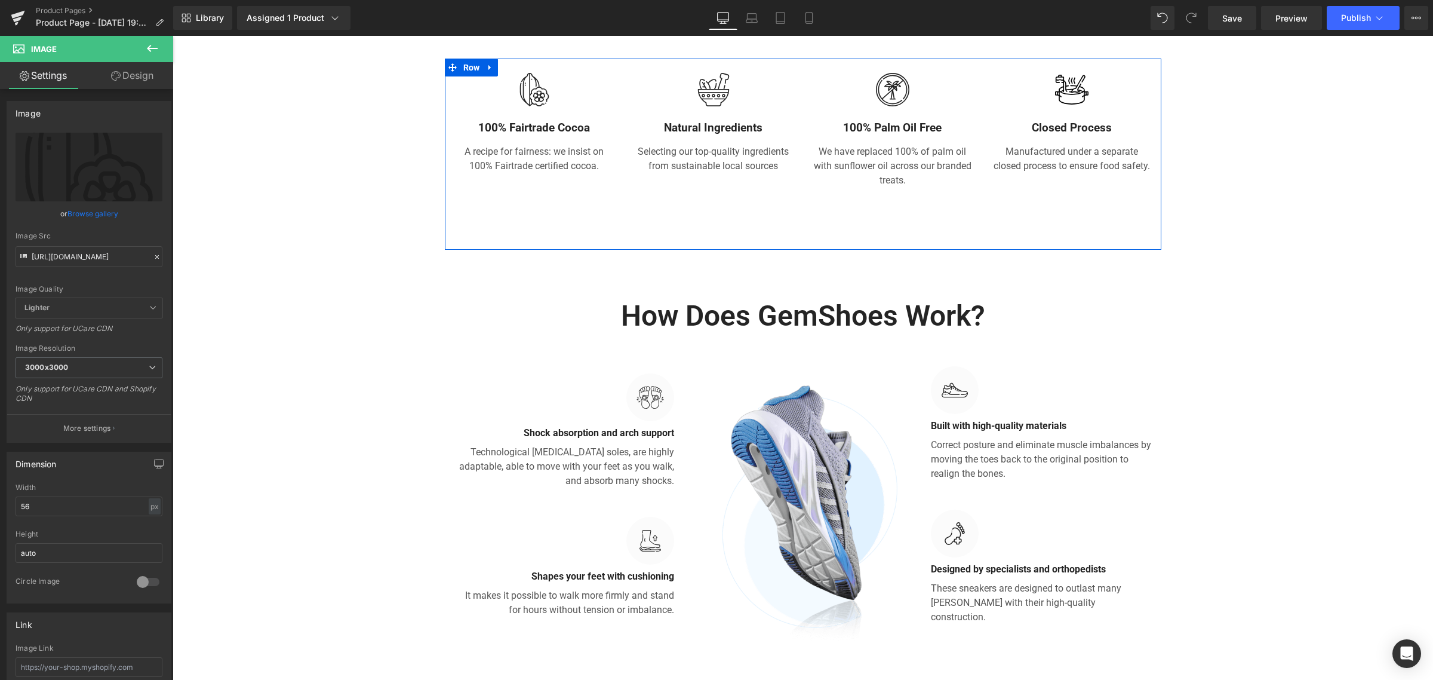
scroll to position [448, 0]
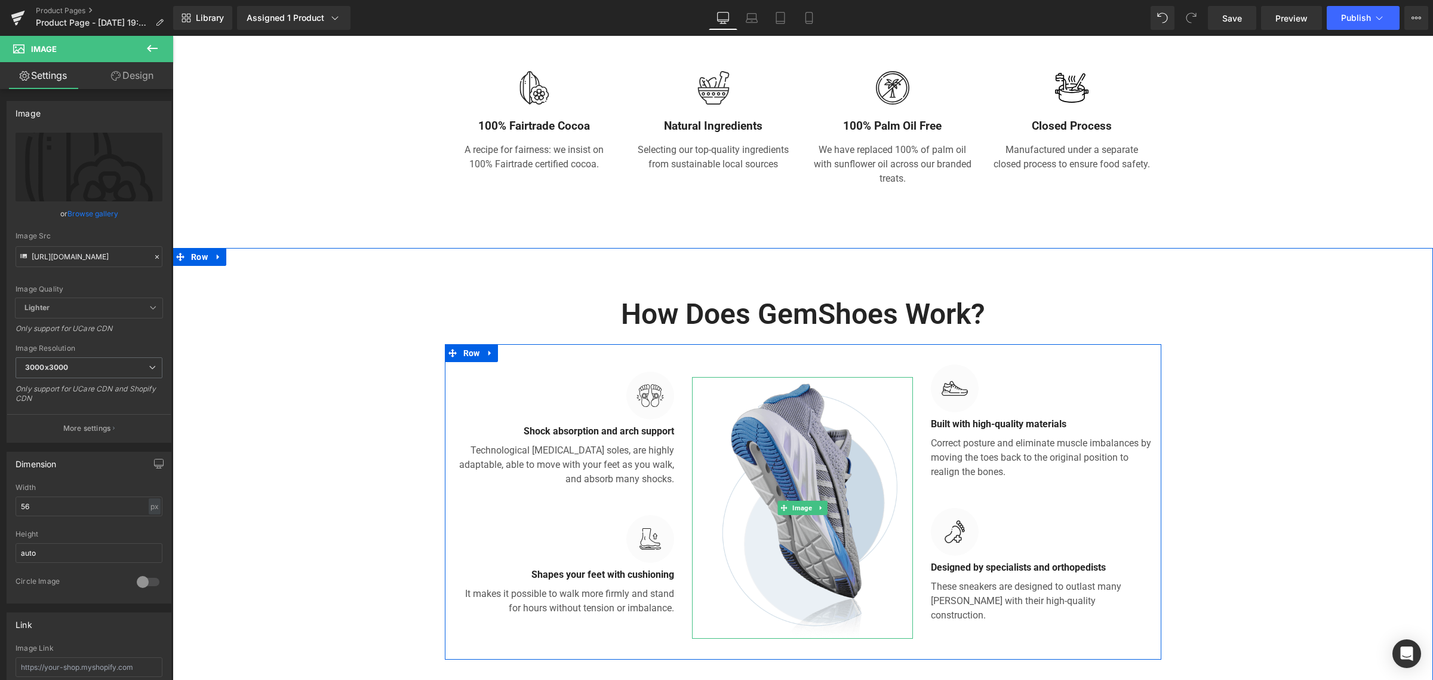
click at [831, 454] on img at bounding box center [802, 508] width 221 height 262
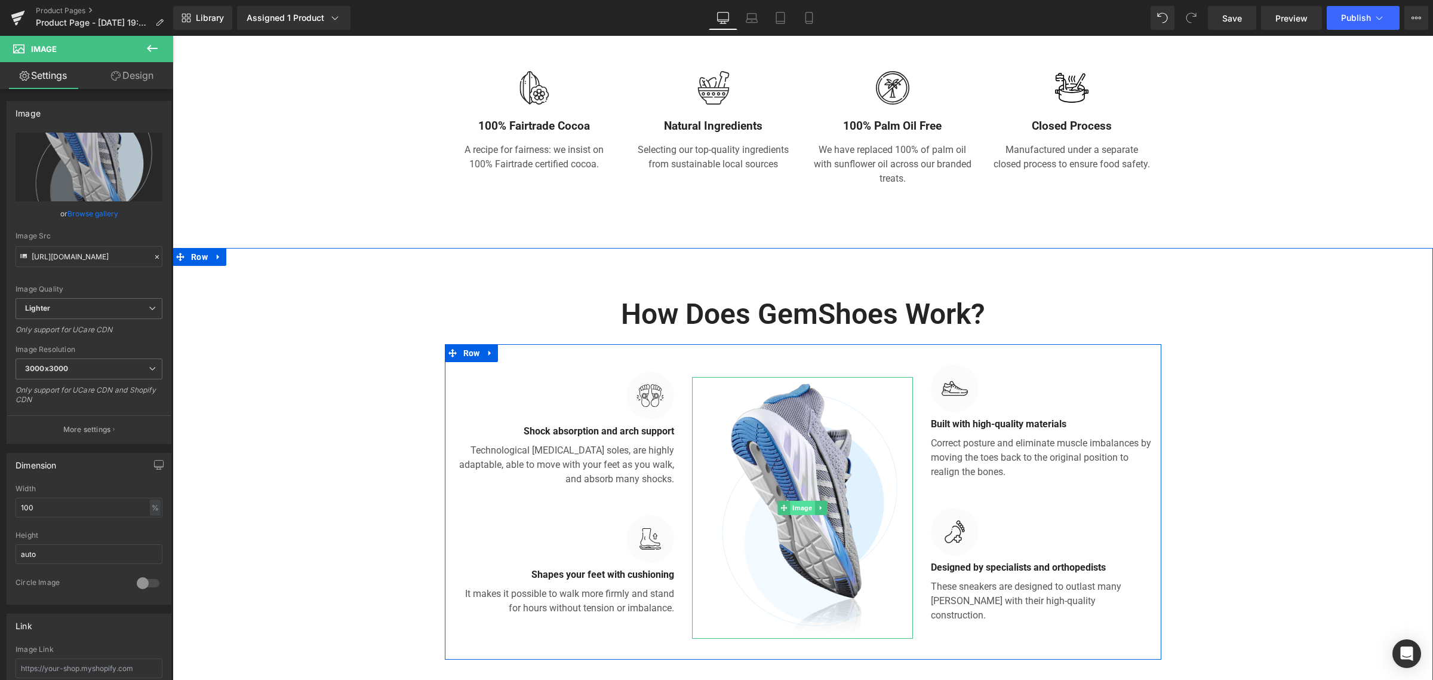
click at [795, 503] on span "Image" at bounding box center [803, 507] width 24 height 14
click at [816, 502] on link at bounding box center [821, 507] width 13 height 14
click at [757, 506] on div "Image" at bounding box center [802, 508] width 221 height 262
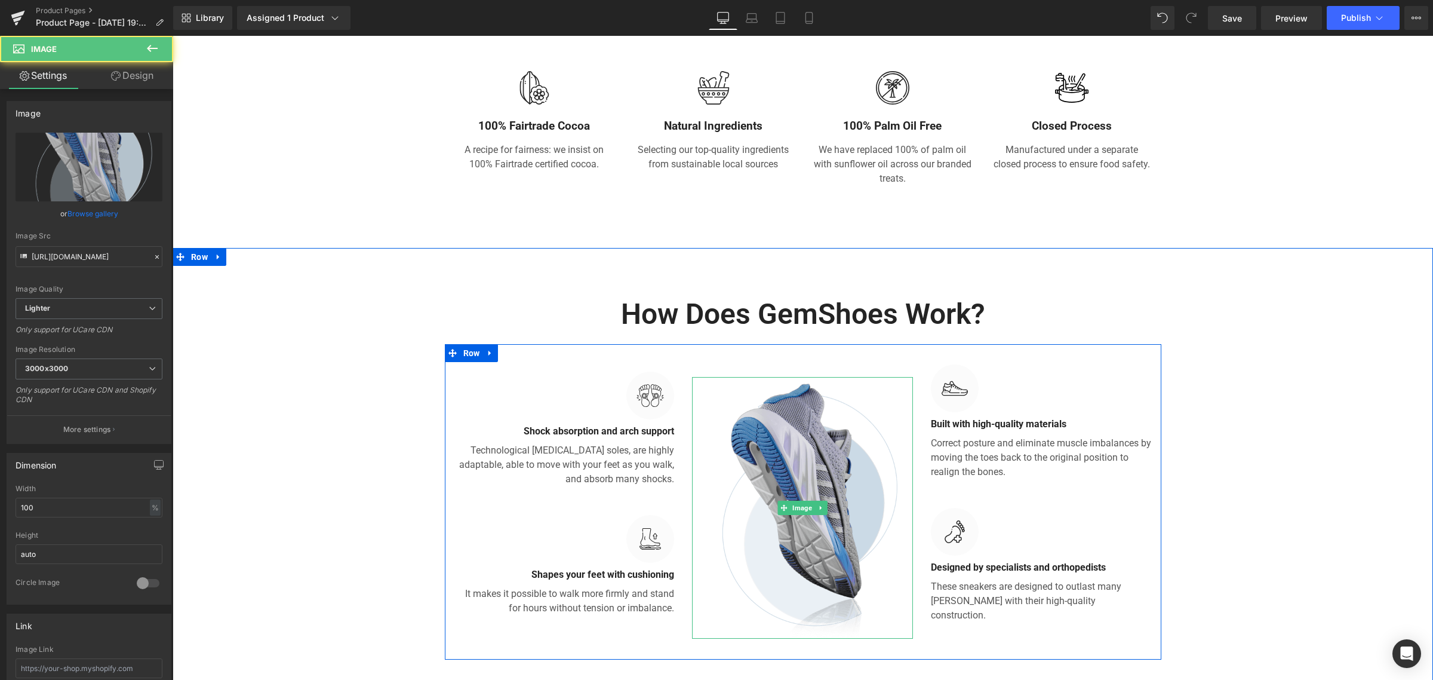
click at [803, 499] on div "Image" at bounding box center [802, 508] width 221 height 262
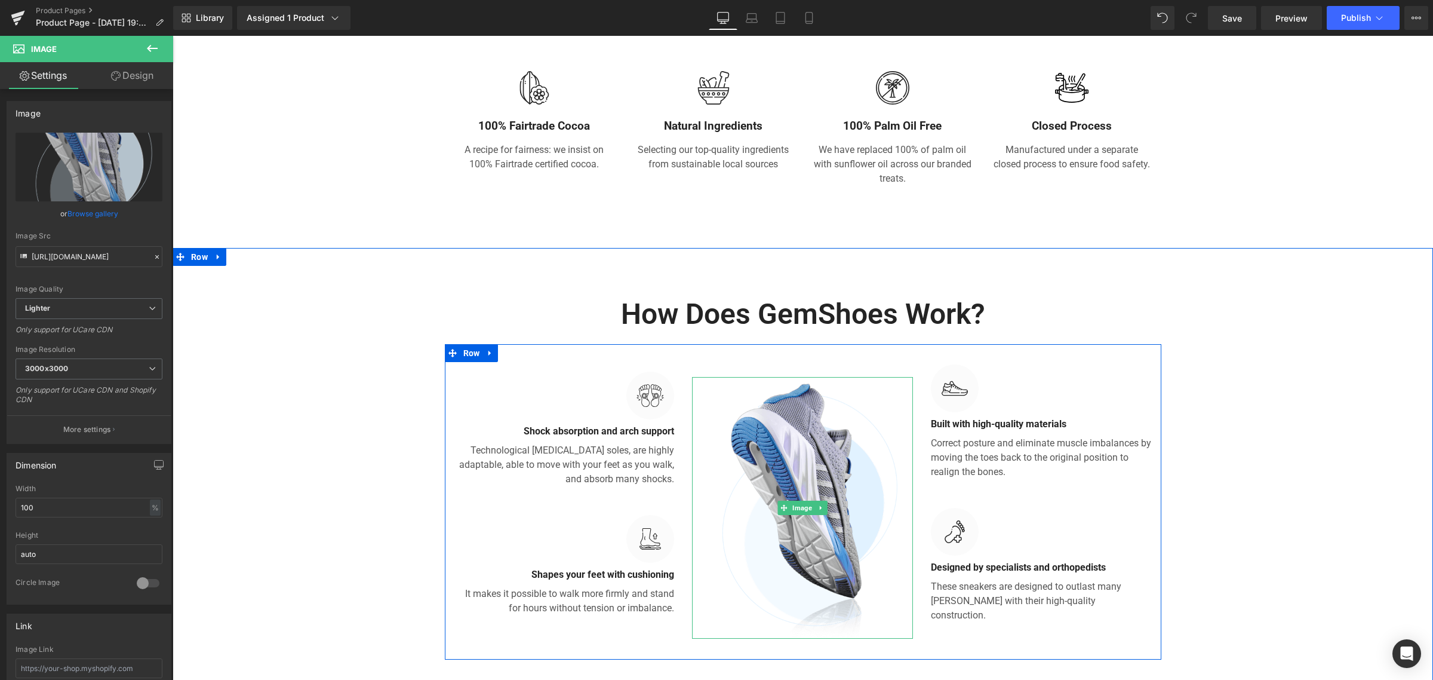
click at [818, 505] on icon at bounding box center [821, 507] width 7 height 7
click at [801, 508] on link at bounding box center [803, 507] width 13 height 14
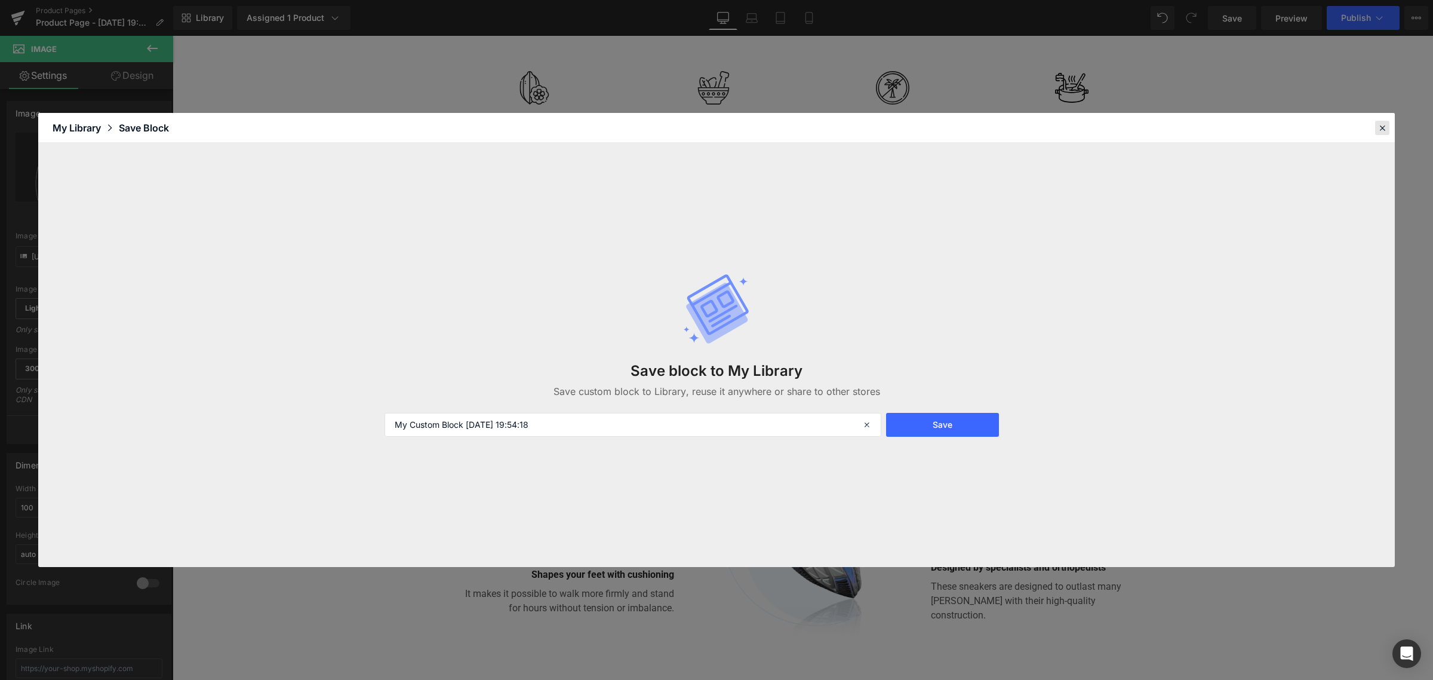
drag, startPoint x: 1381, startPoint y: 124, endPoint x: 1079, endPoint y: 276, distance: 338.1
click at [1381, 124] on icon at bounding box center [1382, 127] width 11 height 11
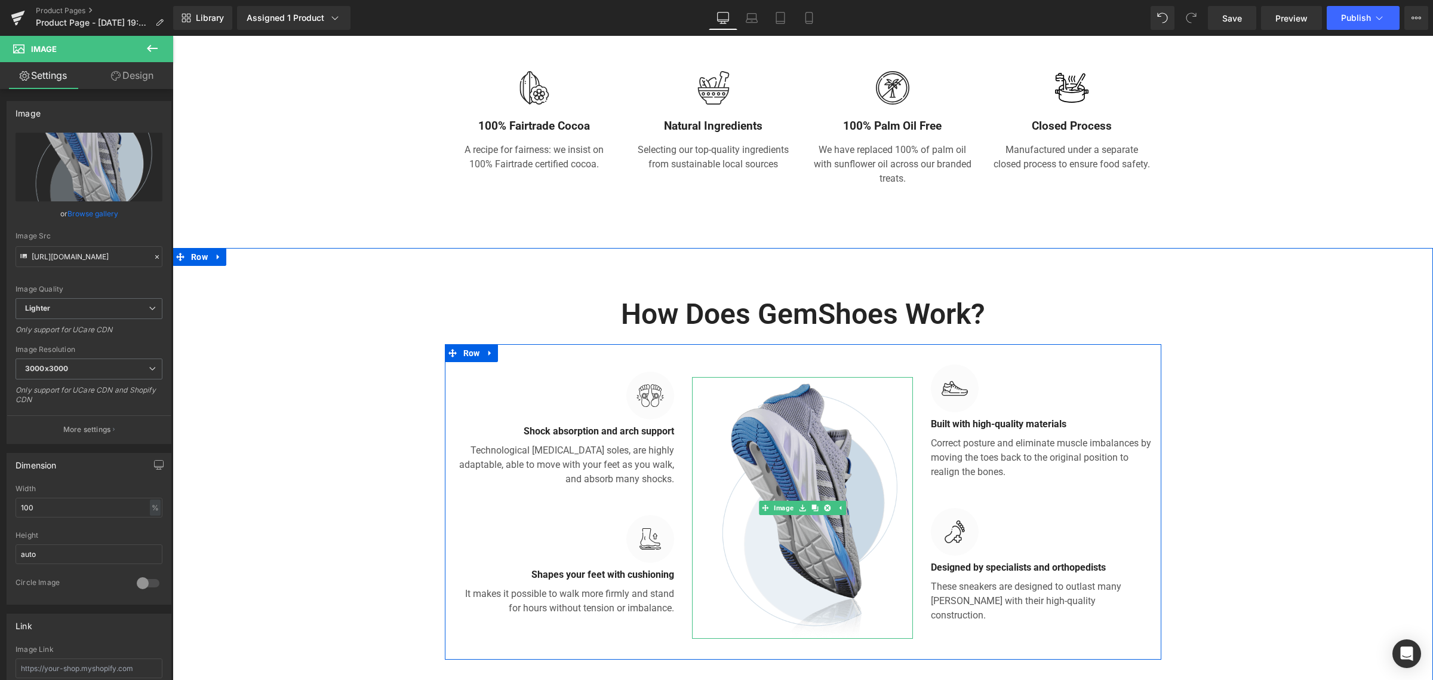
click at [772, 478] on img at bounding box center [802, 508] width 221 height 262
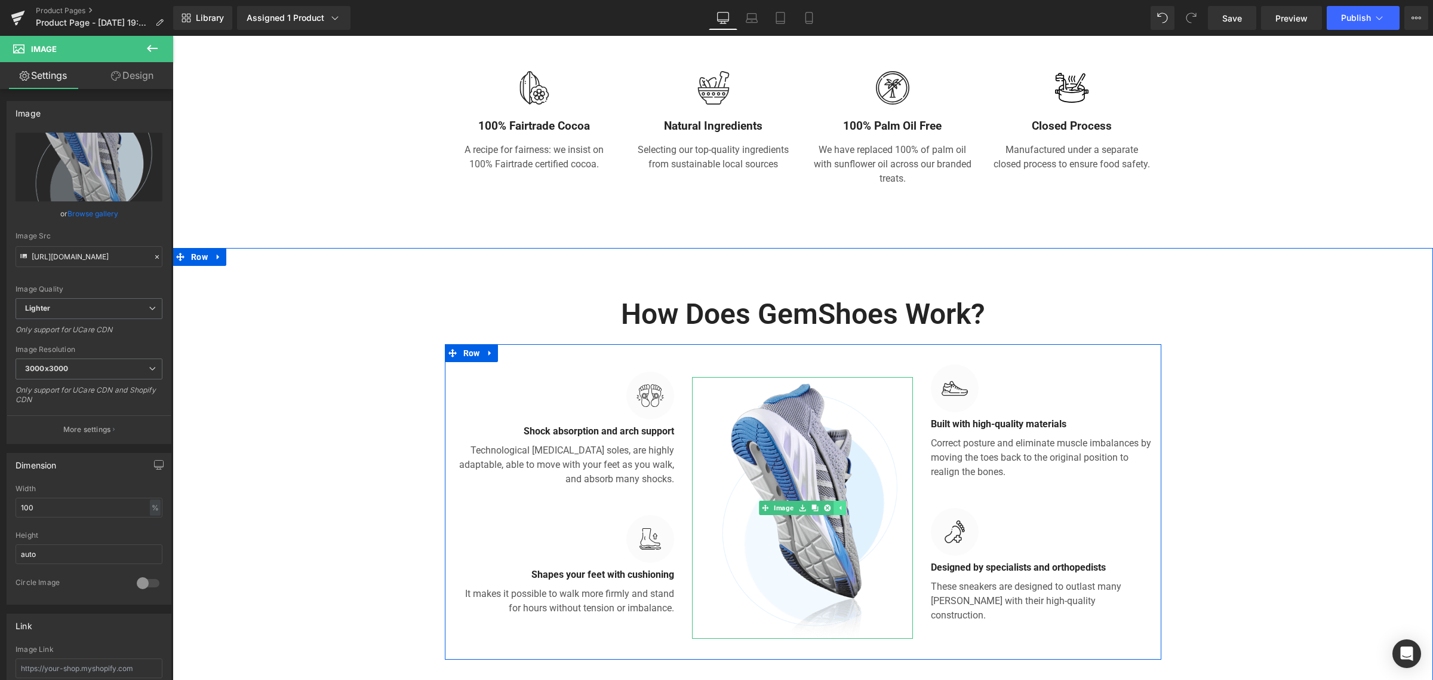
click at [837, 509] on icon at bounding box center [840, 507] width 7 height 7
click at [807, 502] on span "Image" at bounding box center [803, 508] width 24 height 14
click at [791, 511] on span "Image" at bounding box center [803, 508] width 24 height 14
click at [778, 502] on span at bounding box center [784, 507] width 13 height 14
click at [781, 508] on icon at bounding box center [784, 507] width 7 height 7
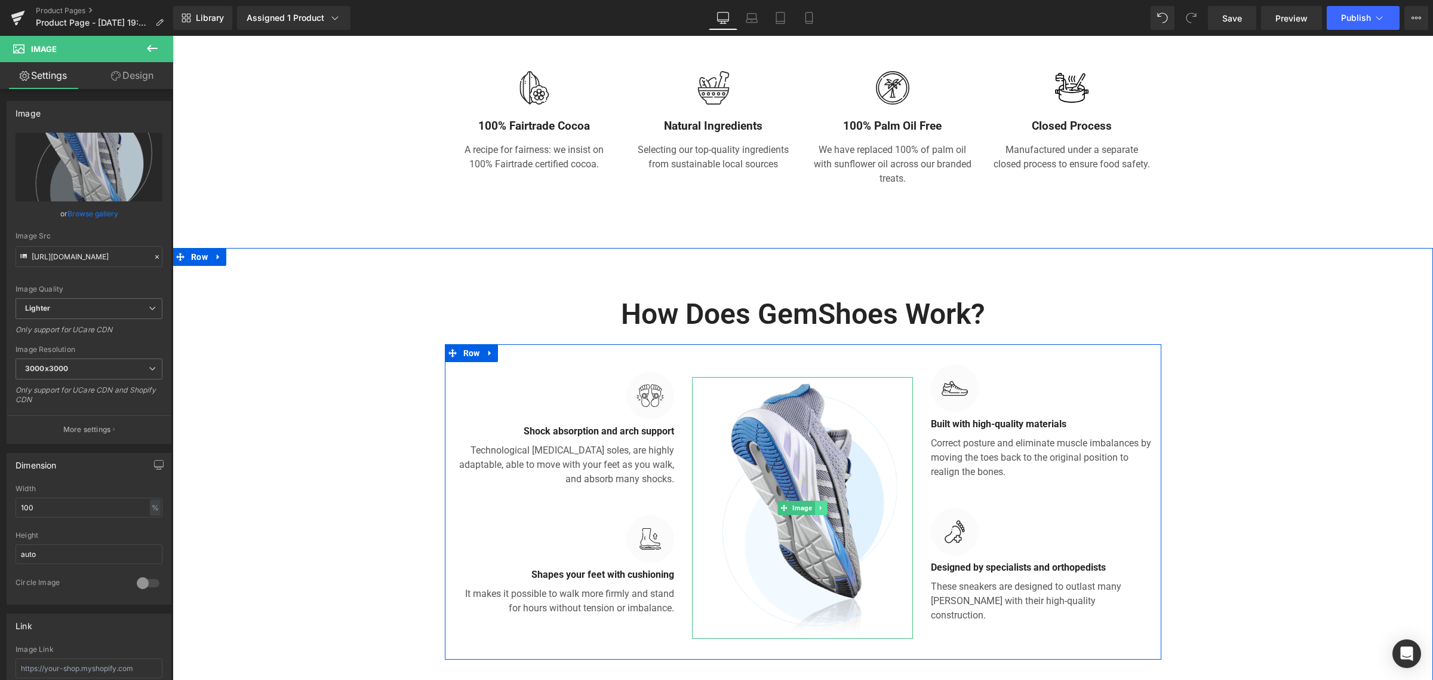
click at [815, 503] on link at bounding box center [821, 507] width 13 height 14
click at [756, 511] on div "Image" at bounding box center [802, 508] width 221 height 262
click at [815, 506] on link at bounding box center [821, 507] width 13 height 14
click at [840, 509] on link at bounding box center [840, 507] width 13 height 14
click at [819, 504] on icon at bounding box center [821, 507] width 7 height 7
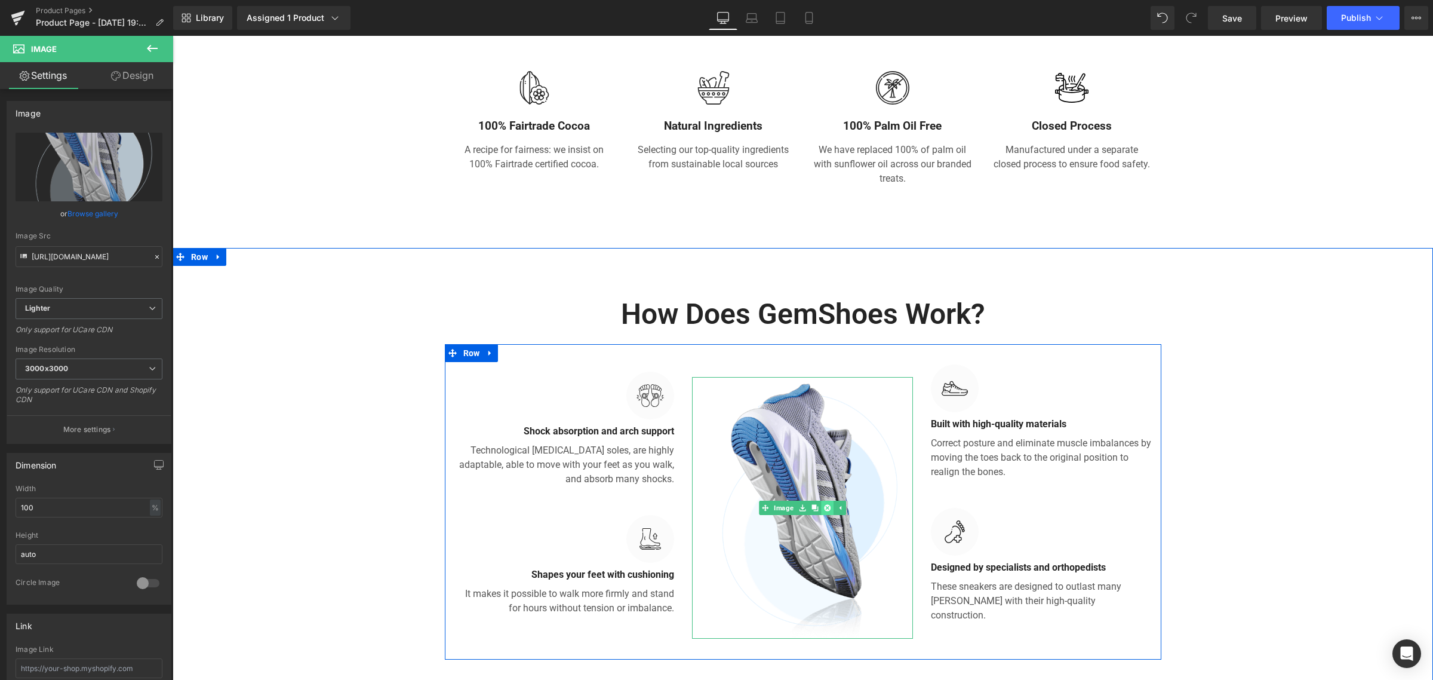
click at [824, 505] on icon at bounding box center [827, 507] width 7 height 7
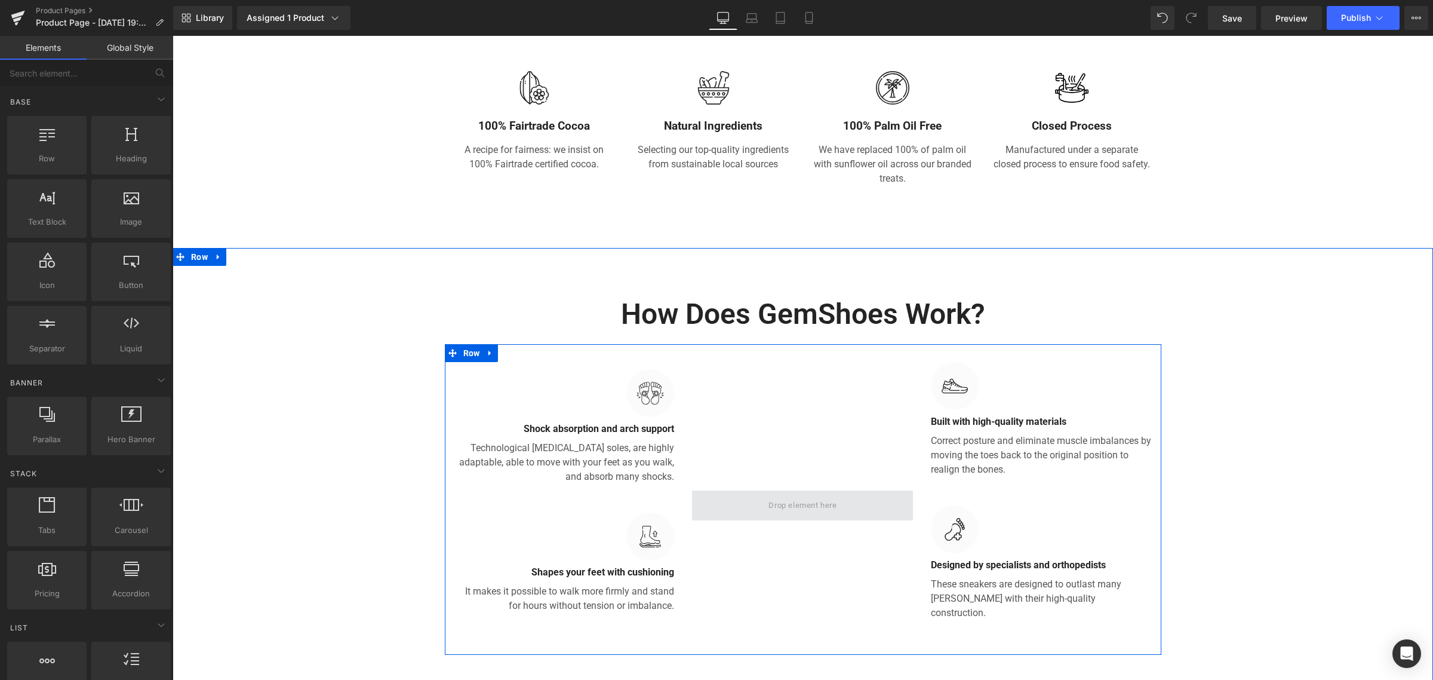
click at [829, 497] on span at bounding box center [802, 505] width 76 height 20
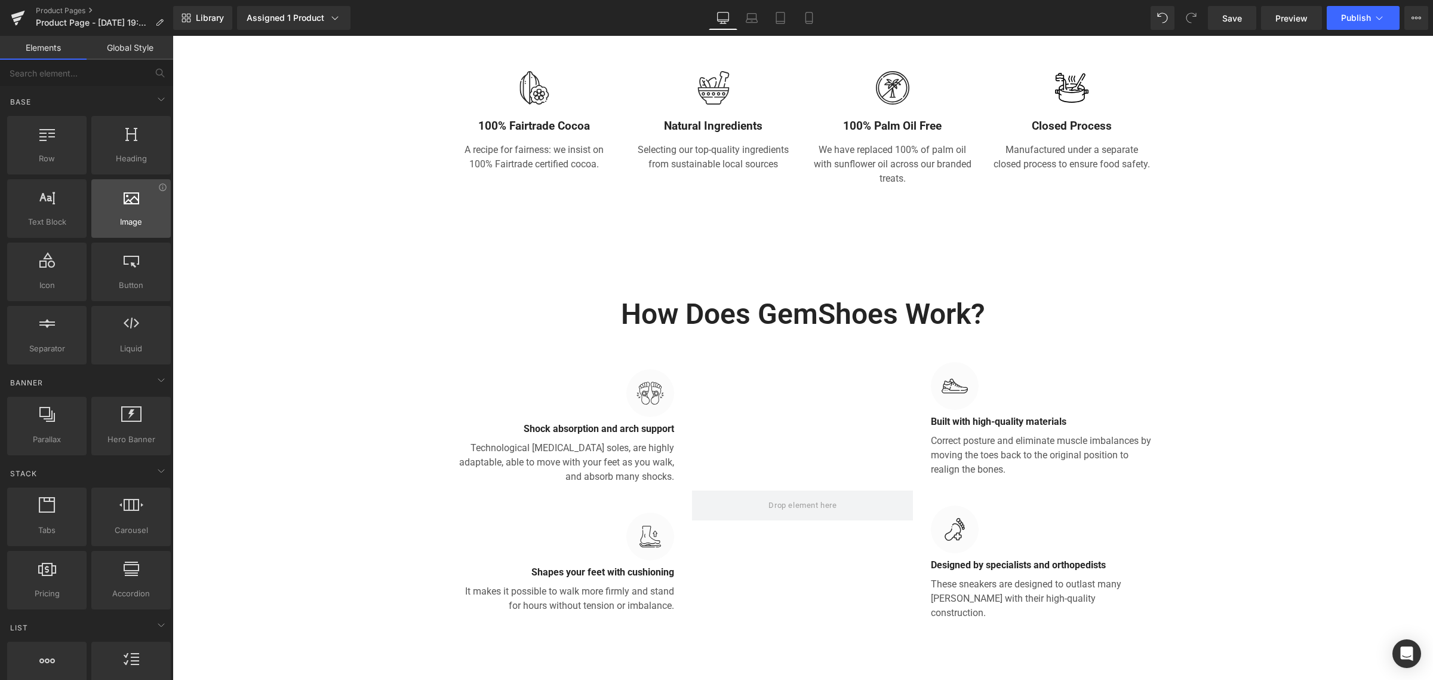
click at [127, 221] on span "Image" at bounding box center [131, 222] width 72 height 13
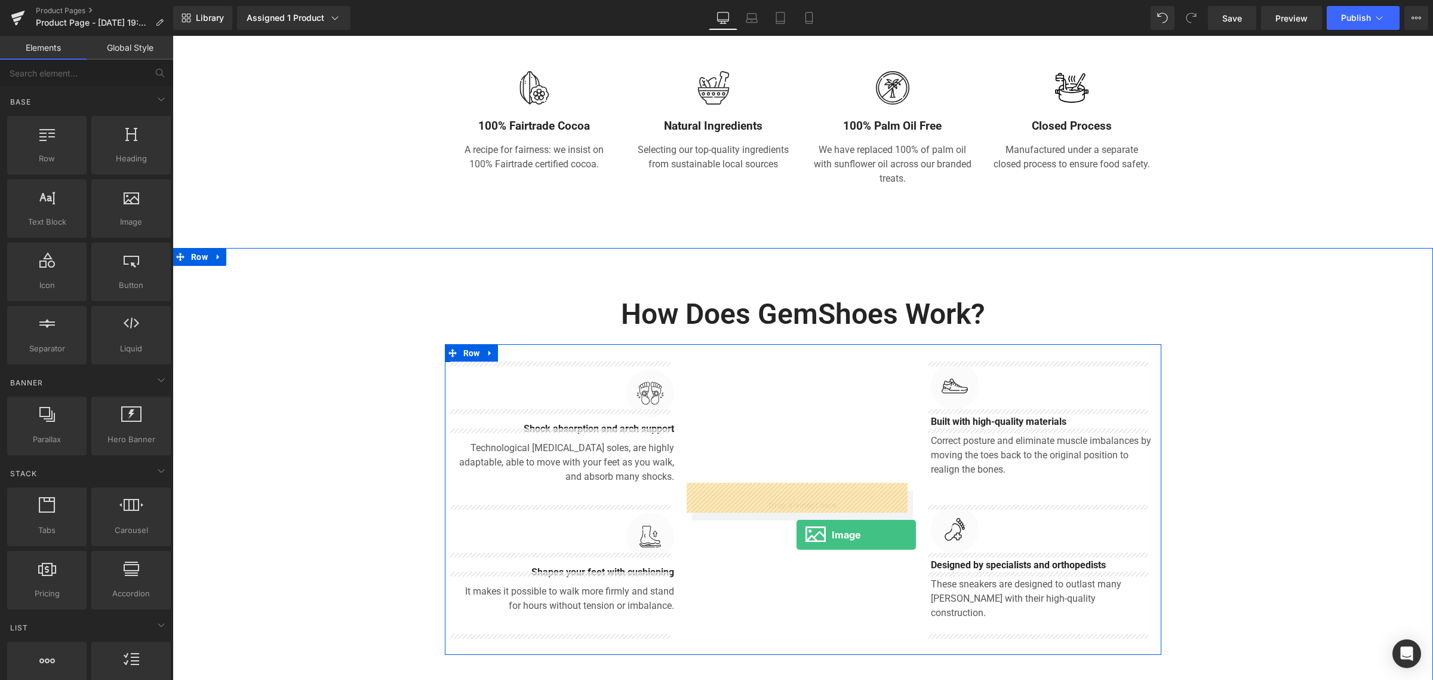
drag, startPoint x: 279, startPoint y: 300, endPoint x: 797, endPoint y: 534, distance: 567.6
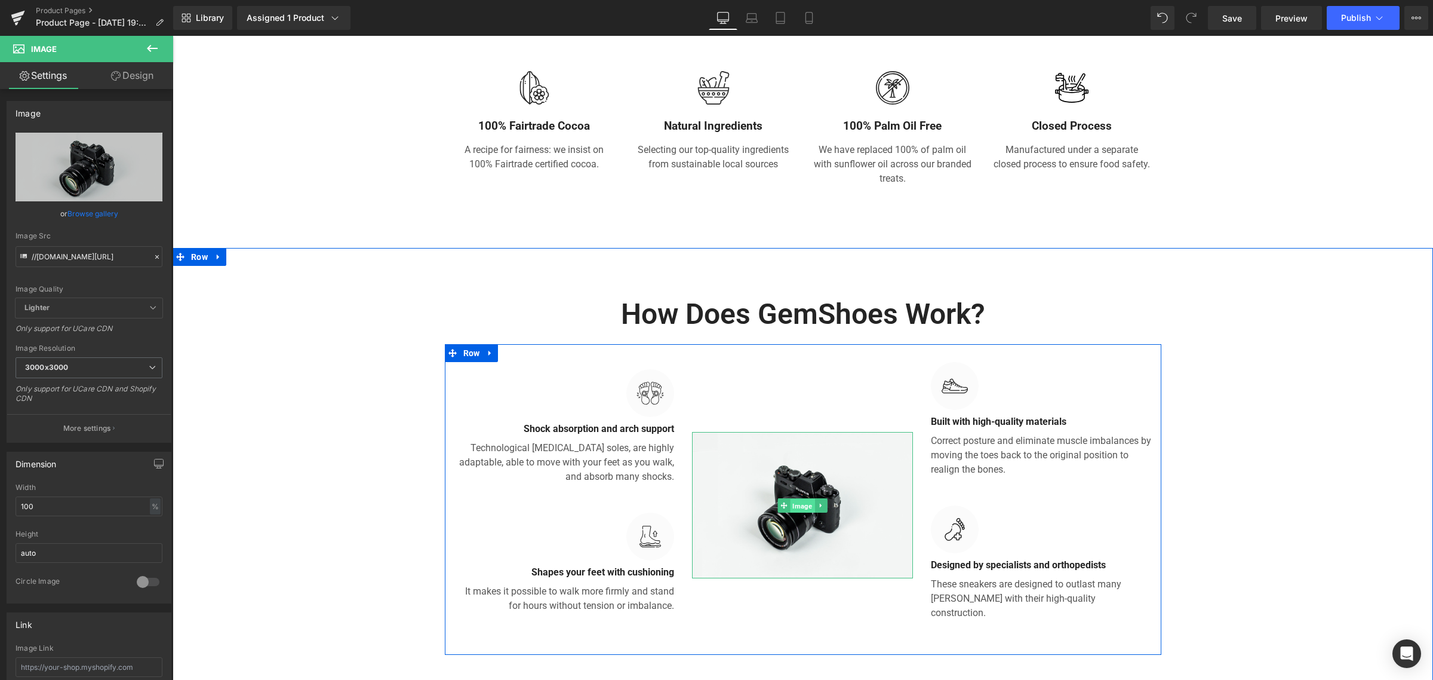
click at [794, 499] on span "Image" at bounding box center [803, 506] width 24 height 14
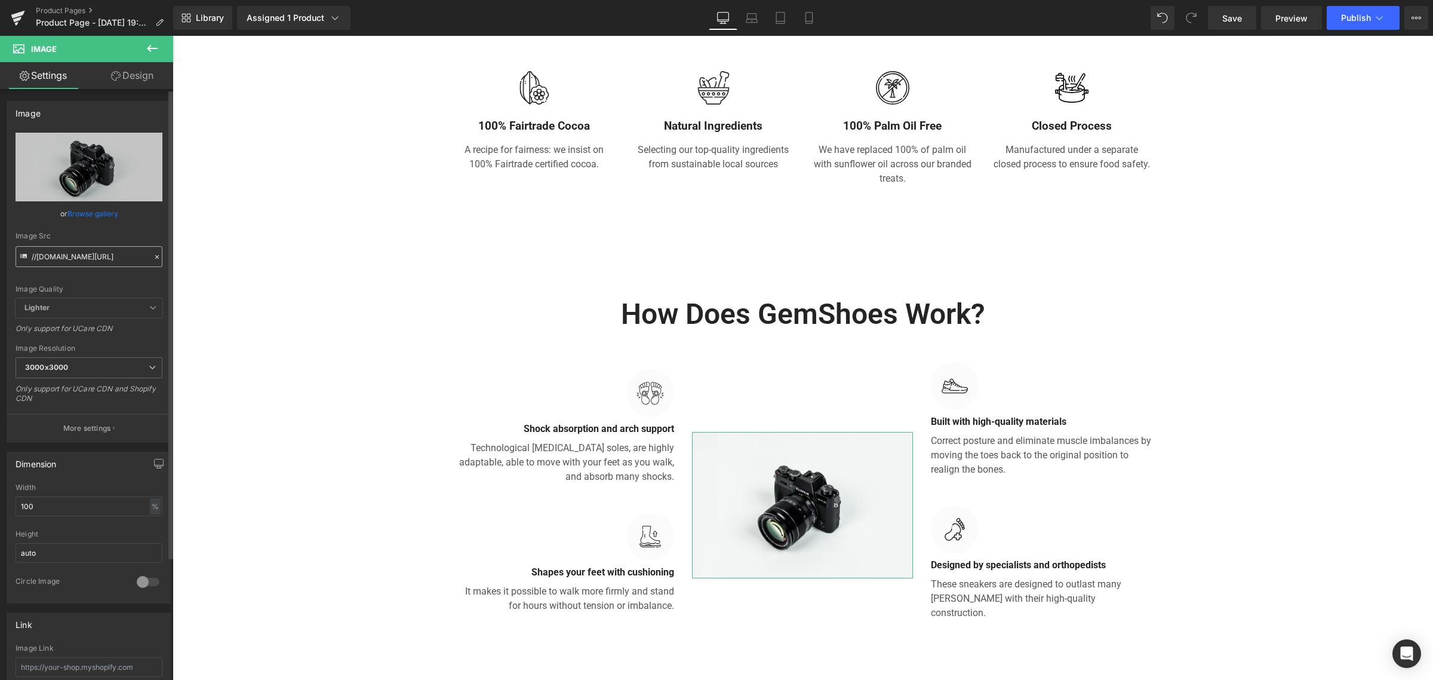
click at [93, 257] on input "//d1um8515vdn9kb.cloudfront.net/images/parallax.jpg" at bounding box center [89, 256] width 147 height 21
click at [110, 213] on link "Browse gallery" at bounding box center [92, 213] width 51 height 21
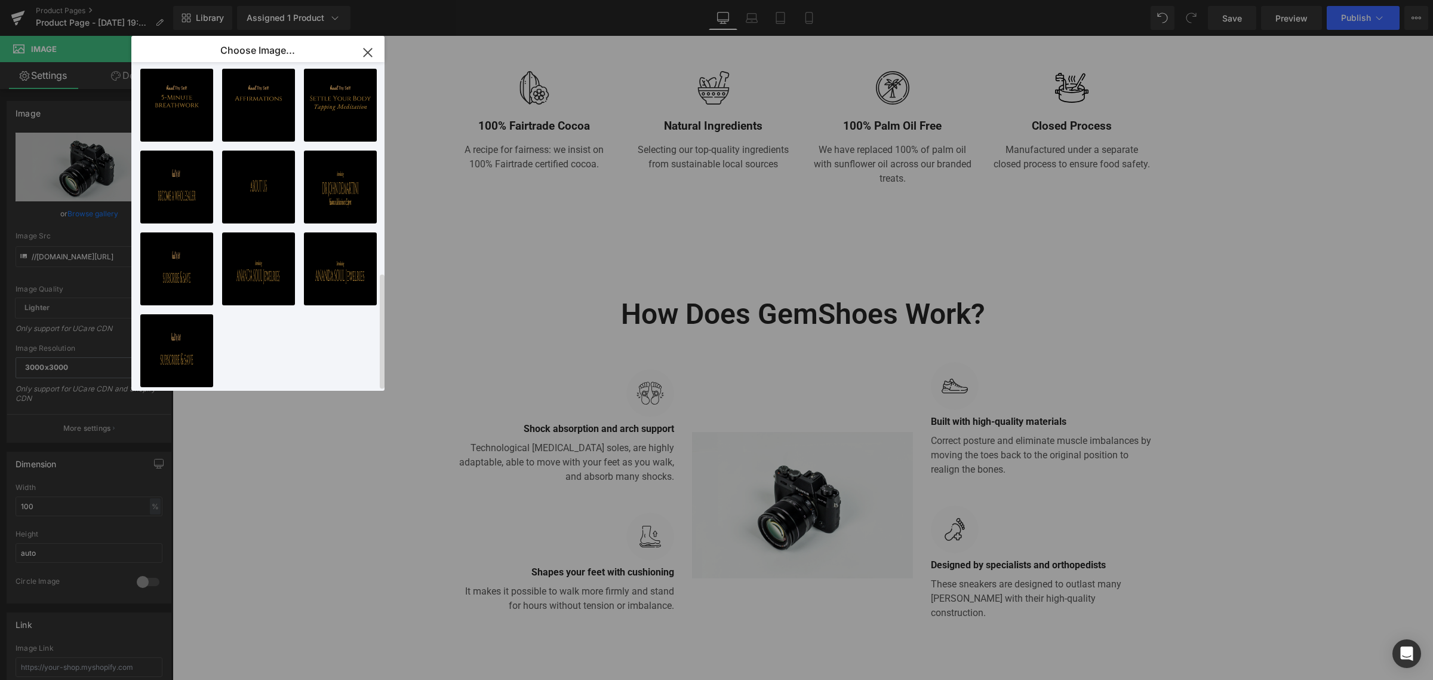
scroll to position [592, 0]
click at [306, 359] on div "[HTS] N... _5_.png 38.79 KB Delete image? Yes No [HTS] N... _4_.png 41.93 KB De…" at bounding box center [264, 228] width 248 height 333
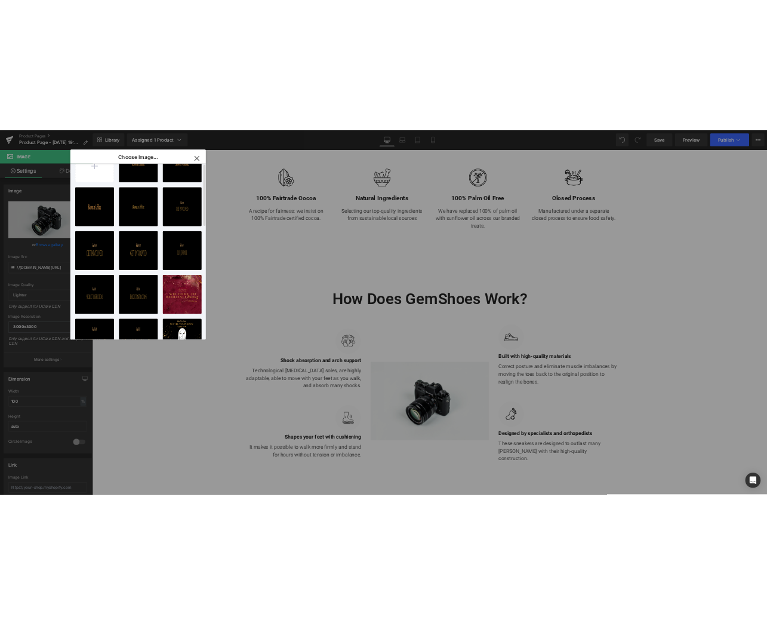
scroll to position [0, 0]
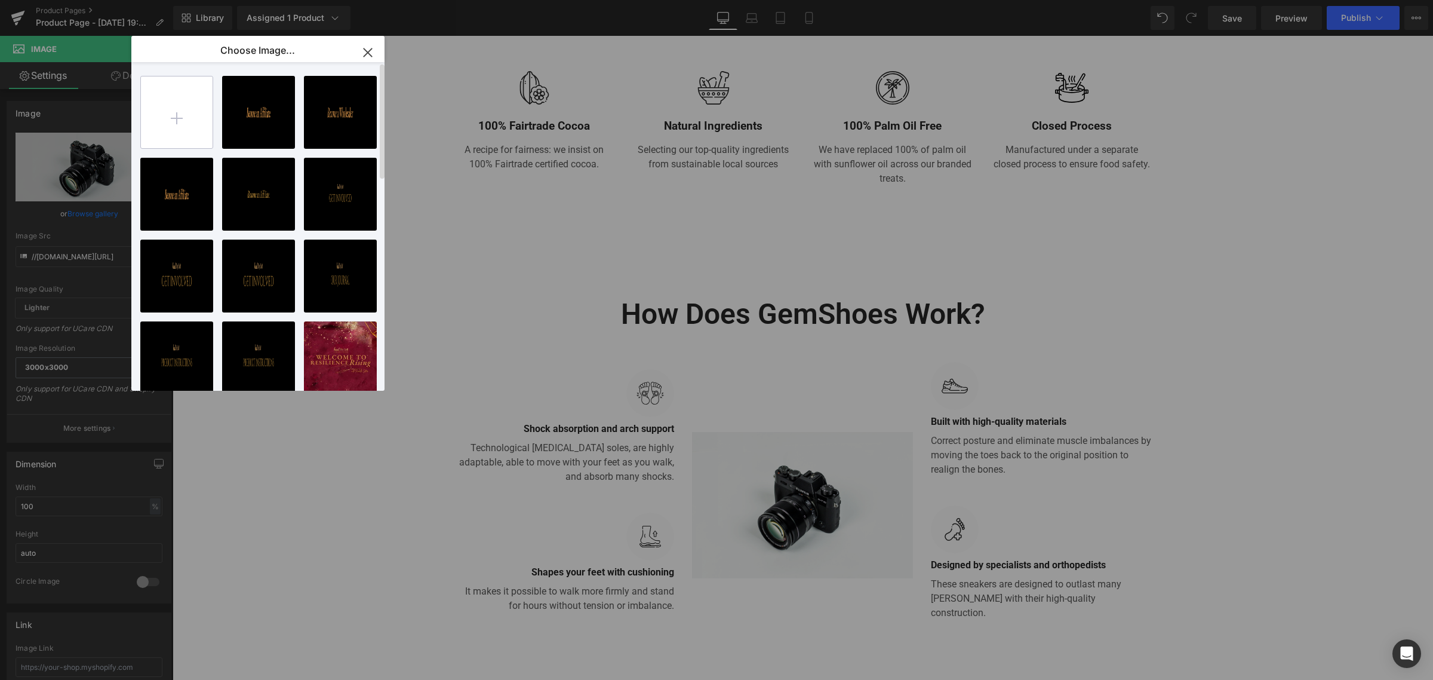
click at [173, 124] on input "file" at bounding box center [177, 112] width 72 height 72
click at [207, 96] on input "file" at bounding box center [177, 112] width 72 height 72
type input "C:\fakepath\8_480x480-removebg-preview.png"
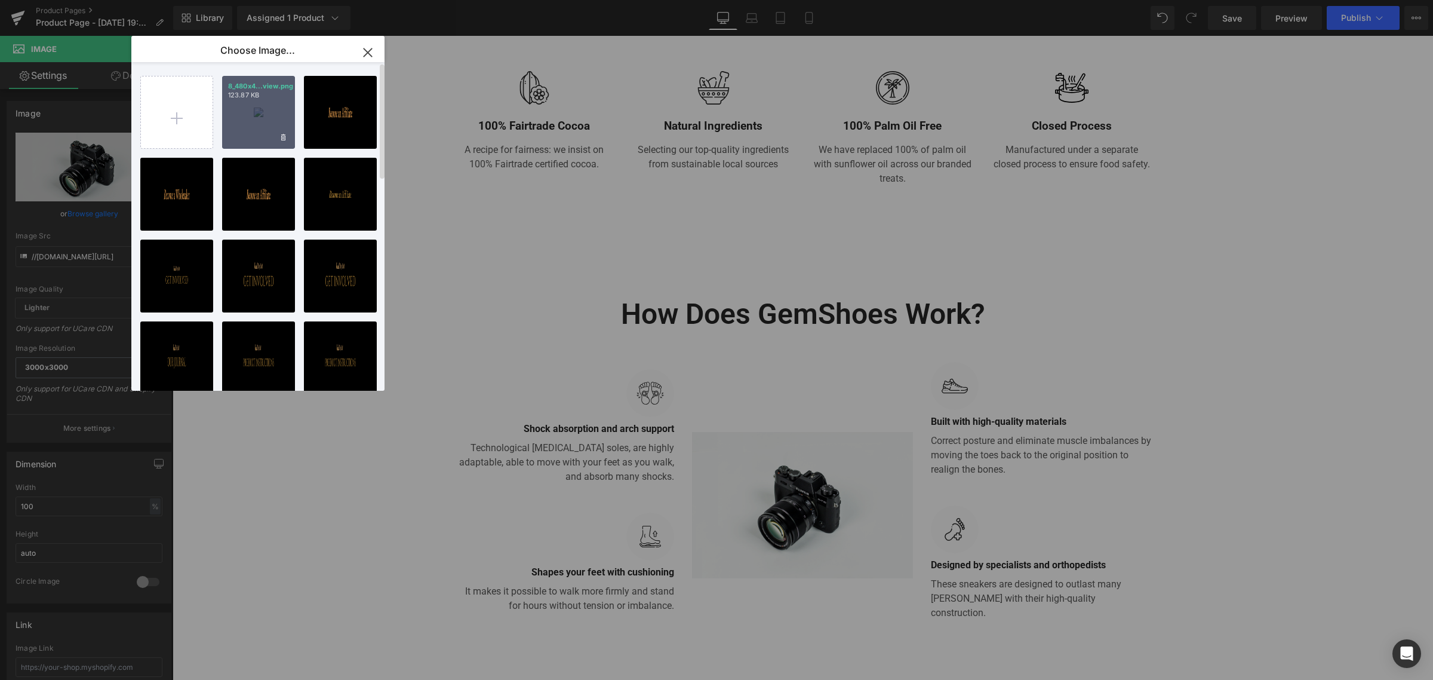
click at [281, 121] on div "8_480x4...view.png 123.87 KB" at bounding box center [258, 112] width 73 height 73
type input "https://ucarecdn.com/6b92494d-1bfc-4a51-a2fc-64d74b26cd3d/-/format/auto/-/previ…"
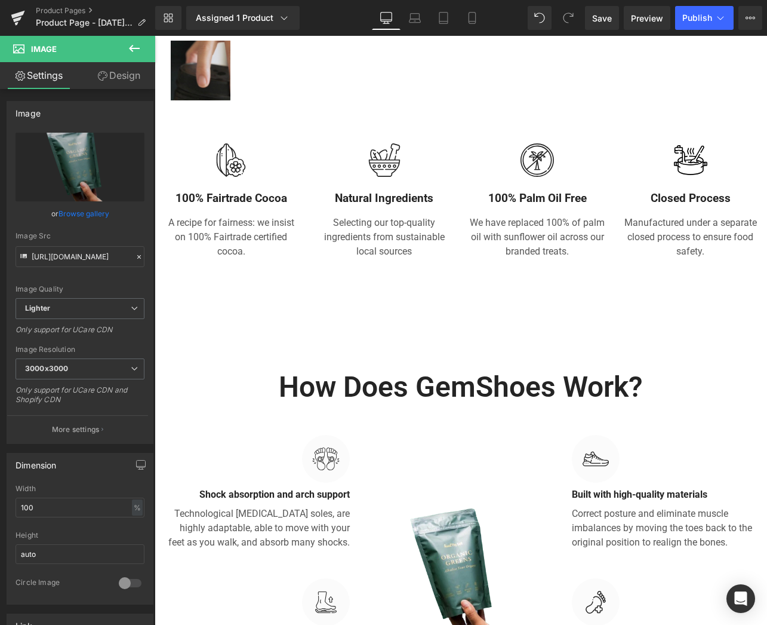
scroll to position [522, 0]
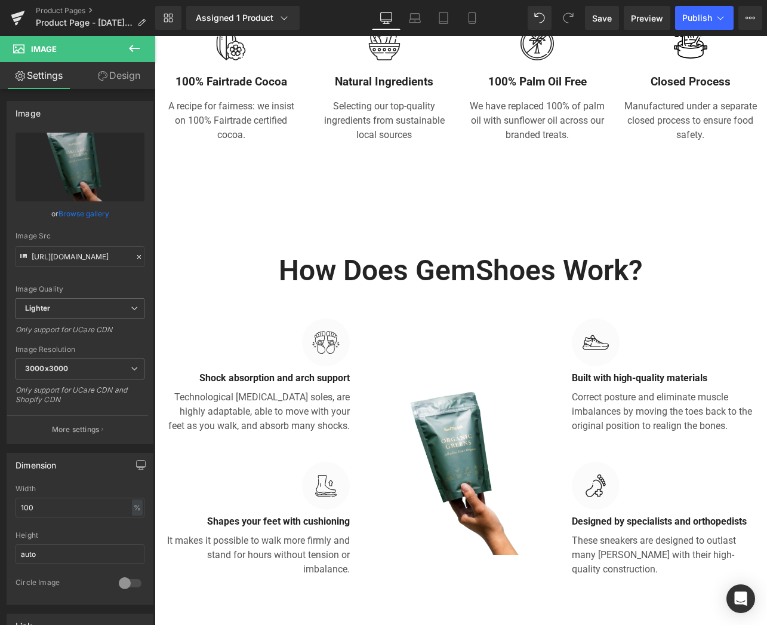
click at [386, 273] on h2 "How Does GemShoes Work?" at bounding box center [461, 270] width 595 height 37
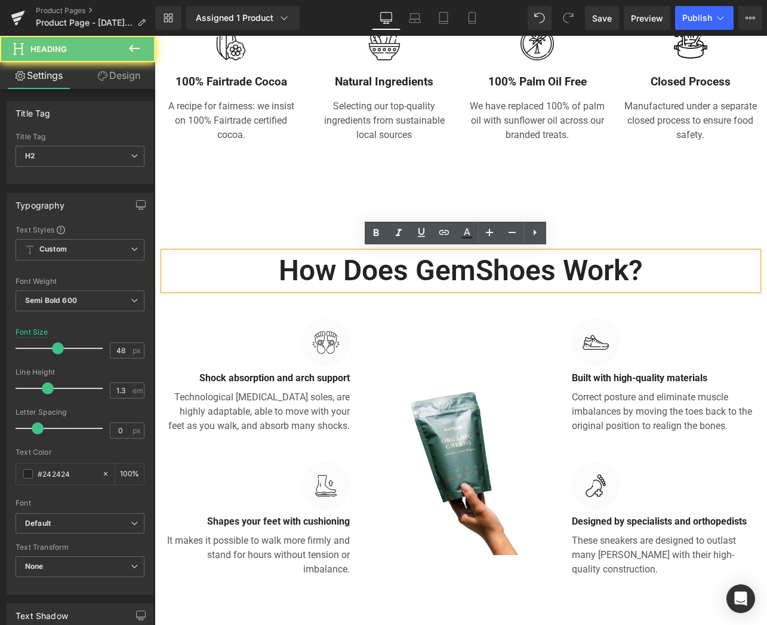
click at [405, 272] on h2 "How Does GemShoes Work?" at bounding box center [461, 270] width 595 height 37
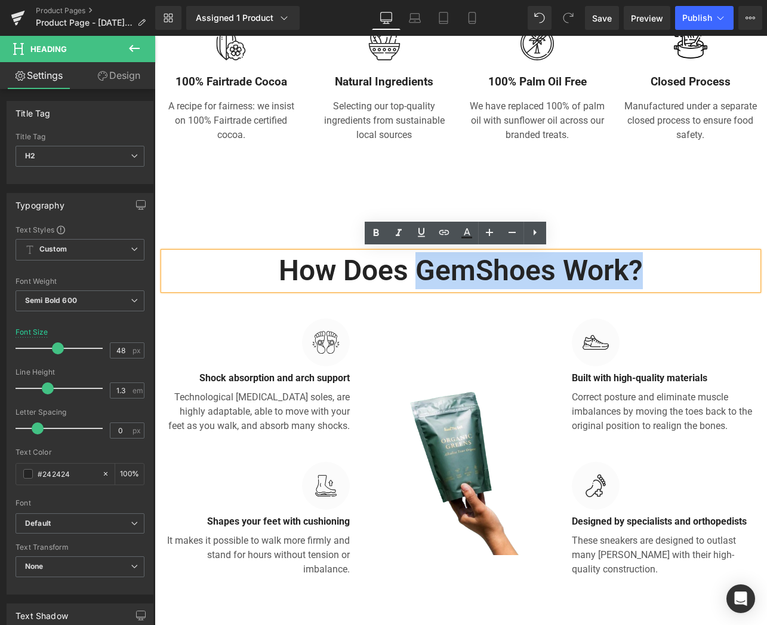
drag, startPoint x: 417, startPoint y: 268, endPoint x: 631, endPoint y: 263, distance: 213.2
click at [631, 263] on h2 "How Does GemShoes Work?" at bounding box center [461, 270] width 595 height 37
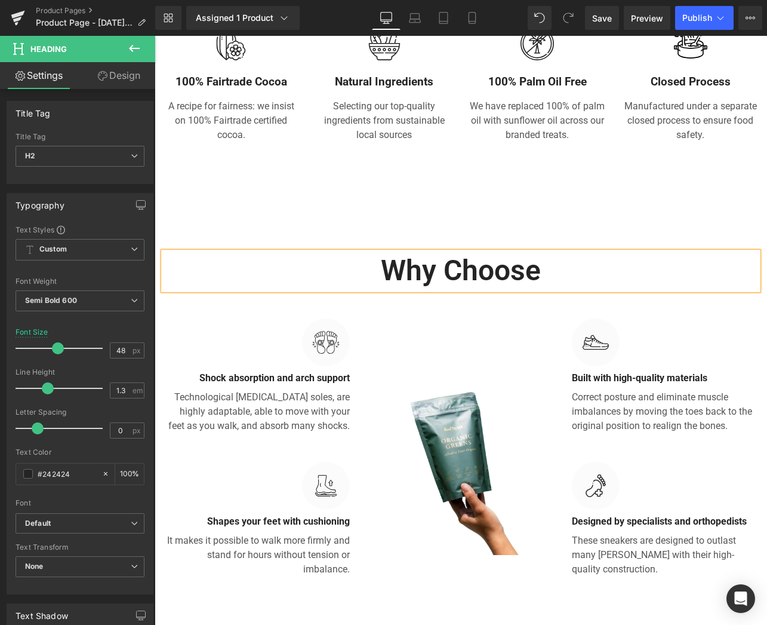
click at [593, 275] on h2 "Why Choose" at bounding box center [461, 270] width 595 height 37
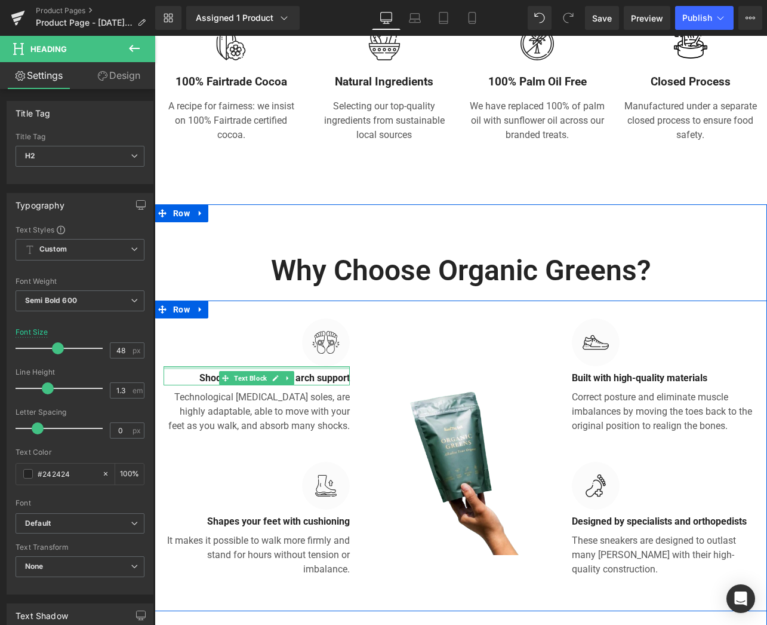
drag, startPoint x: 275, startPoint y: 365, endPoint x: 339, endPoint y: 374, distance: 63.9
click at [275, 366] on div at bounding box center [257, 367] width 186 height 3
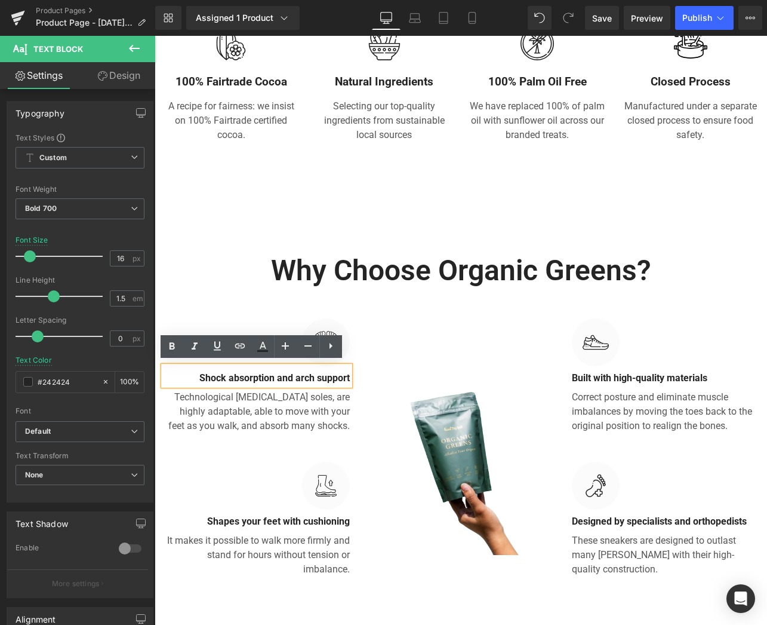
click at [315, 380] on p "Shock absorption and arch support" at bounding box center [257, 378] width 186 height 14
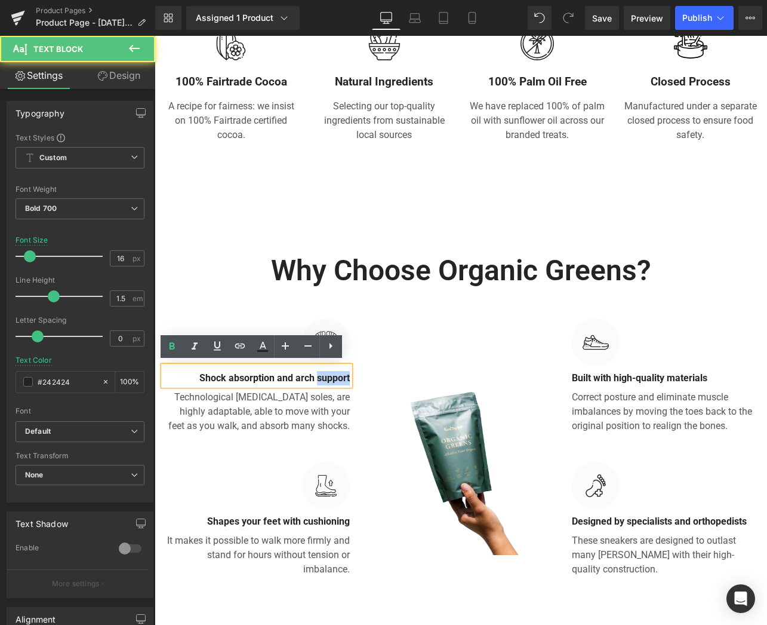
click at [315, 380] on p "Shock absorption and arch support" at bounding box center [257, 378] width 186 height 14
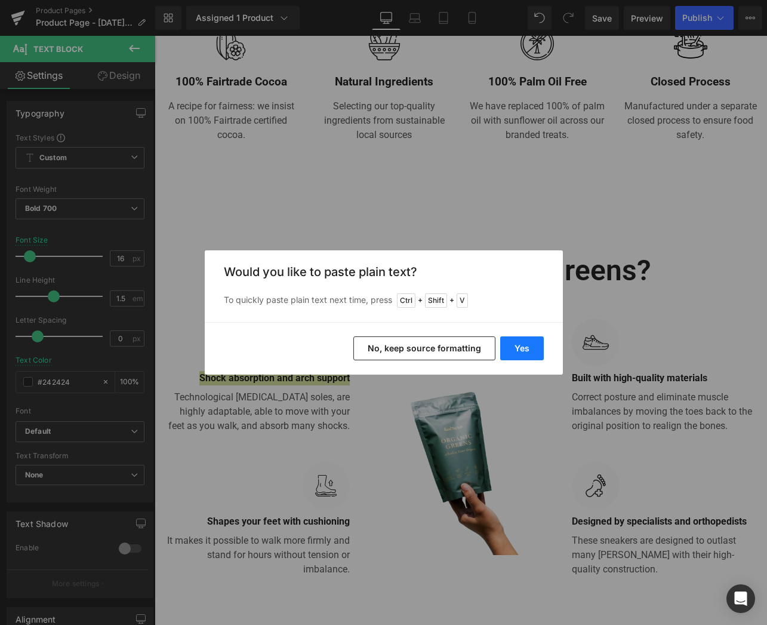
drag, startPoint x: 520, startPoint y: 351, endPoint x: 391, endPoint y: 388, distance: 134.2
click at [520, 351] on button "Yes" at bounding box center [522, 348] width 44 height 24
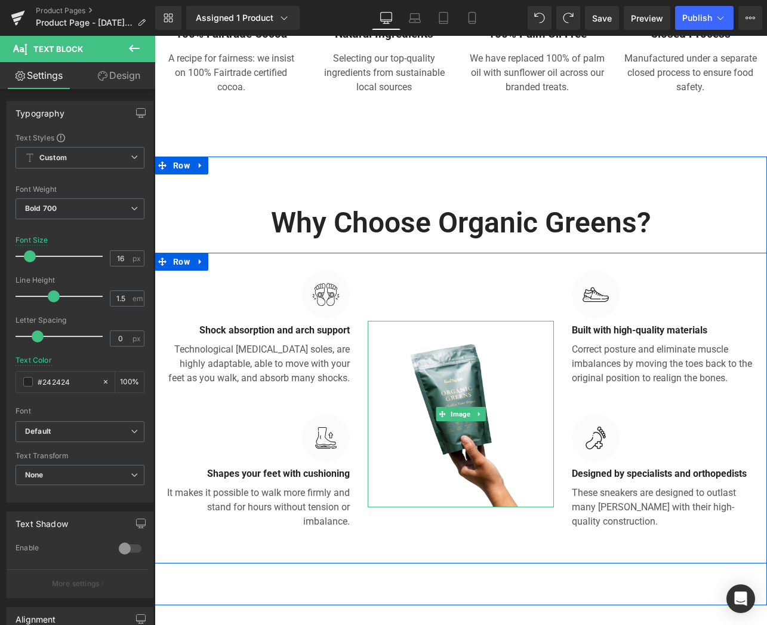
scroll to position [597, 0]
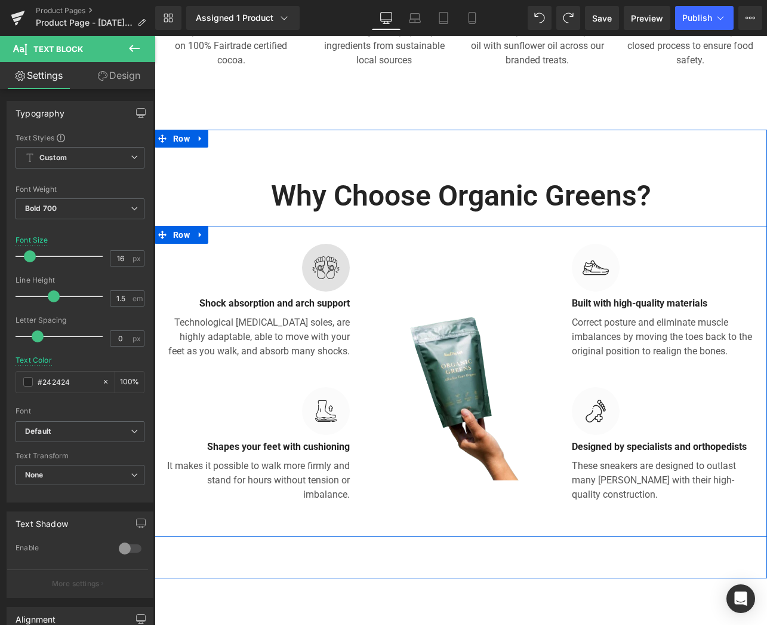
click at [326, 272] on img at bounding box center [326, 268] width 48 height 48
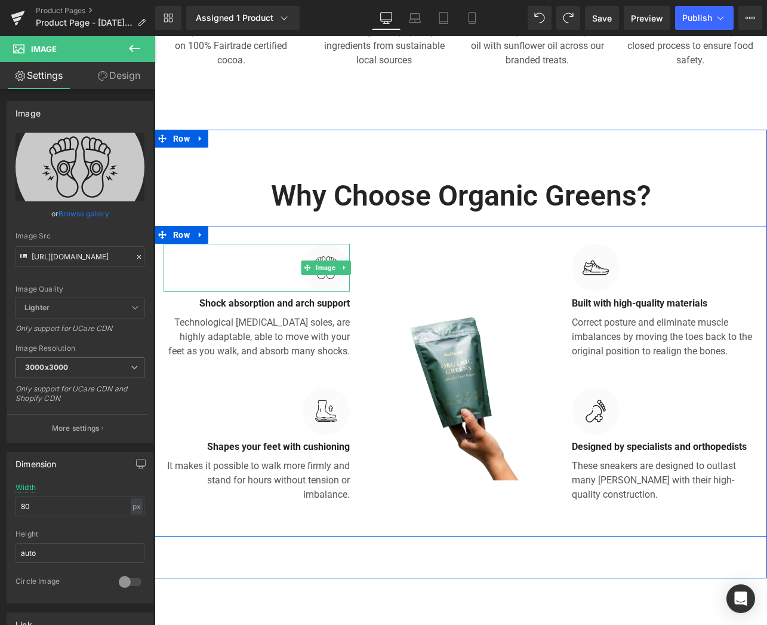
click at [341, 264] on icon at bounding box center [344, 267] width 7 height 7
click at [348, 266] on icon at bounding box center [351, 267] width 7 height 7
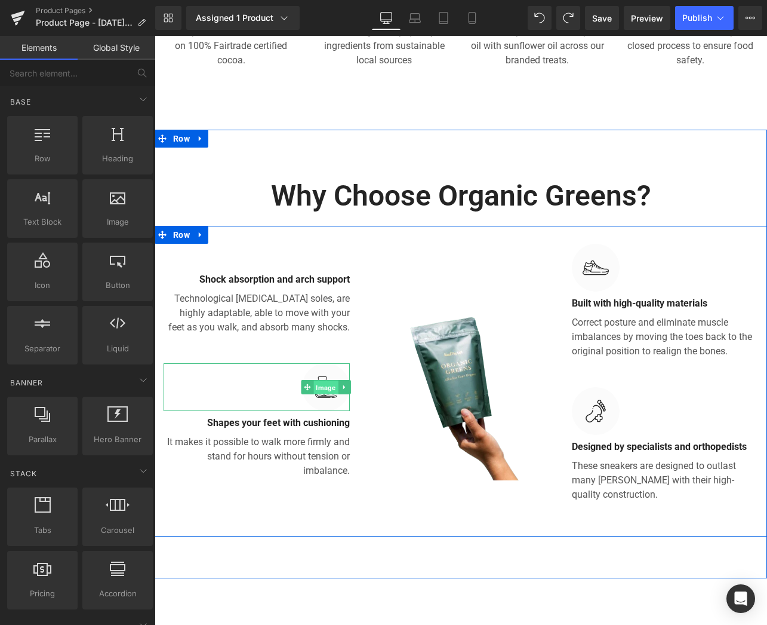
click at [327, 383] on span "Image" at bounding box center [325, 387] width 24 height 14
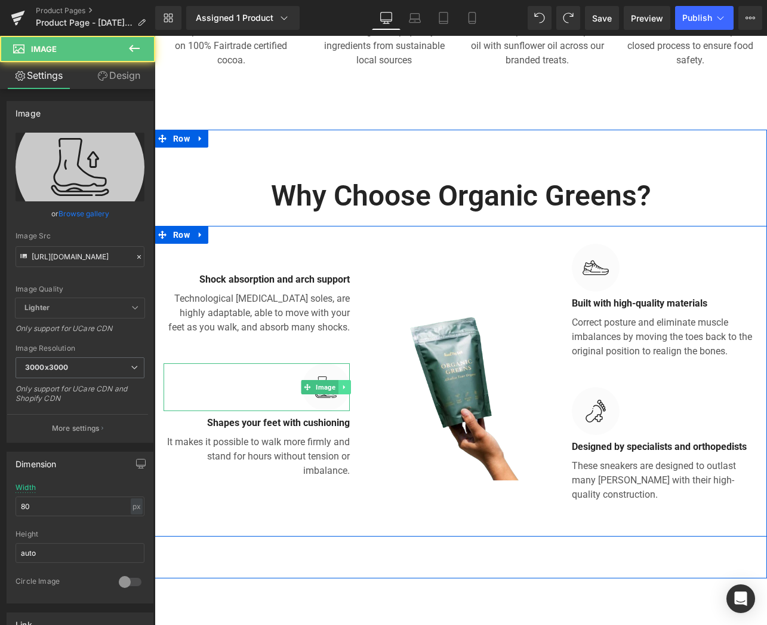
click at [341, 386] on icon at bounding box center [344, 386] width 7 height 7
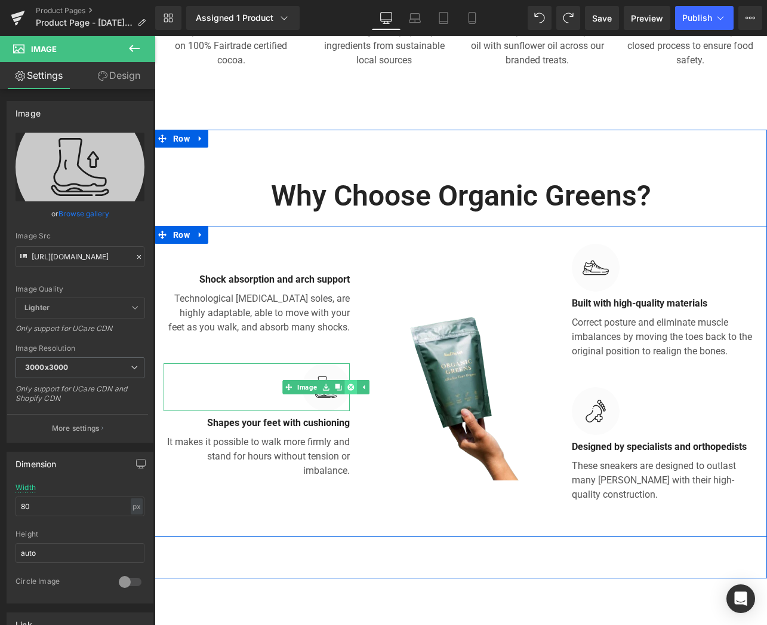
click at [348, 383] on icon at bounding box center [351, 386] width 7 height 7
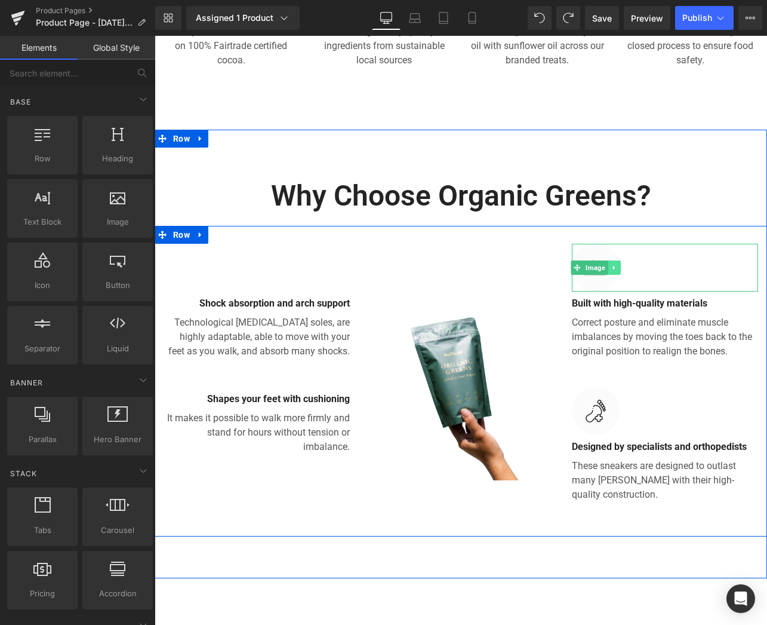
click at [608, 268] on link at bounding box center [614, 267] width 13 height 14
click at [619, 269] on link at bounding box center [620, 267] width 13 height 14
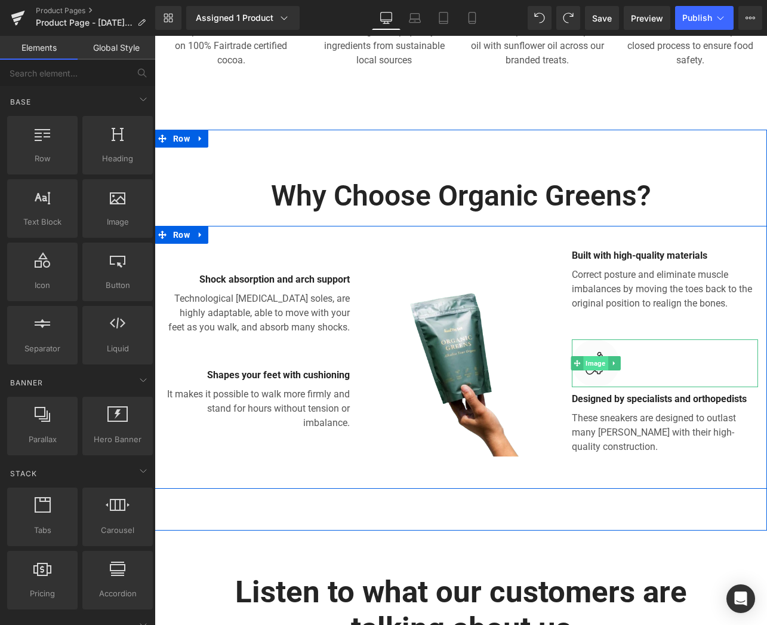
click at [583, 365] on span "Image" at bounding box center [595, 363] width 24 height 14
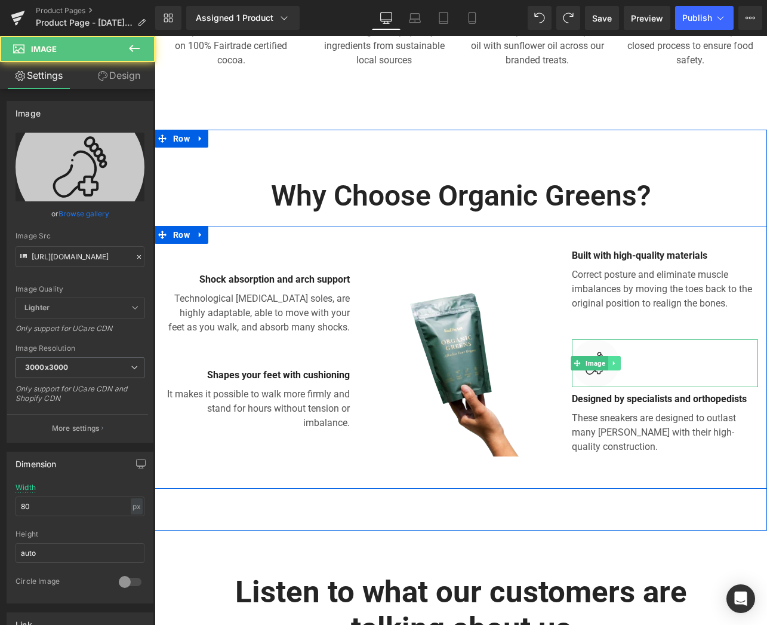
click at [611, 359] on icon at bounding box center [614, 362] width 7 height 7
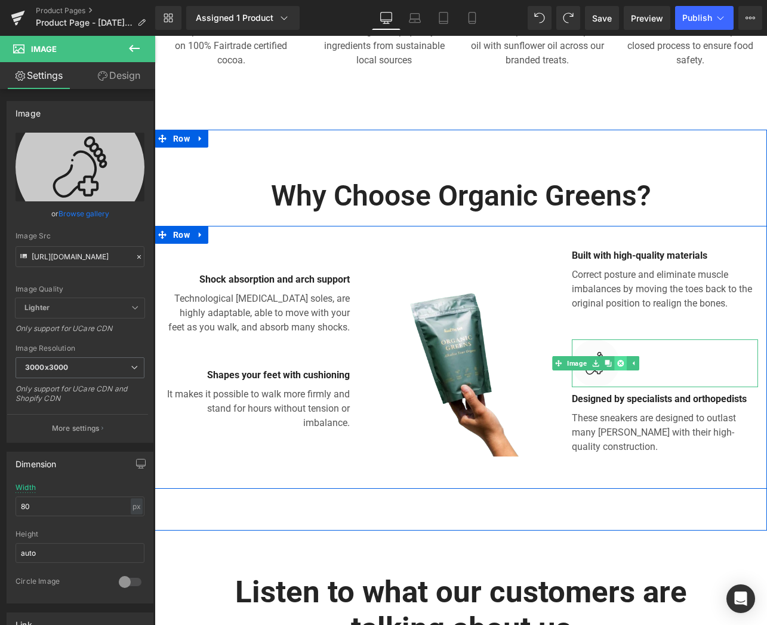
click at [614, 356] on link at bounding box center [620, 363] width 13 height 14
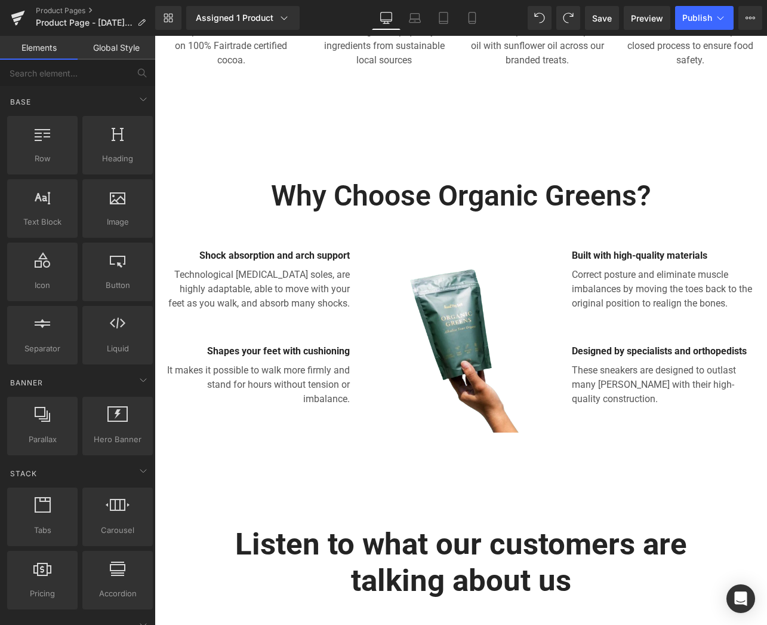
click at [261, 381] on p "It makes it possible to walk more firmly and stand for hours without tension or…" at bounding box center [257, 384] width 186 height 43
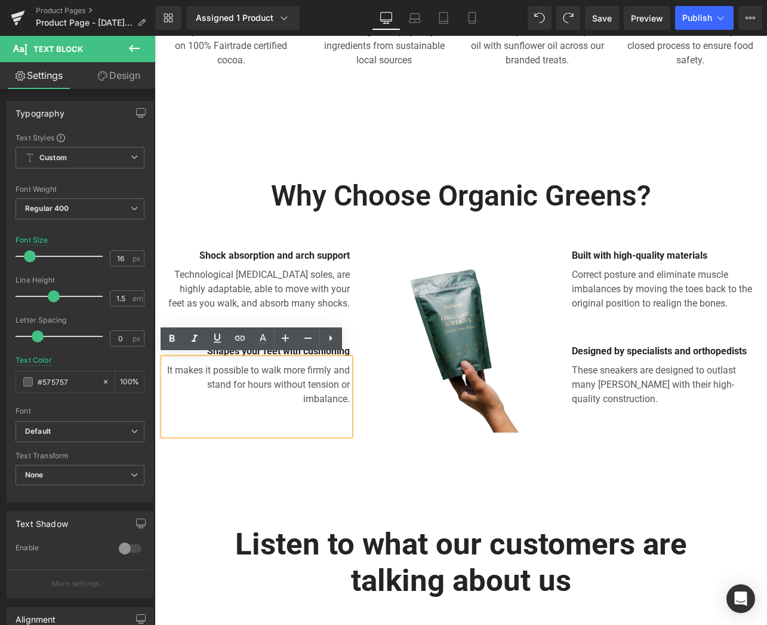
click at [377, 257] on img at bounding box center [461, 339] width 186 height 186
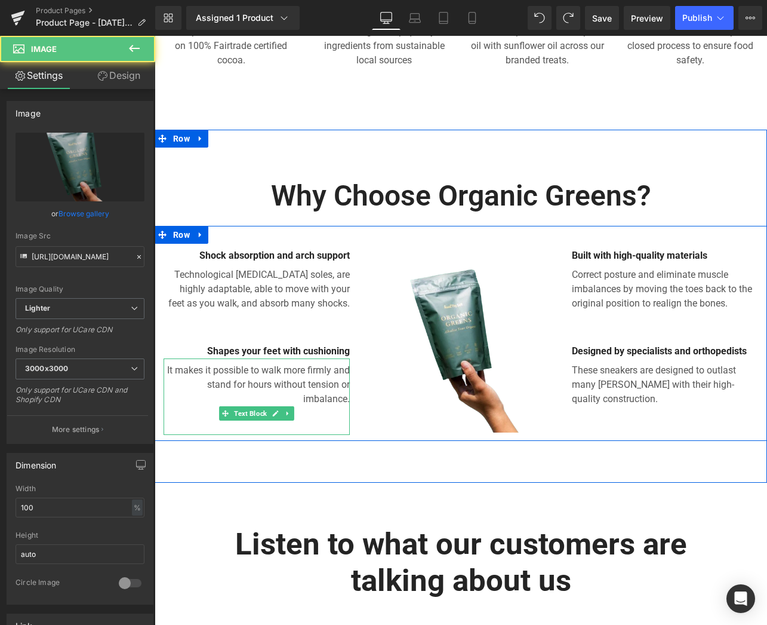
click at [328, 373] on p "It makes it possible to walk more firmly and stand for hours without tension or…" at bounding box center [257, 384] width 186 height 43
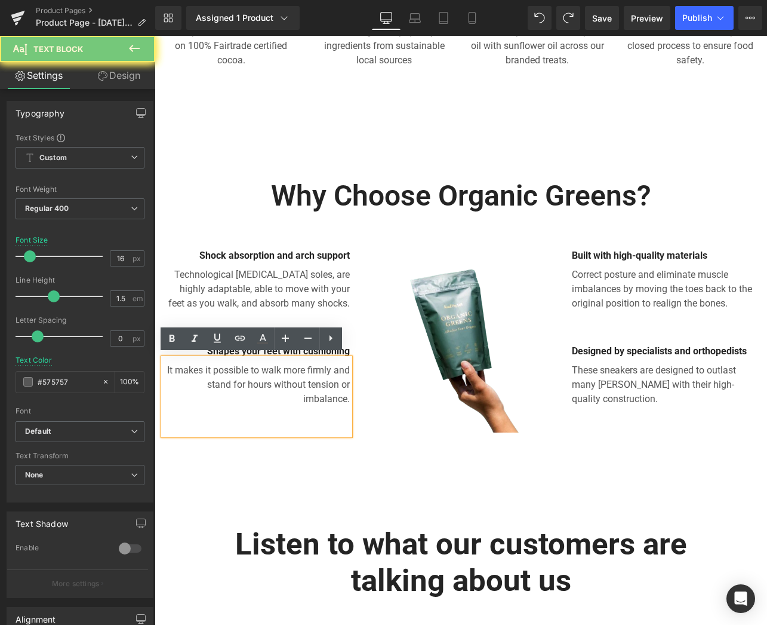
click at [328, 373] on p "It makes it possible to walk more firmly and stand for hours without tension or…" at bounding box center [257, 384] width 186 height 43
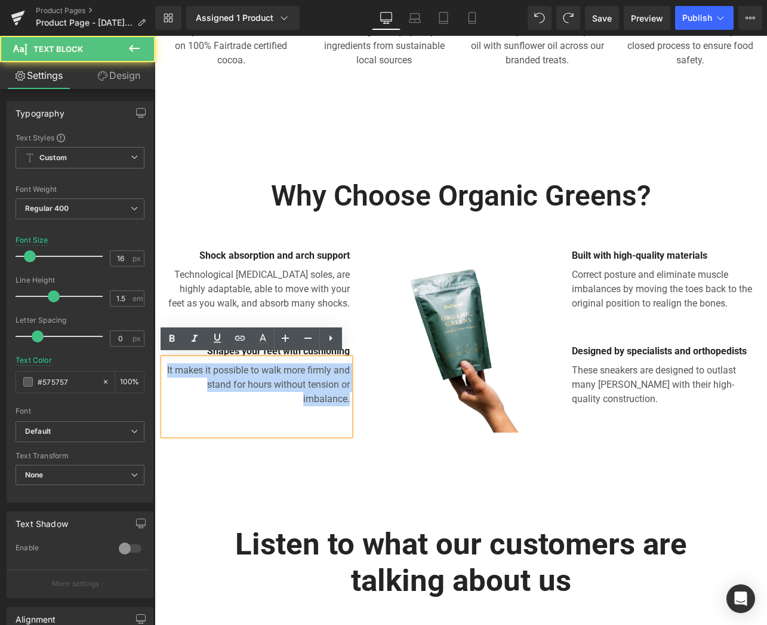
click at [328, 373] on p "It makes it possible to walk more firmly and stand for hours without tension or…" at bounding box center [257, 384] width 186 height 43
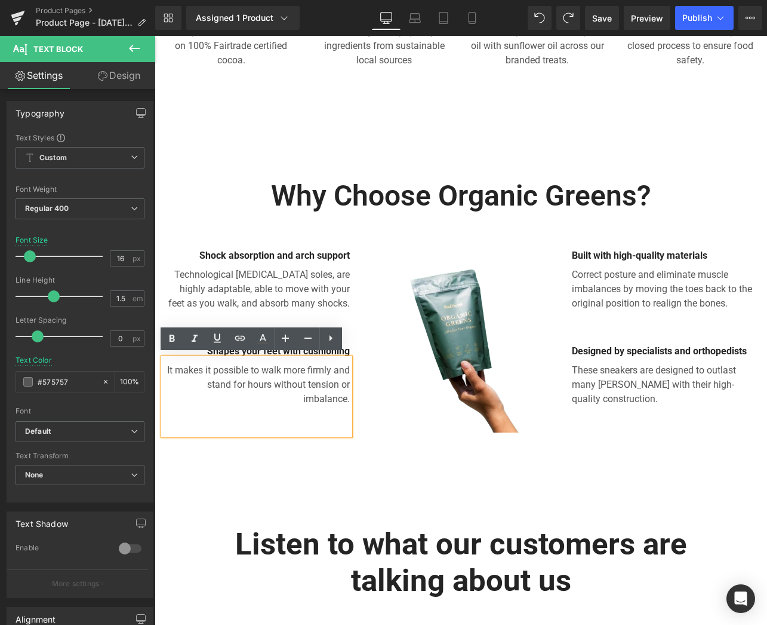
scroll to position [611, 0]
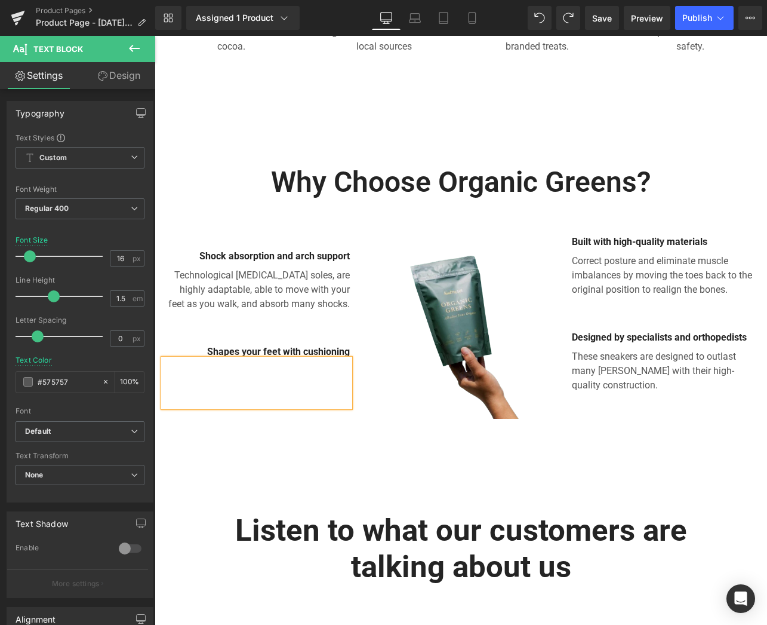
click at [371, 407] on img at bounding box center [461, 325] width 186 height 186
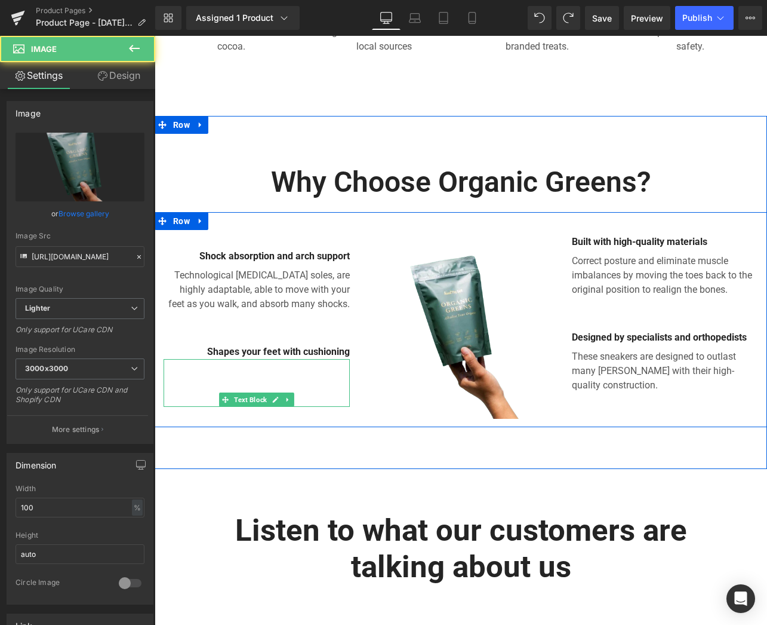
click at [323, 385] on div at bounding box center [257, 383] width 186 height 48
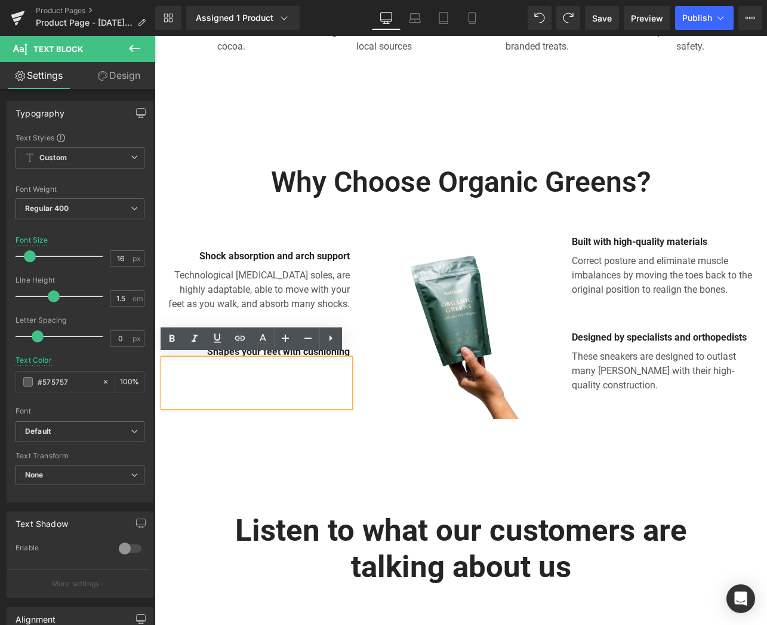
drag, startPoint x: 277, startPoint y: 400, endPoint x: 291, endPoint y: 412, distance: 18.7
click at [279, 403] on div at bounding box center [257, 383] width 186 height 48
click at [322, 497] on div "Listen to what our customers are talking about us Heading Row" at bounding box center [461, 547] width 478 height 106
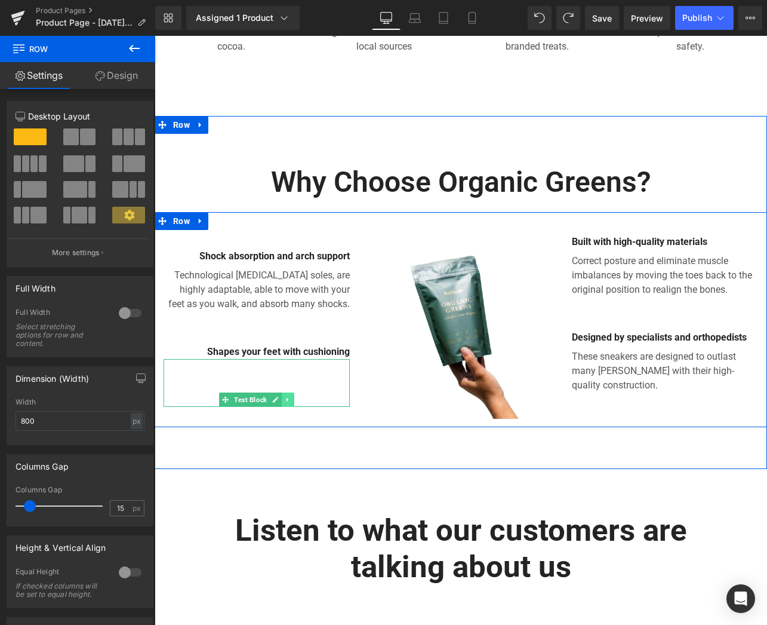
click at [285, 398] on icon at bounding box center [288, 399] width 7 height 7
click at [291, 396] on icon at bounding box center [294, 399] width 7 height 7
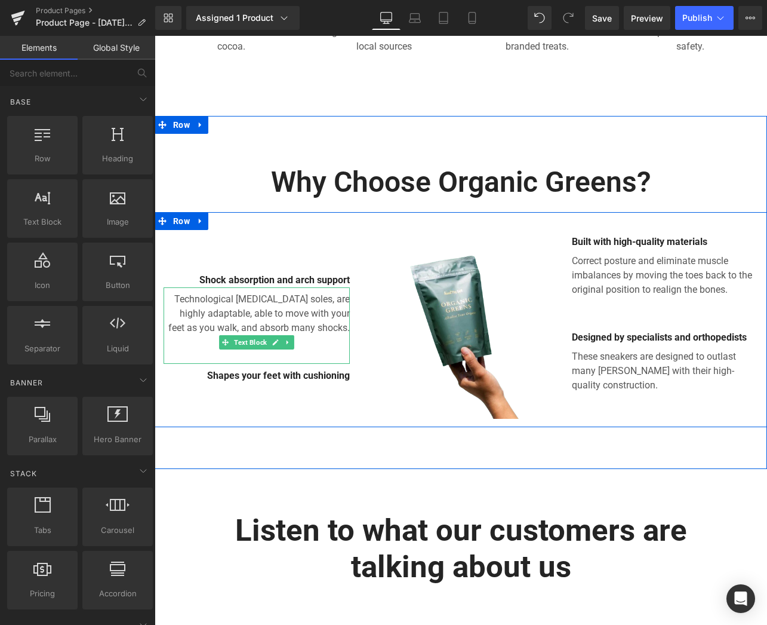
click at [313, 320] on p "Technological memory foam soles, are highly adaptable, able to move with your f…" at bounding box center [257, 313] width 186 height 43
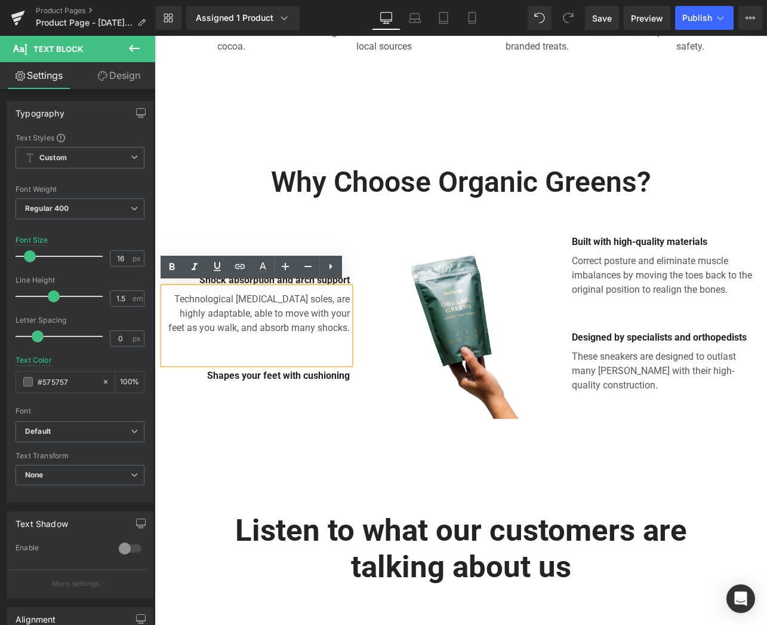
click at [316, 331] on div "Technological memory foam soles, are highly adaptable, able to move with your f…" at bounding box center [257, 325] width 186 height 76
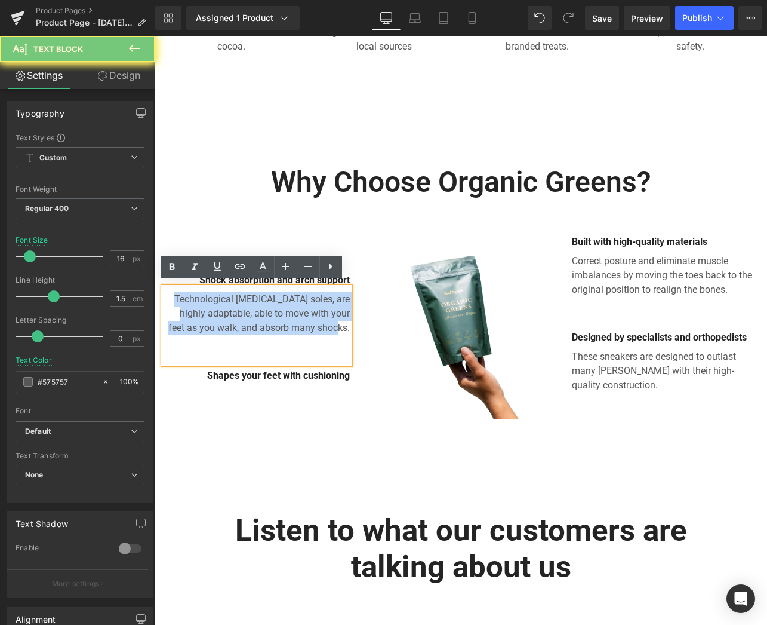
click at [316, 331] on div "Technological memory foam soles, are highly adaptable, able to move with your f…" at bounding box center [257, 325] width 186 height 76
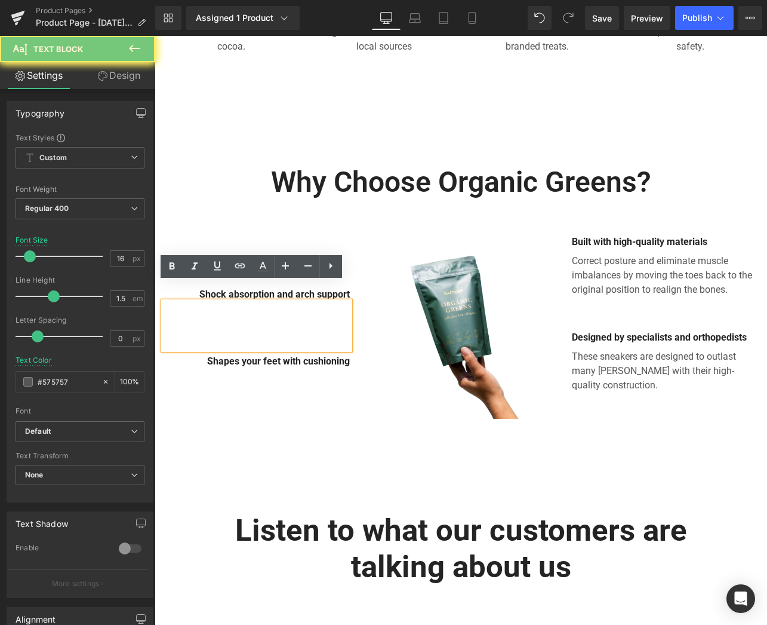
scroll to position [626, 0]
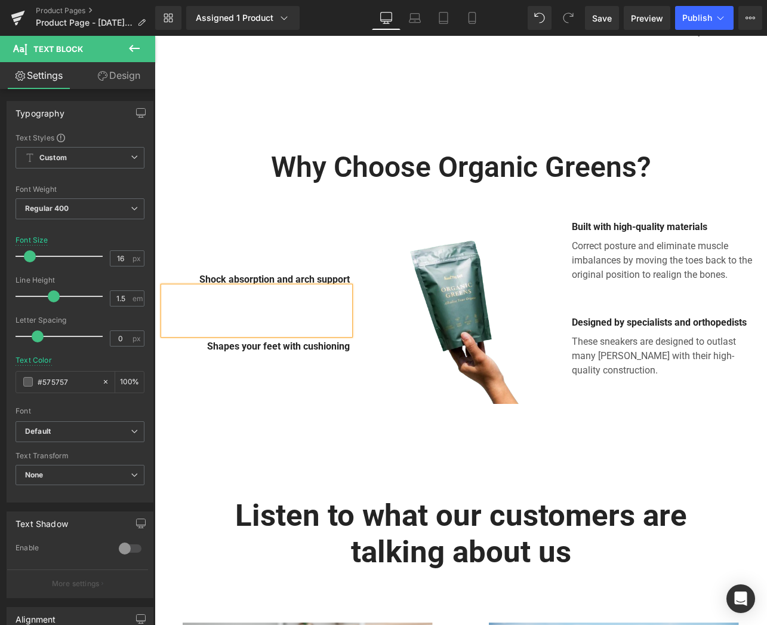
click at [351, 335] on div "Shock absorption and arch support Text Block Text Block Shapes your feet with c…" at bounding box center [257, 310] width 204 height 191
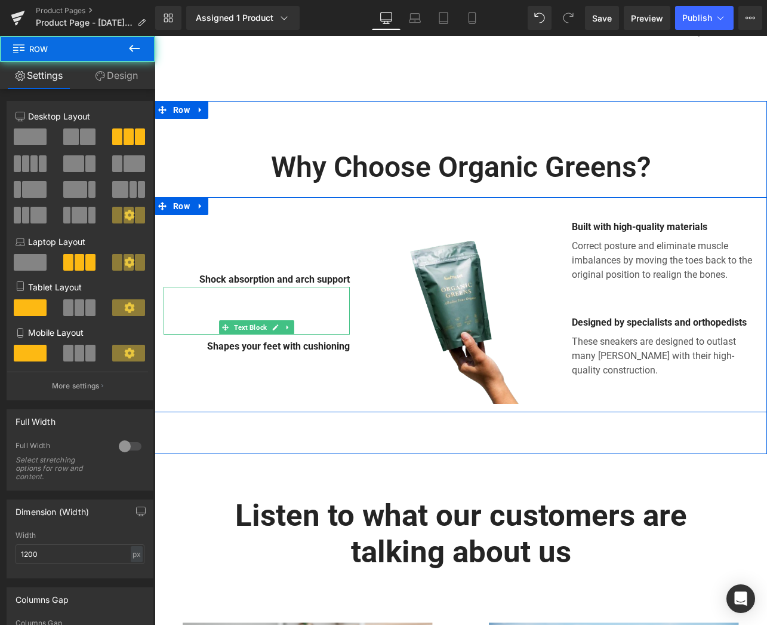
click at [308, 303] on div at bounding box center [257, 311] width 186 height 48
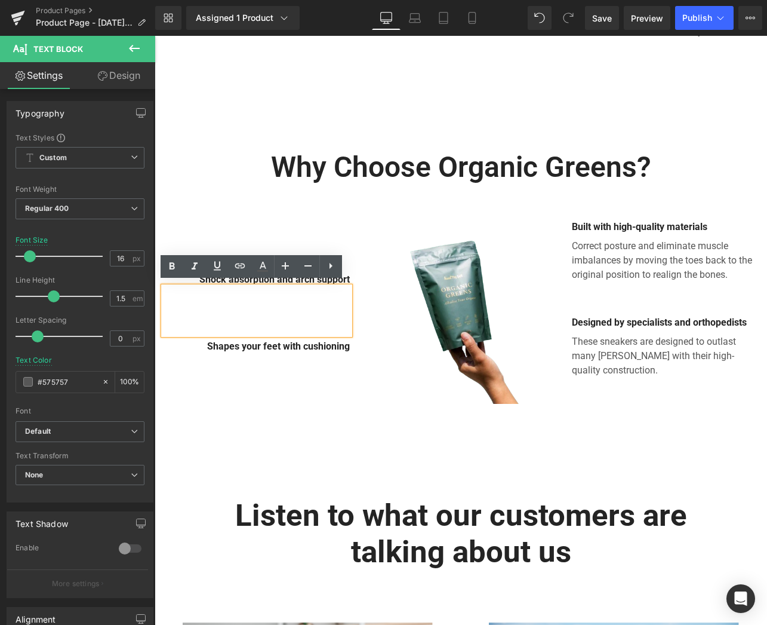
drag, startPoint x: 336, startPoint y: 269, endPoint x: 339, endPoint y: 276, distance: 8.0
click at [336, 269] on icon at bounding box center [331, 266] width 14 height 14
click at [290, 308] on div at bounding box center [257, 311] width 186 height 48
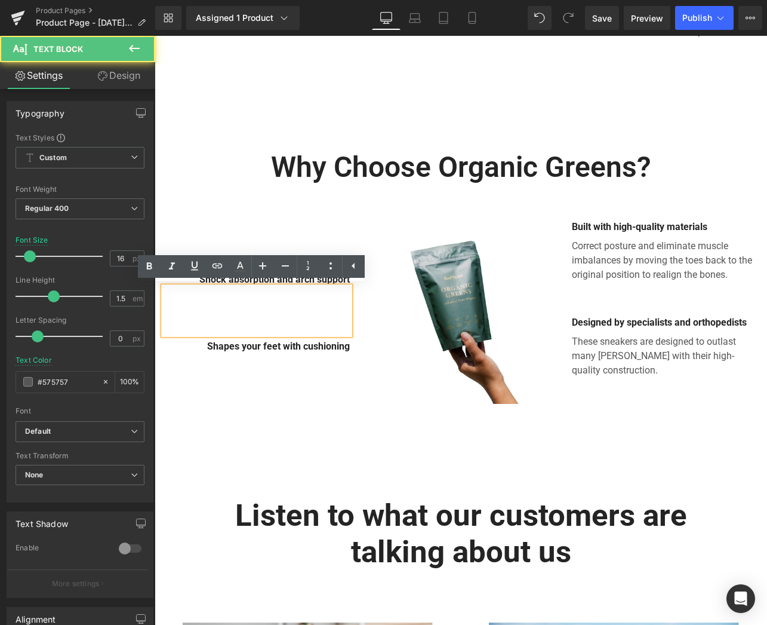
click at [411, 331] on img at bounding box center [461, 310] width 186 height 186
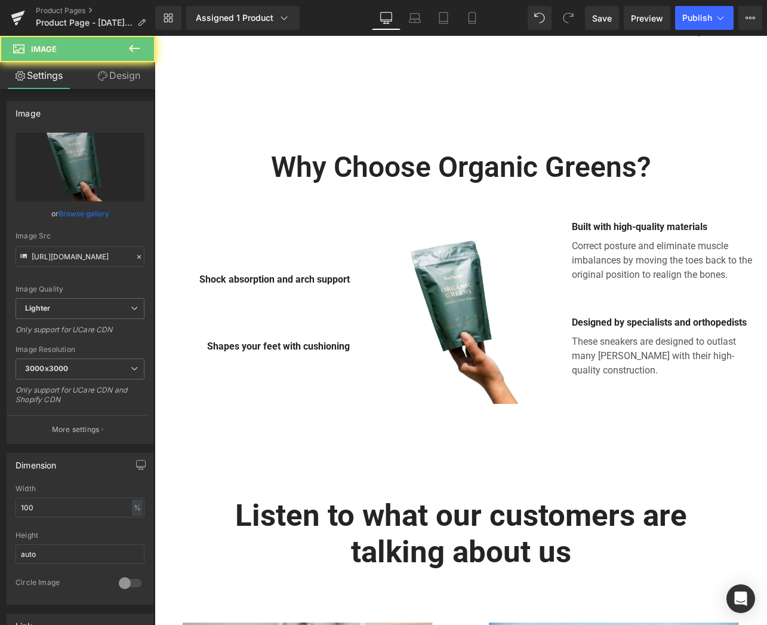
click at [679, 248] on p "Correct posture and eliminate muscle imbalances by moving the toes back to the …" at bounding box center [665, 260] width 186 height 43
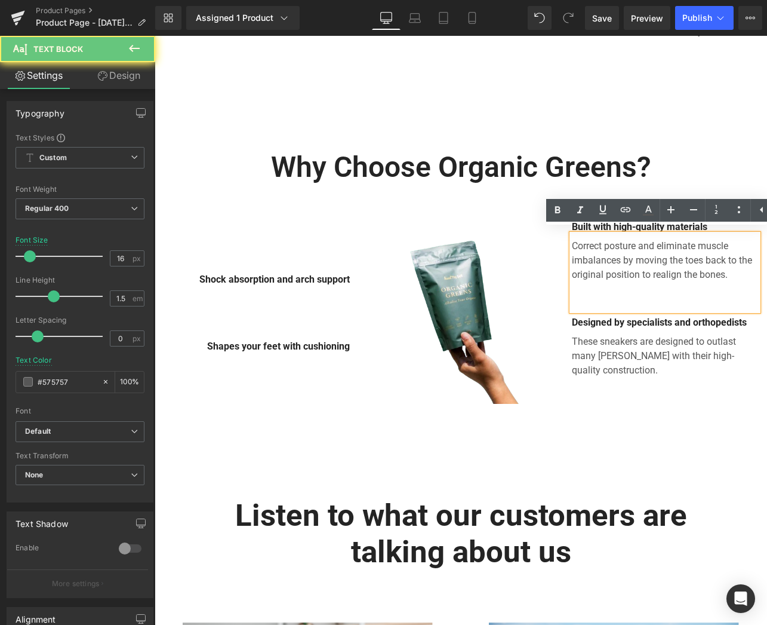
click at [679, 248] on p "Correct posture and eliminate muscle imbalances by moving the toes back to the …" at bounding box center [665, 260] width 186 height 43
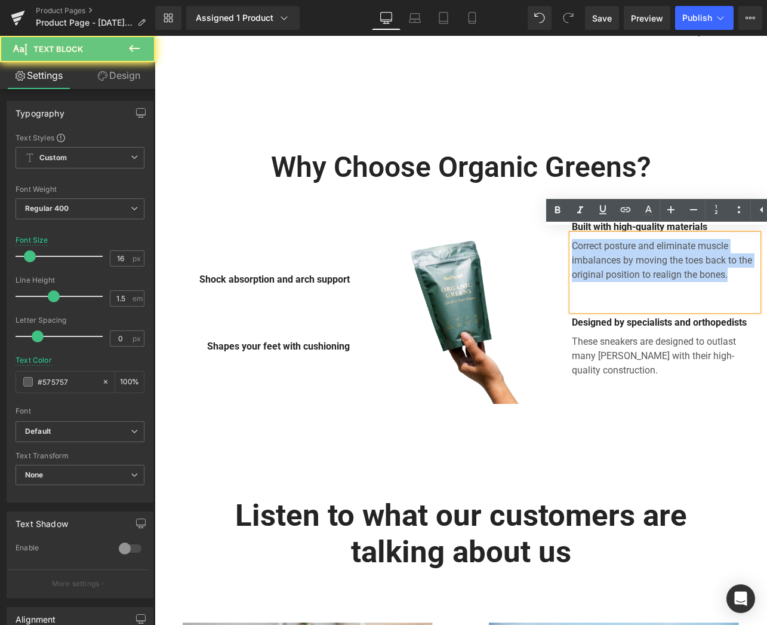
click at [679, 248] on p "Correct posture and eliminate muscle imbalances by moving the toes back to the …" at bounding box center [665, 260] width 186 height 43
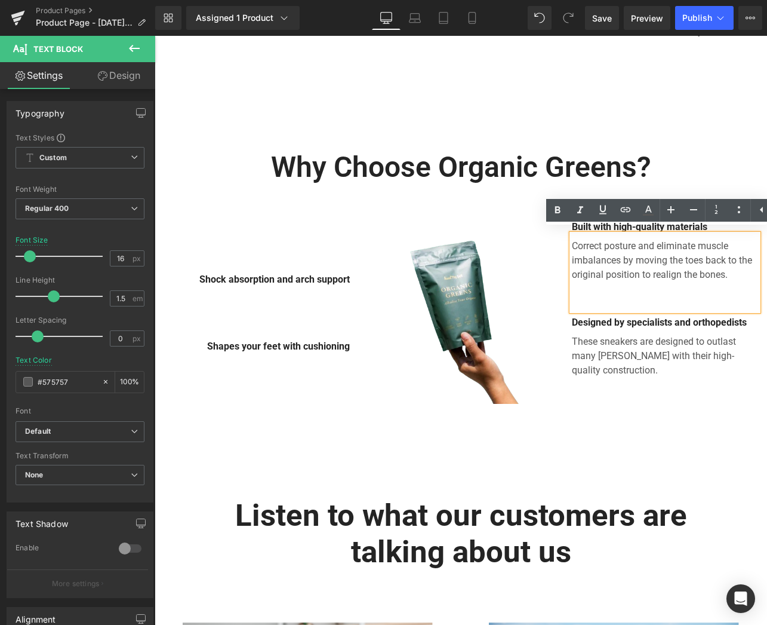
scroll to position [638, 0]
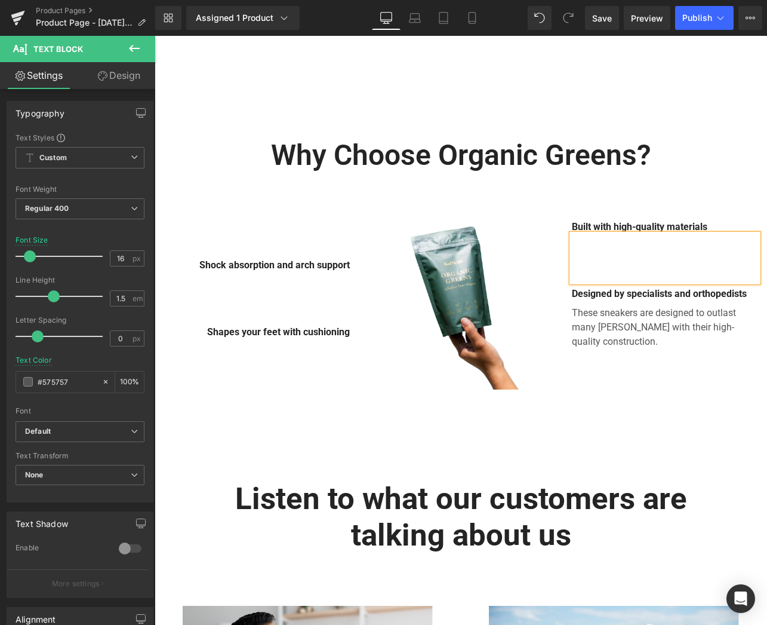
click at [662, 315] on p "These sneakers are designed to outlast many summers with their high-quality con…" at bounding box center [665, 327] width 186 height 43
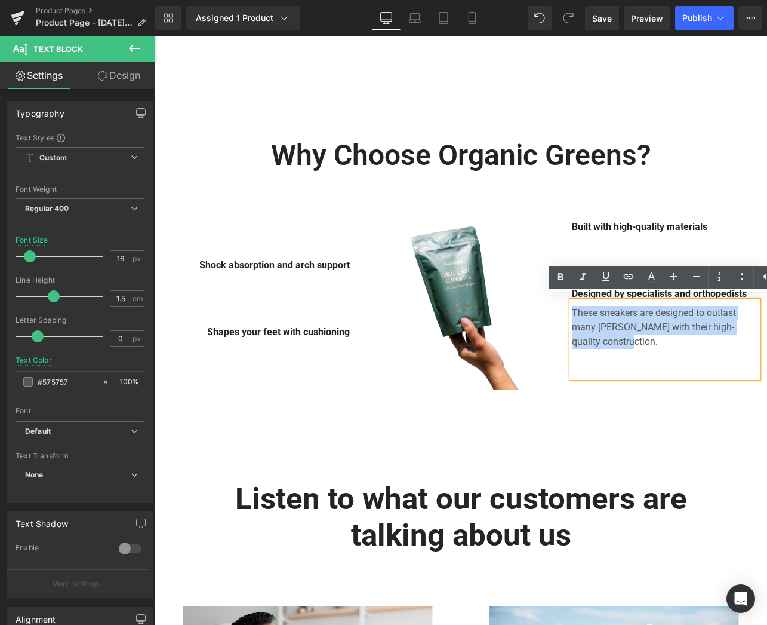
click at [662, 315] on p "These sneakers are designed to outlast many summers with their high-quality con…" at bounding box center [665, 327] width 186 height 43
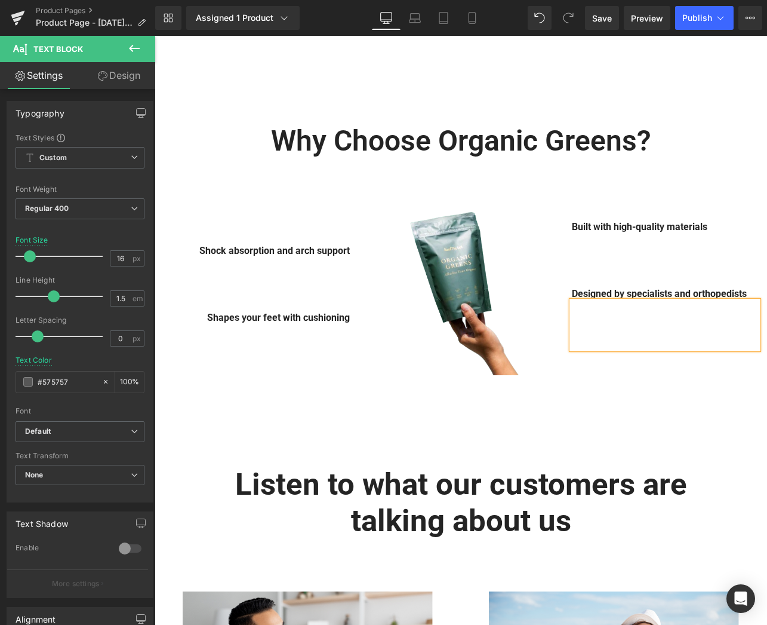
click at [155, 36] on div "42px" at bounding box center [155, 36] width 0 height 0
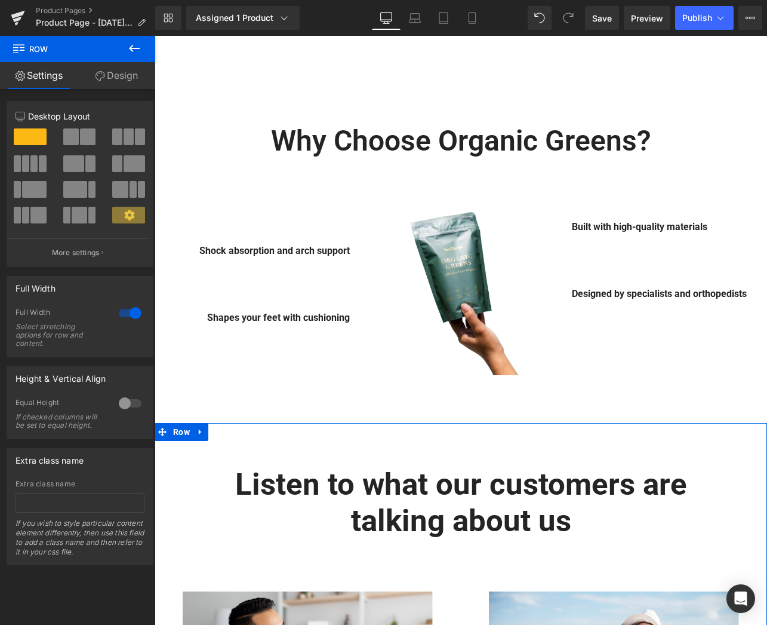
click at [703, 410] on div "Why Choose Organic Greens? Heading Row Image Shock absorption and arch support …" at bounding box center [461, 249] width 613 height 348
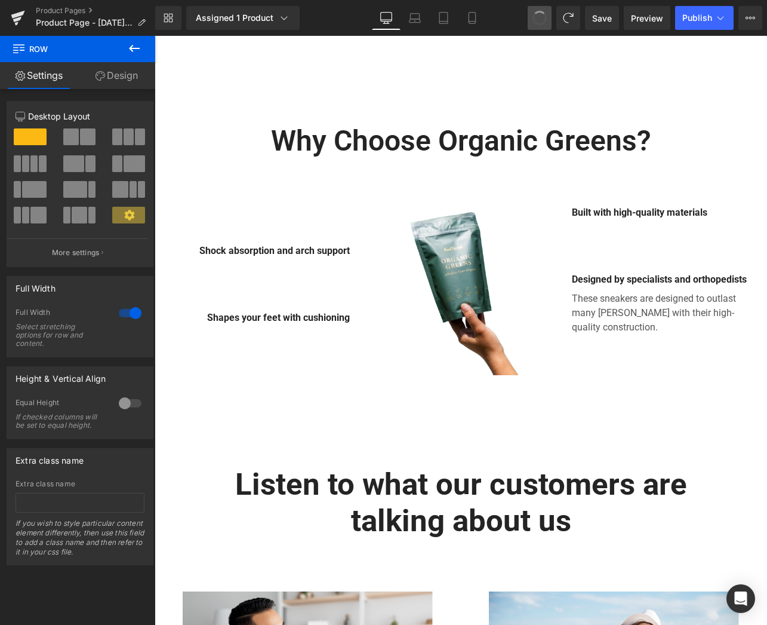
click at [530, 22] on button at bounding box center [540, 18] width 24 height 24
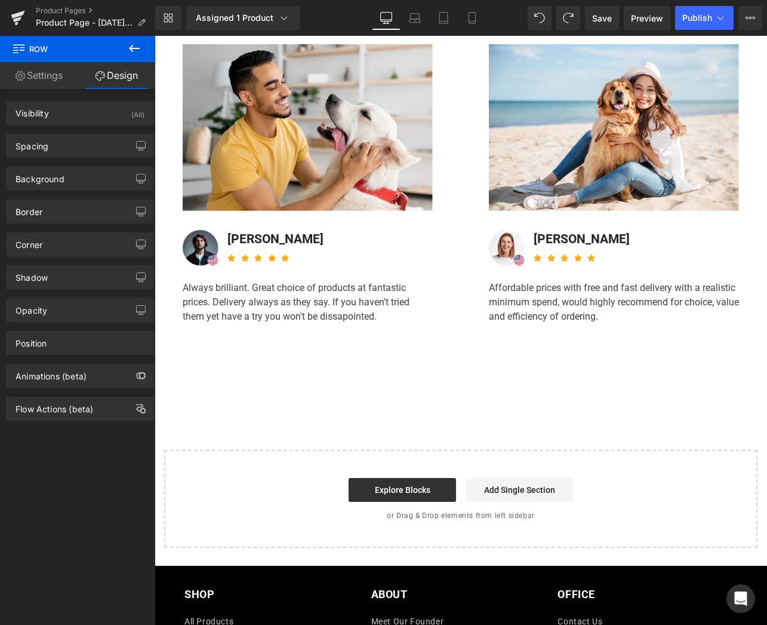
scroll to position [1324, 0]
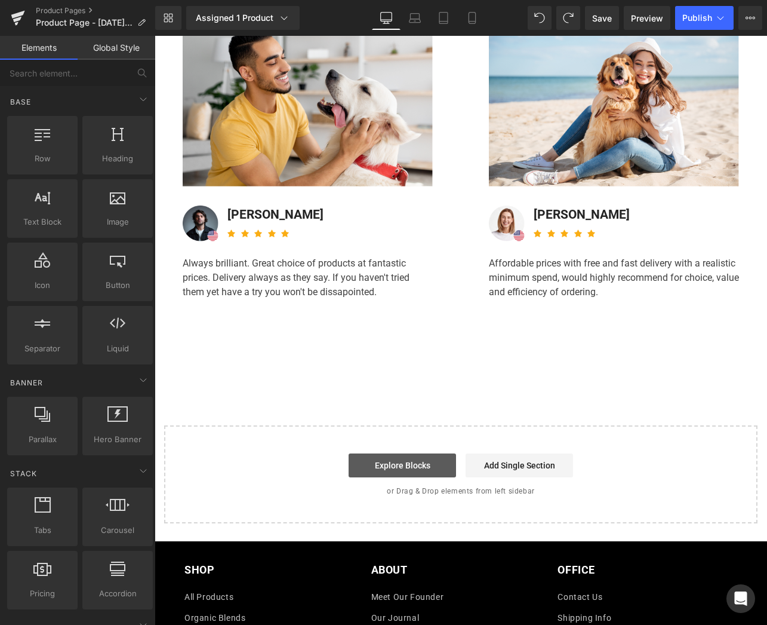
click at [399, 461] on link "Explore Blocks" at bounding box center [402, 465] width 107 height 24
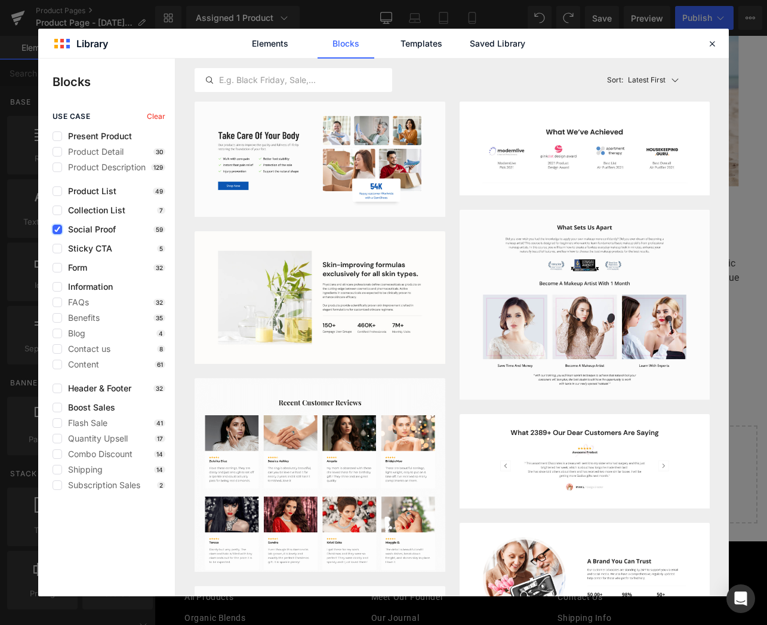
click at [60, 233] on label at bounding box center [58, 230] width 10 height 10
click at [57, 229] on input "checkbox" at bounding box center [57, 229] width 0 height 0
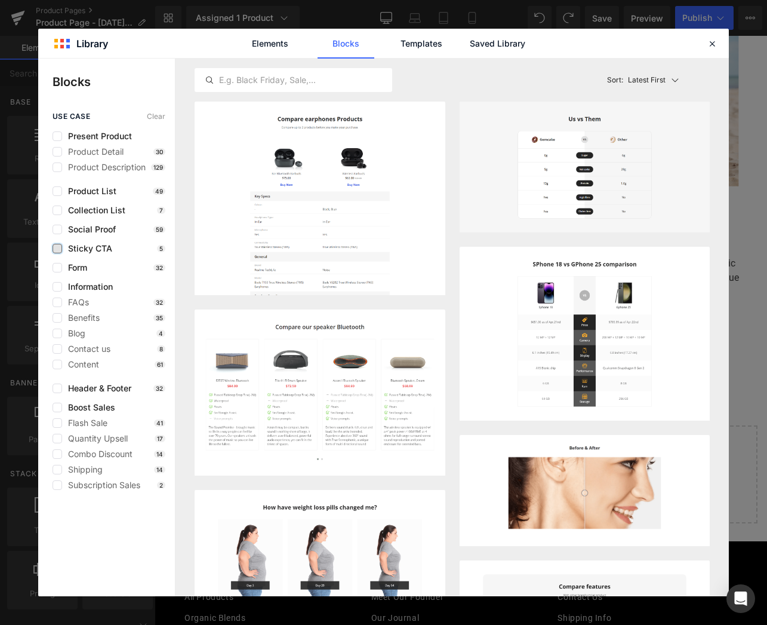
click at [57, 248] on label at bounding box center [58, 249] width 10 height 10
click at [57, 248] on input "checkbox" at bounding box center [57, 248] width 0 height 0
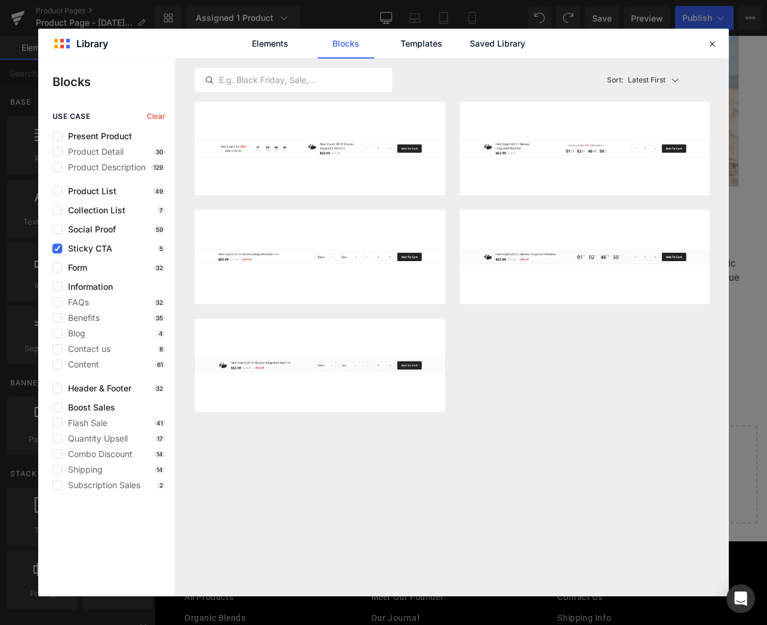
click at [57, 248] on icon at bounding box center [57, 248] width 6 height 0
click at [57, 248] on input "checkbox" at bounding box center [57, 248] width 0 height 0
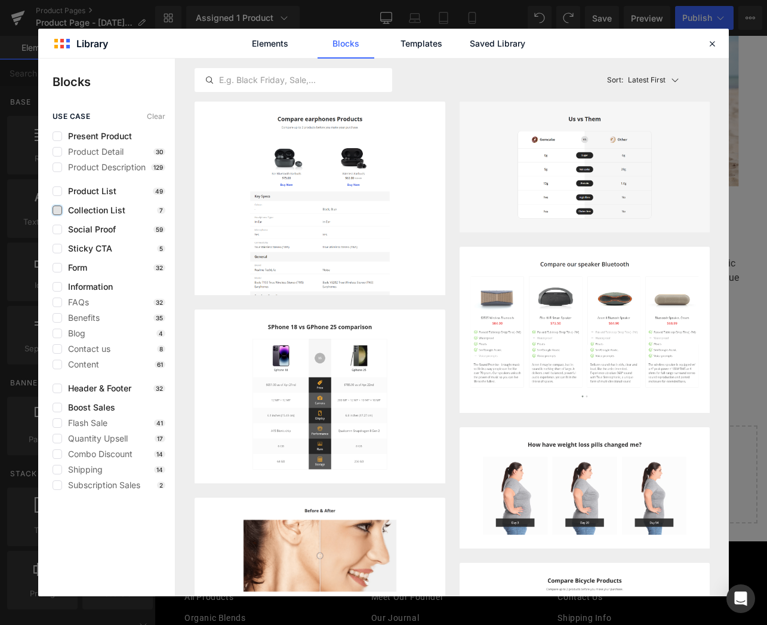
click at [56, 213] on label at bounding box center [58, 210] width 10 height 10
click at [57, 210] on input "checkbox" at bounding box center [57, 210] width 0 height 0
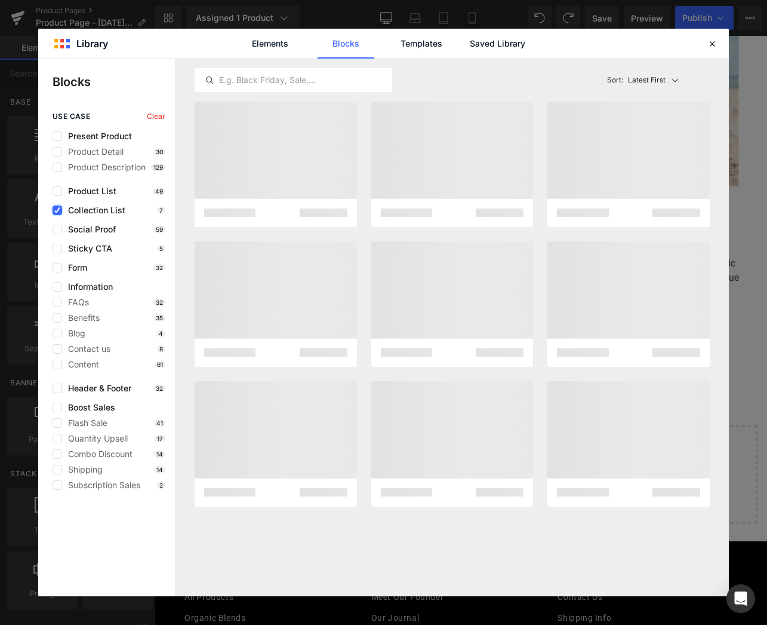
click at [56, 213] on label at bounding box center [58, 210] width 10 height 10
click at [57, 210] on input "checkbox" at bounding box center [57, 210] width 0 height 0
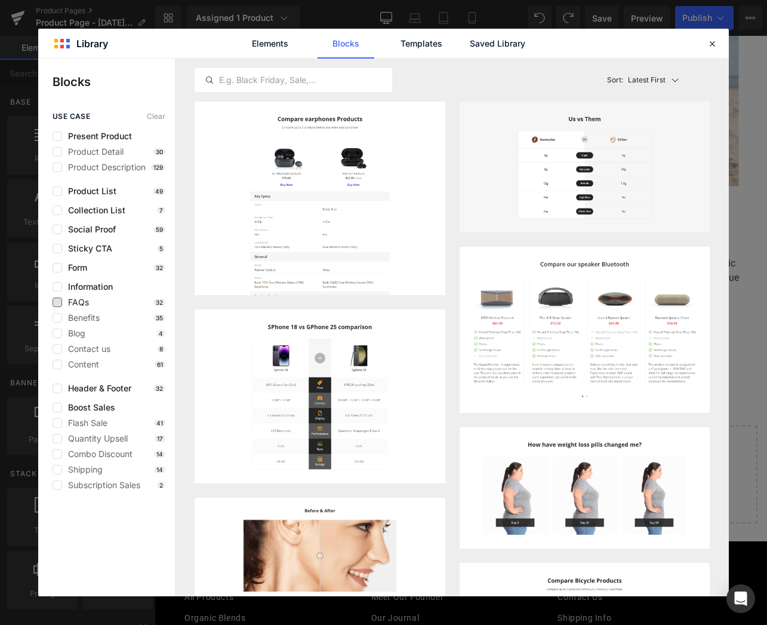
click at [67, 305] on span "FAQs" at bounding box center [75, 302] width 27 height 10
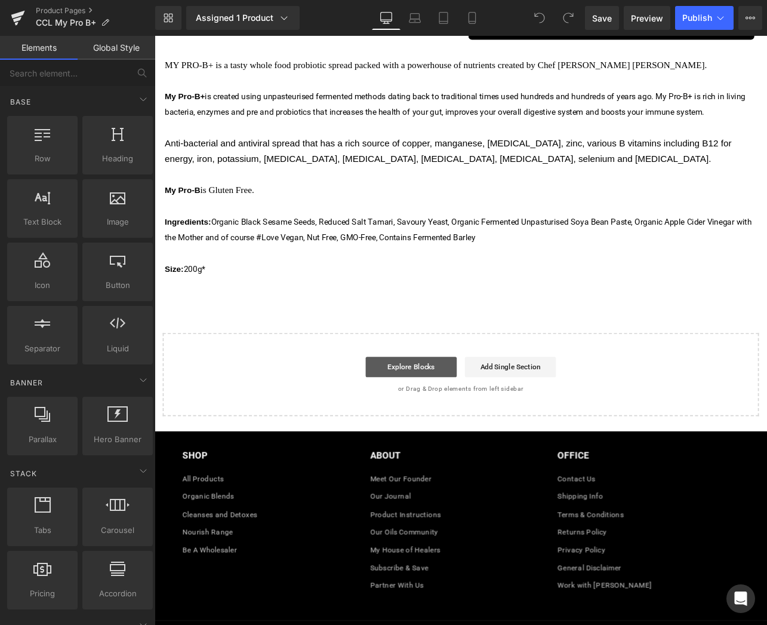
scroll to position [491, 0]
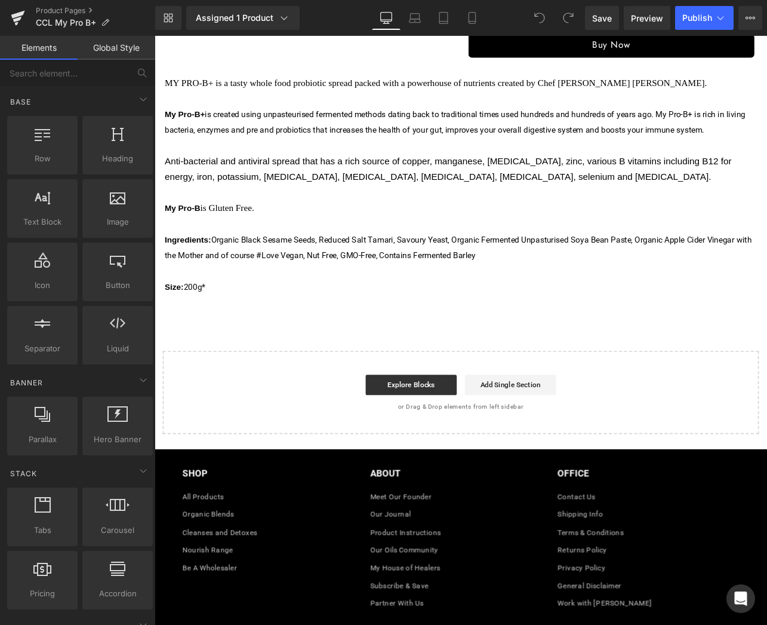
click at [524, 337] on p "Size: 200g*" at bounding box center [516, 331] width 699 height 19
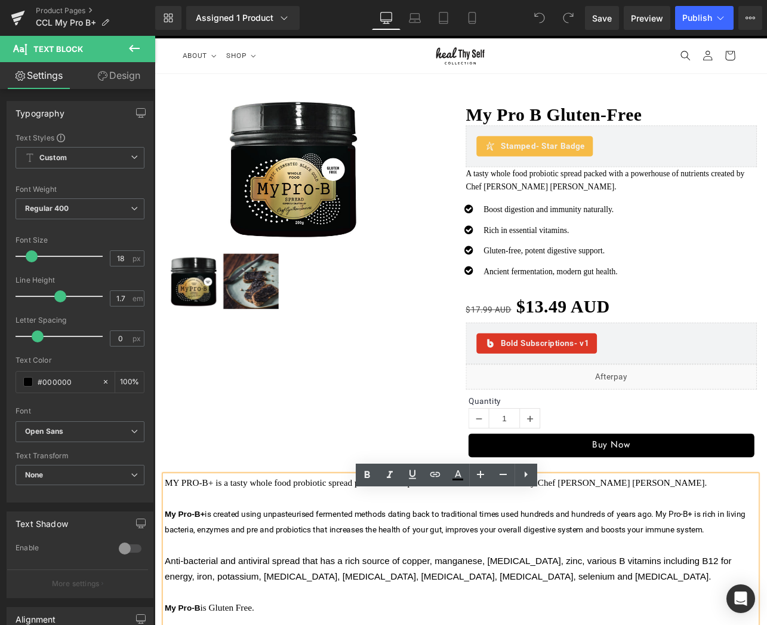
scroll to position [0, 0]
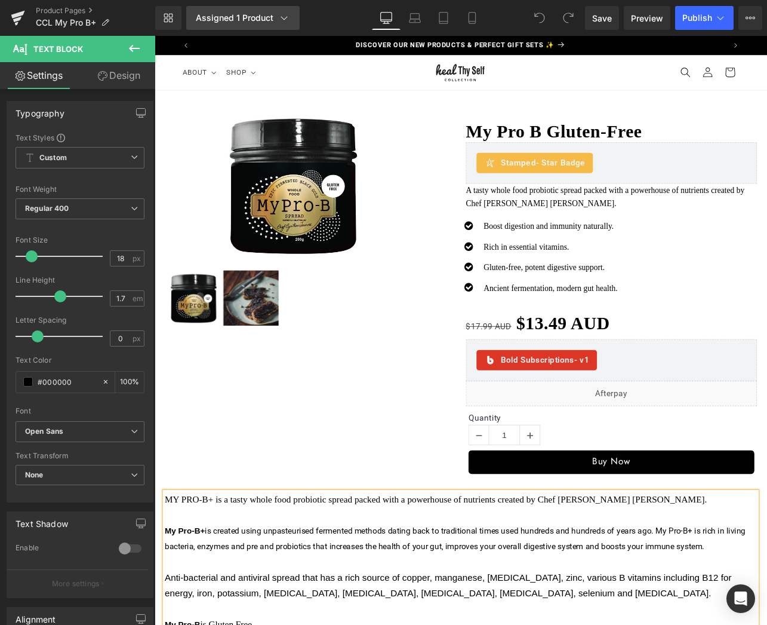
click at [248, 22] on div "Assigned 1 Product" at bounding box center [243, 18] width 94 height 12
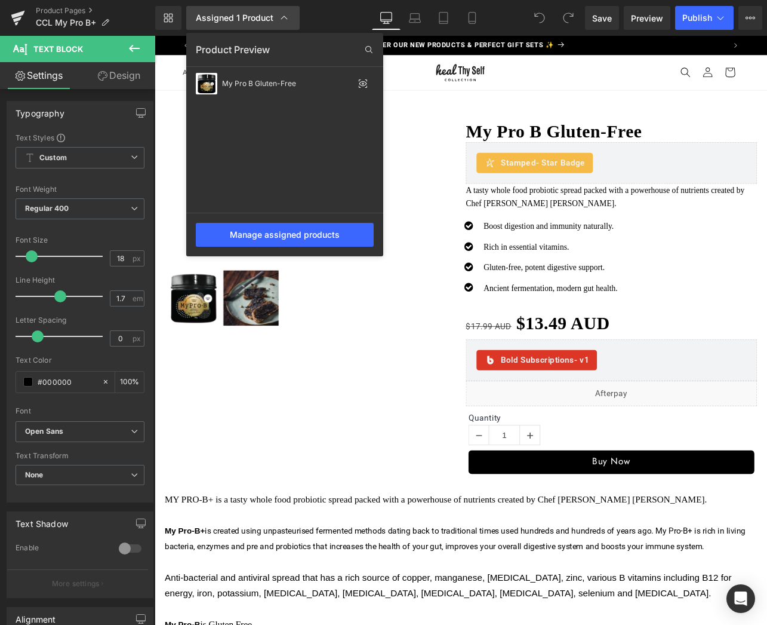
click at [248, 22] on div "Assigned 1 Product" at bounding box center [243, 18] width 94 height 12
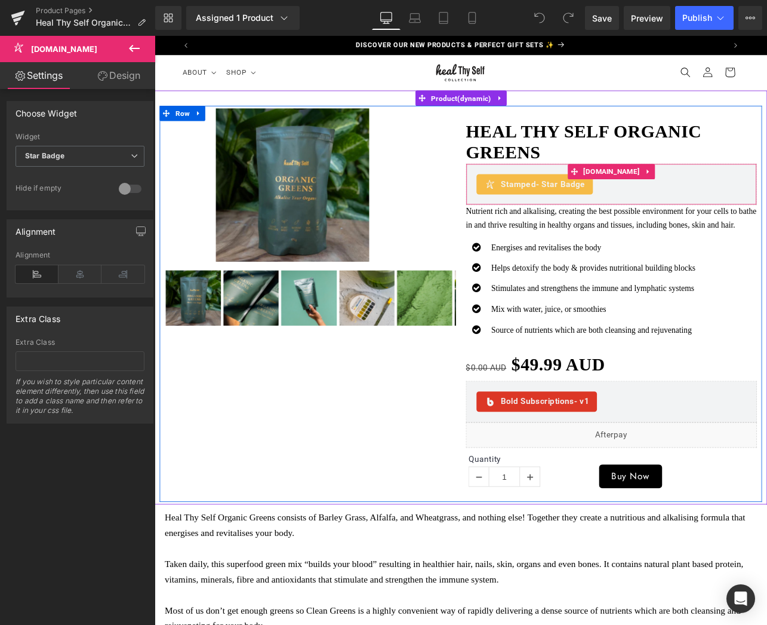
click at [757, 213] on div "Stamped - Star Badge" at bounding box center [693, 211] width 318 height 24
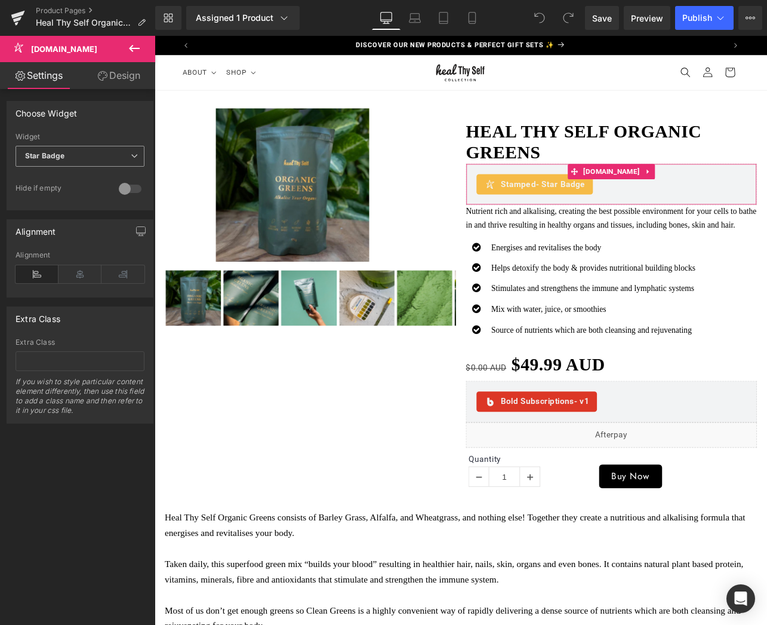
click at [73, 150] on span "Star Badge" at bounding box center [80, 156] width 129 height 21
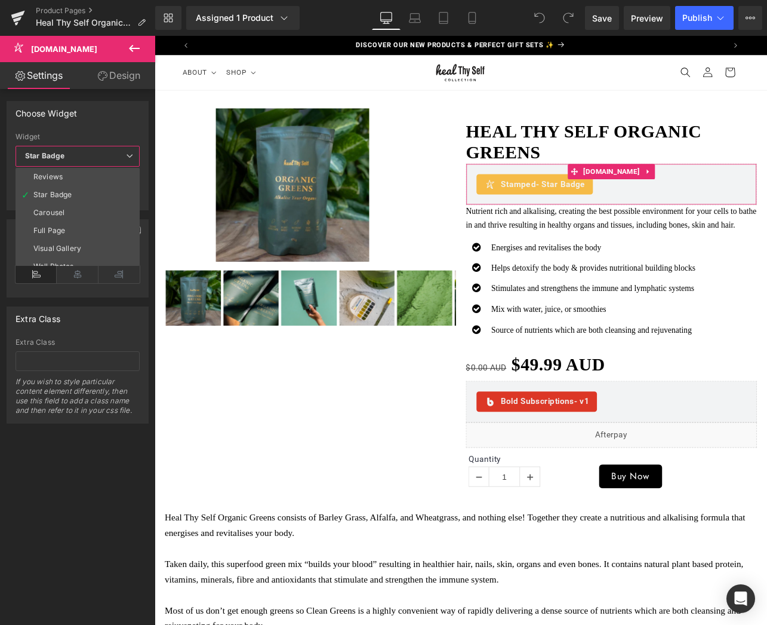
click at [73, 150] on span "Star Badge" at bounding box center [78, 156] width 124 height 21
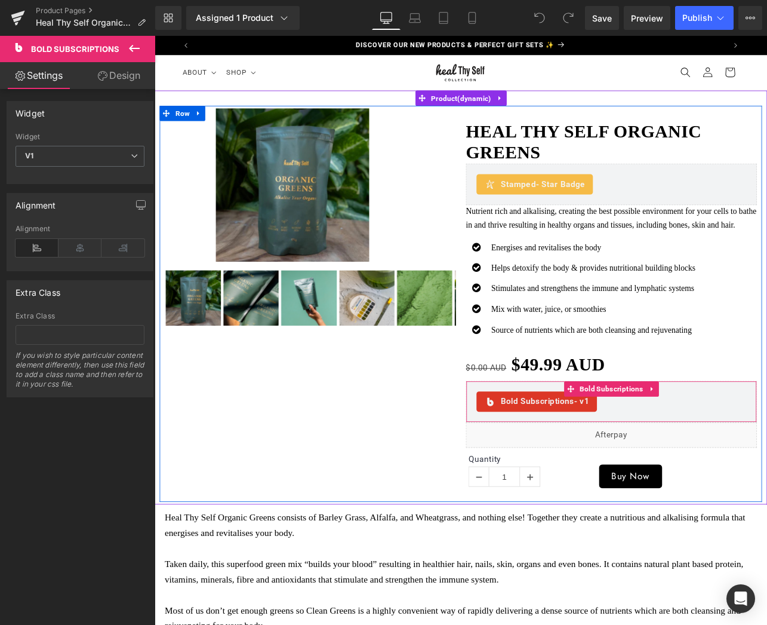
click at [739, 491] on div "Bold Subscriptions - v1 Bold Subscriptions" at bounding box center [693, 466] width 343 height 49
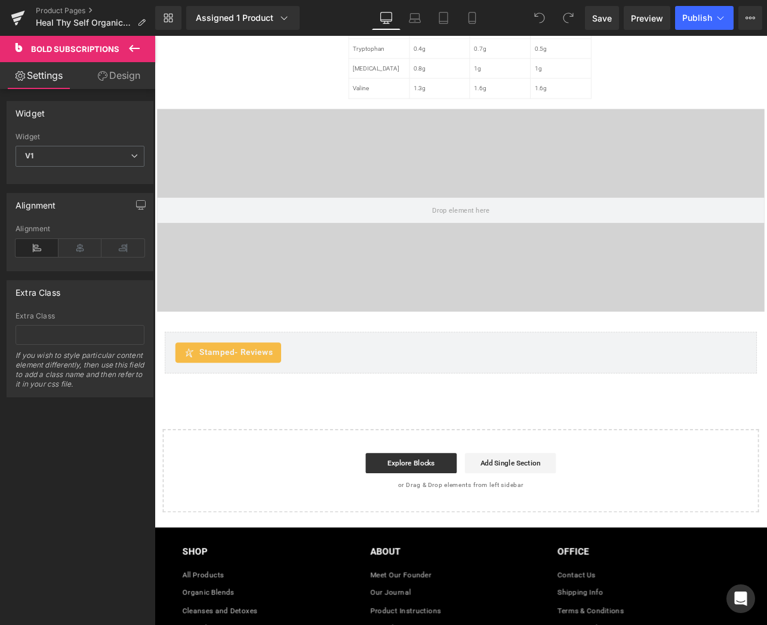
scroll to position [3508, 0]
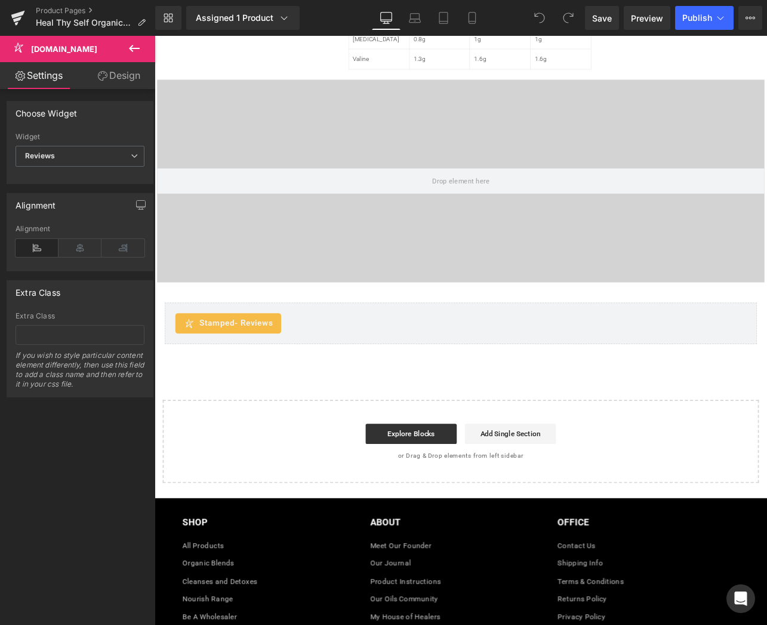
click at [375, 379] on div "Stamped - Reviews" at bounding box center [516, 375] width 674 height 24
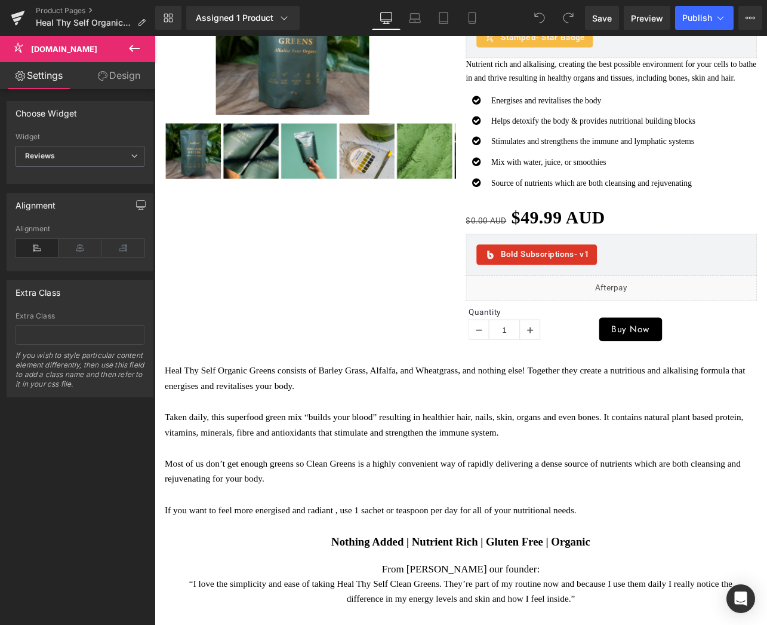
scroll to position [149, 0]
